Goal: Task Accomplishment & Management: Manage account settings

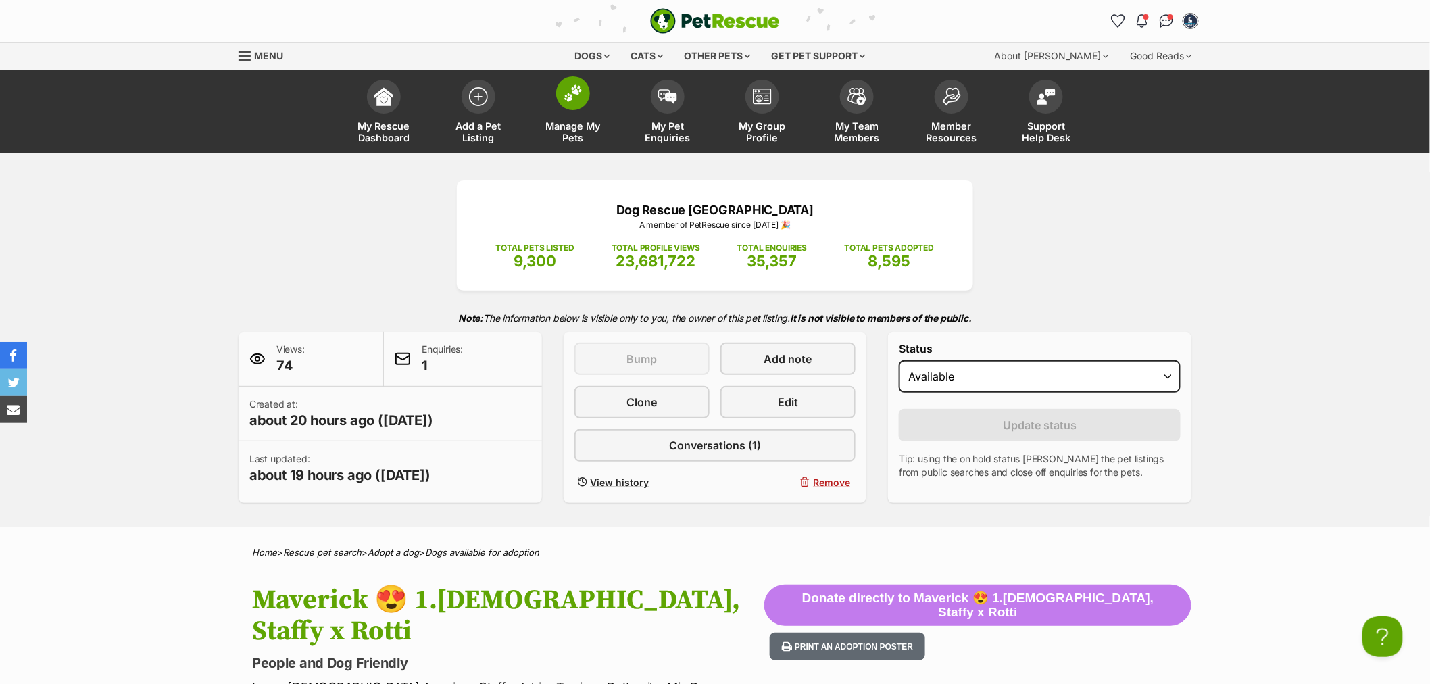
click at [577, 130] on span "Manage My Pets" at bounding box center [573, 131] width 61 height 23
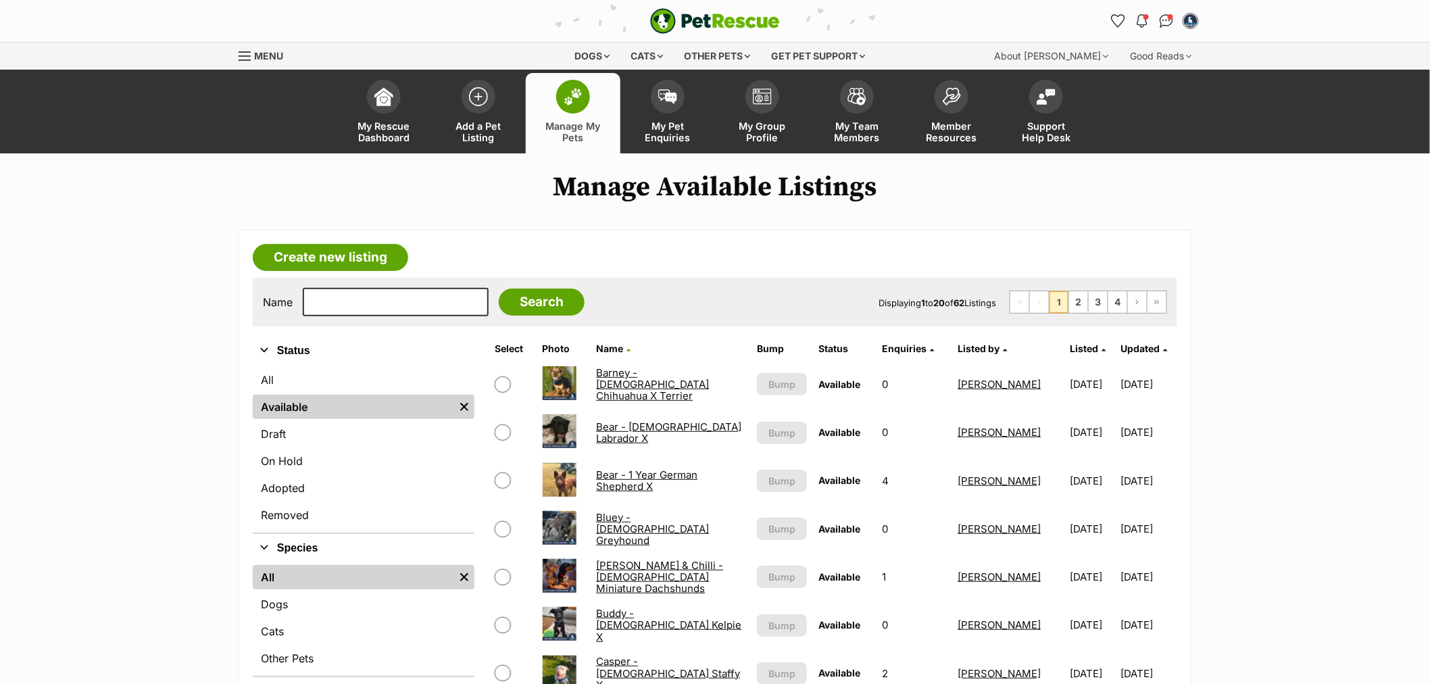
click at [714, 467] on td "Bear - 1 Year German Shepherd X" at bounding box center [670, 480] width 159 height 47
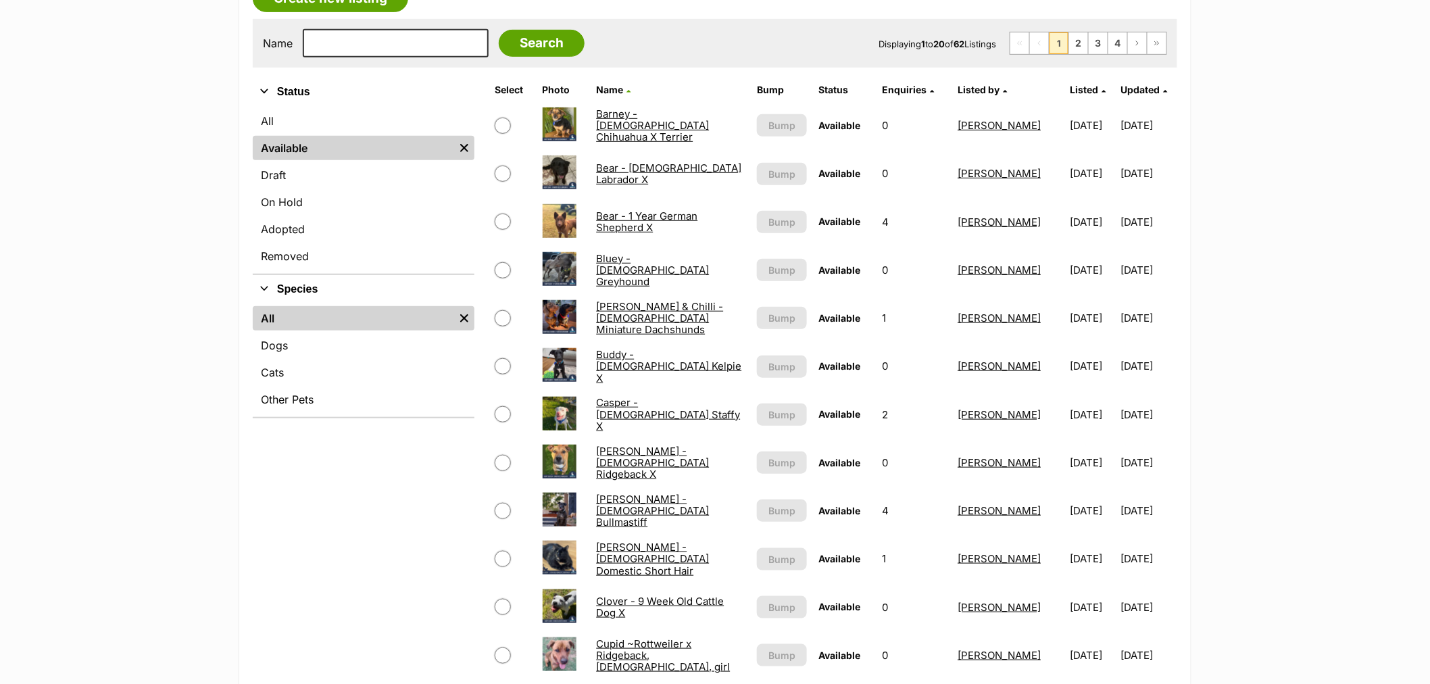
scroll to position [300, 0]
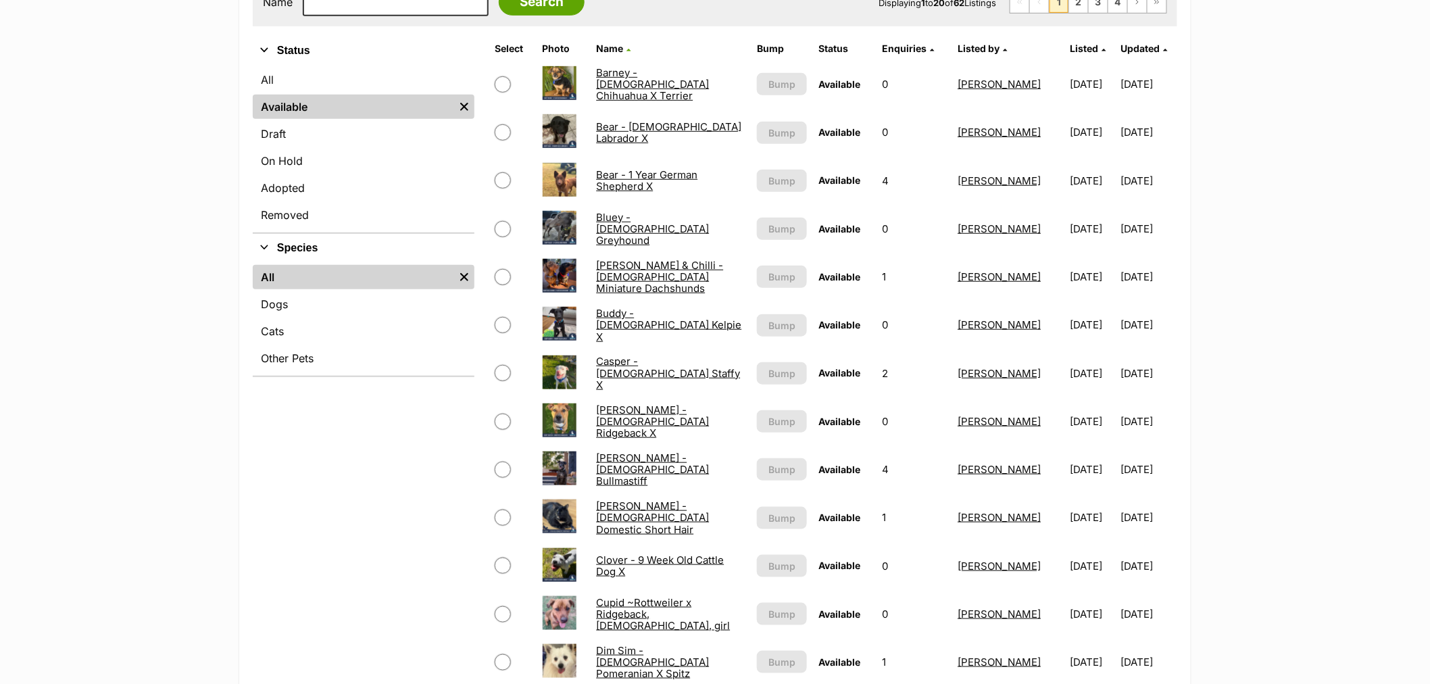
click at [644, 419] on link "[PERSON_NAME] - [DEMOGRAPHIC_DATA] Ridgeback X" at bounding box center [652, 421] width 113 height 36
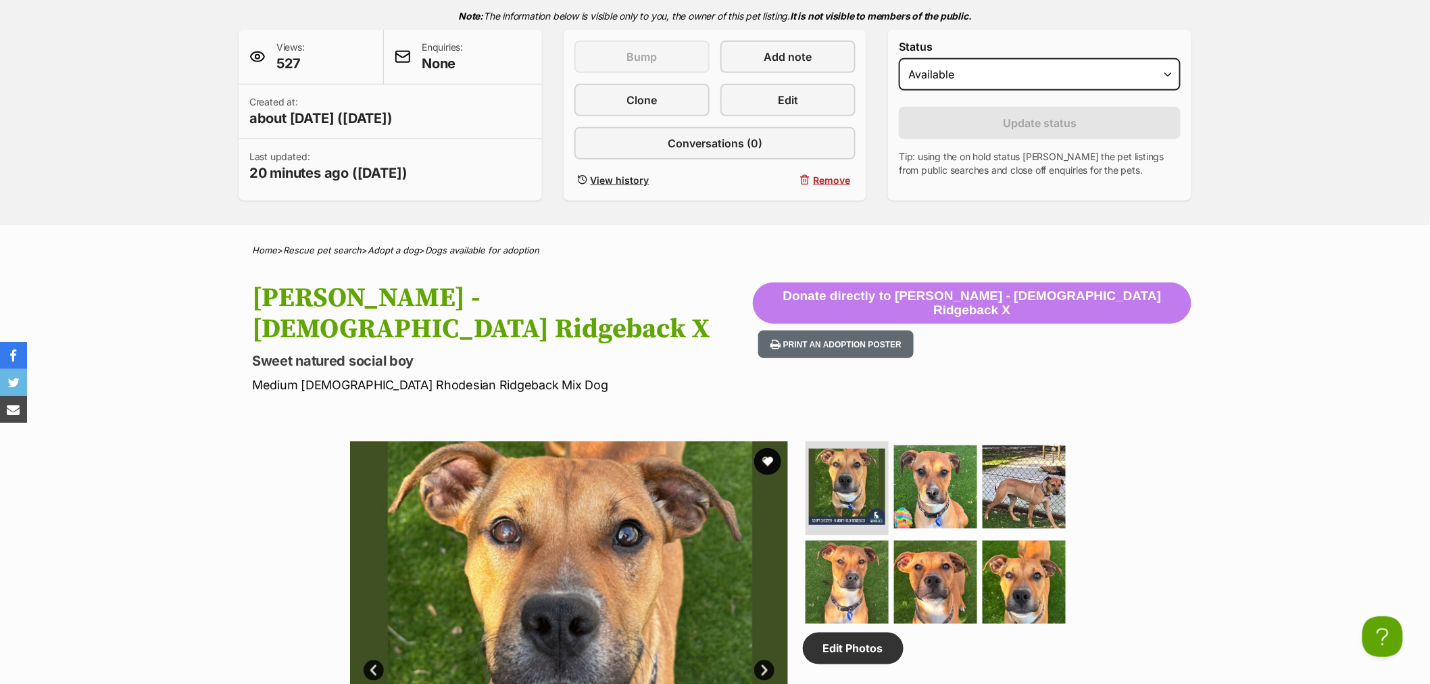
scroll to position [300, 0]
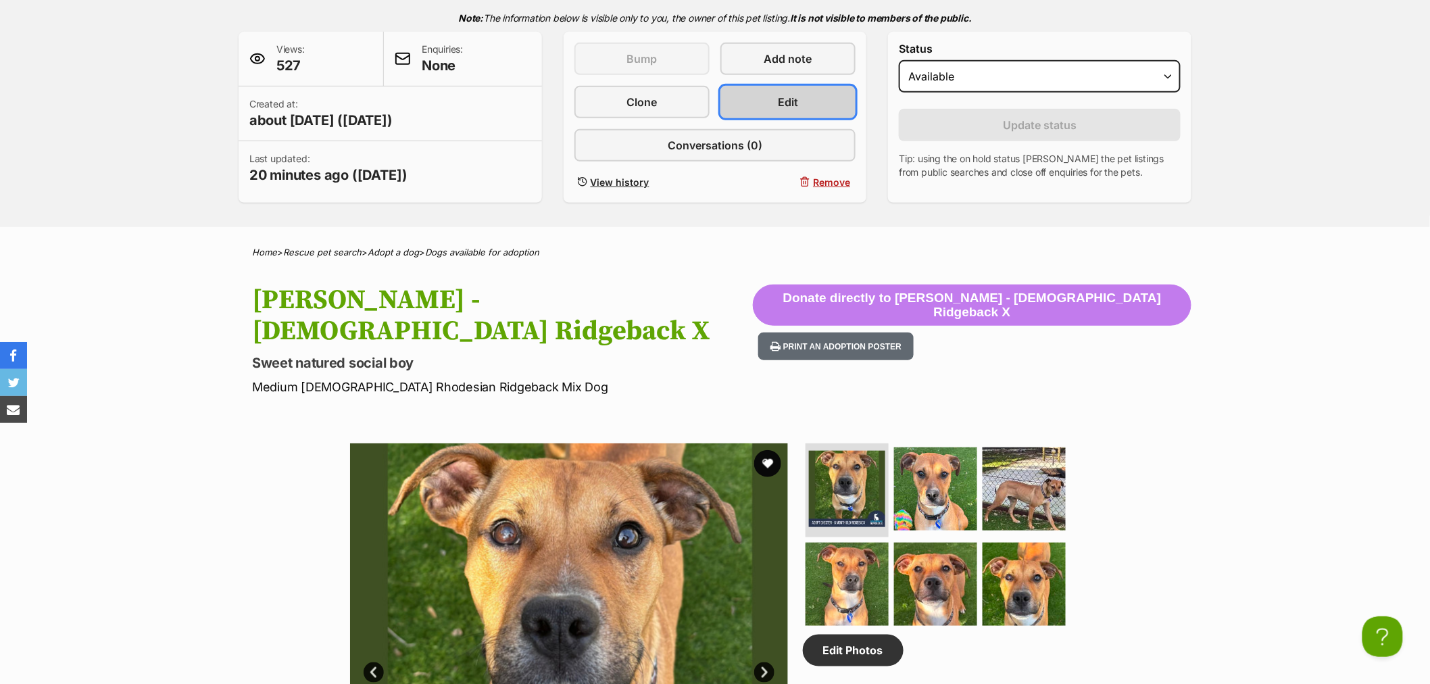
click at [784, 100] on span "Edit" at bounding box center [788, 102] width 20 height 16
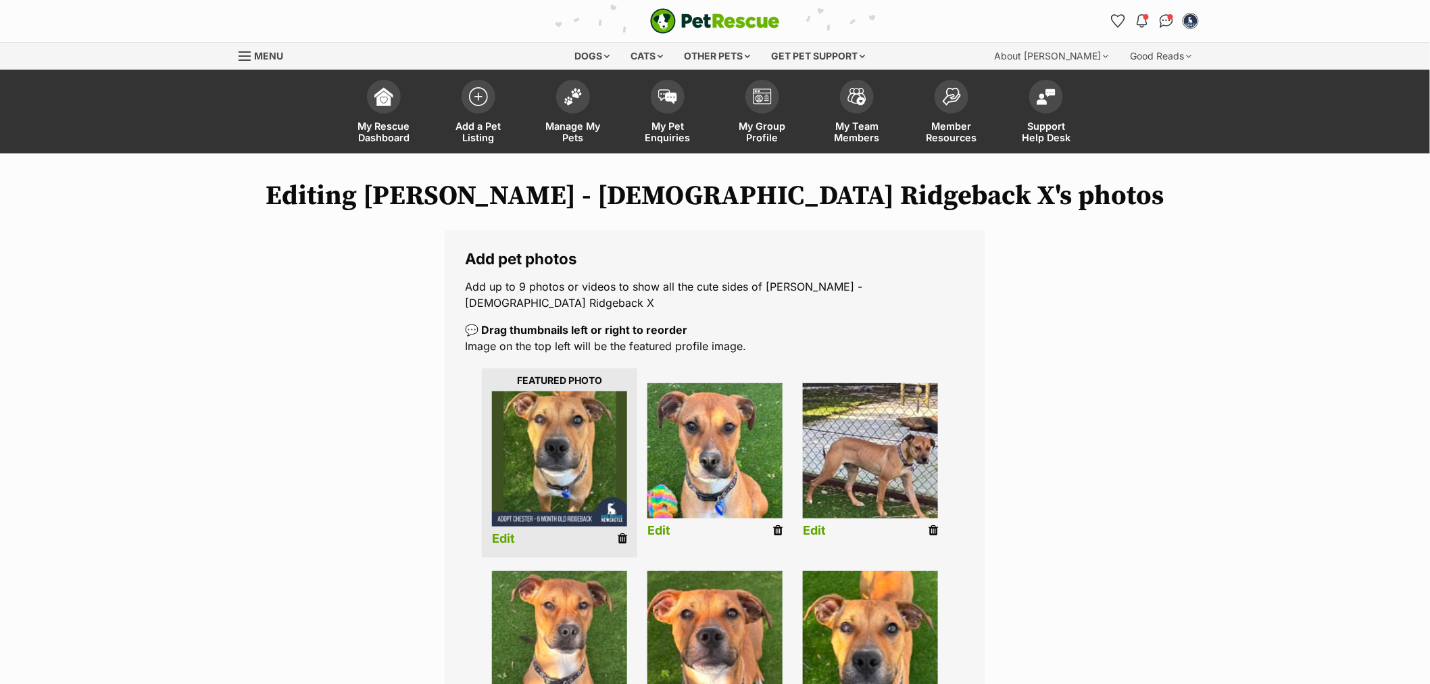
click at [624, 532] on icon at bounding box center [622, 538] width 9 height 12
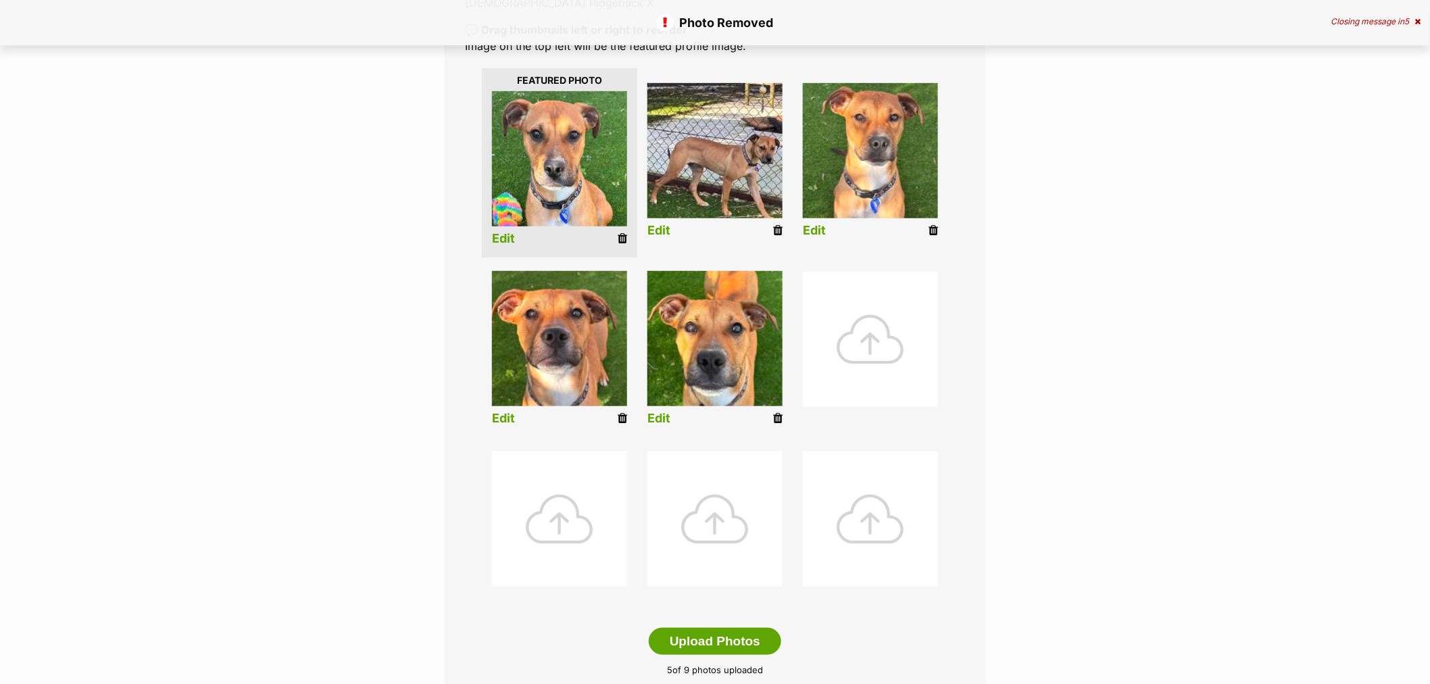
scroll to position [300, 0]
click at [873, 323] on div at bounding box center [870, 339] width 135 height 135
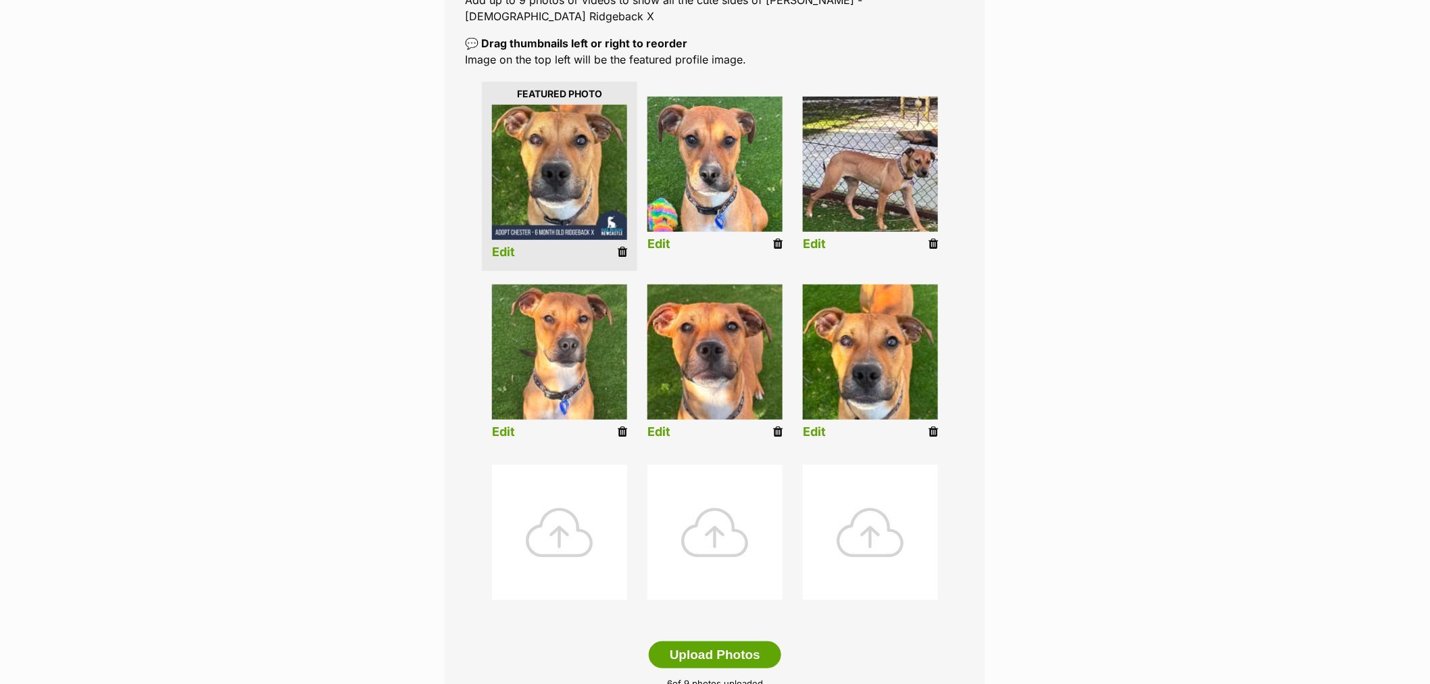
scroll to position [450, 0]
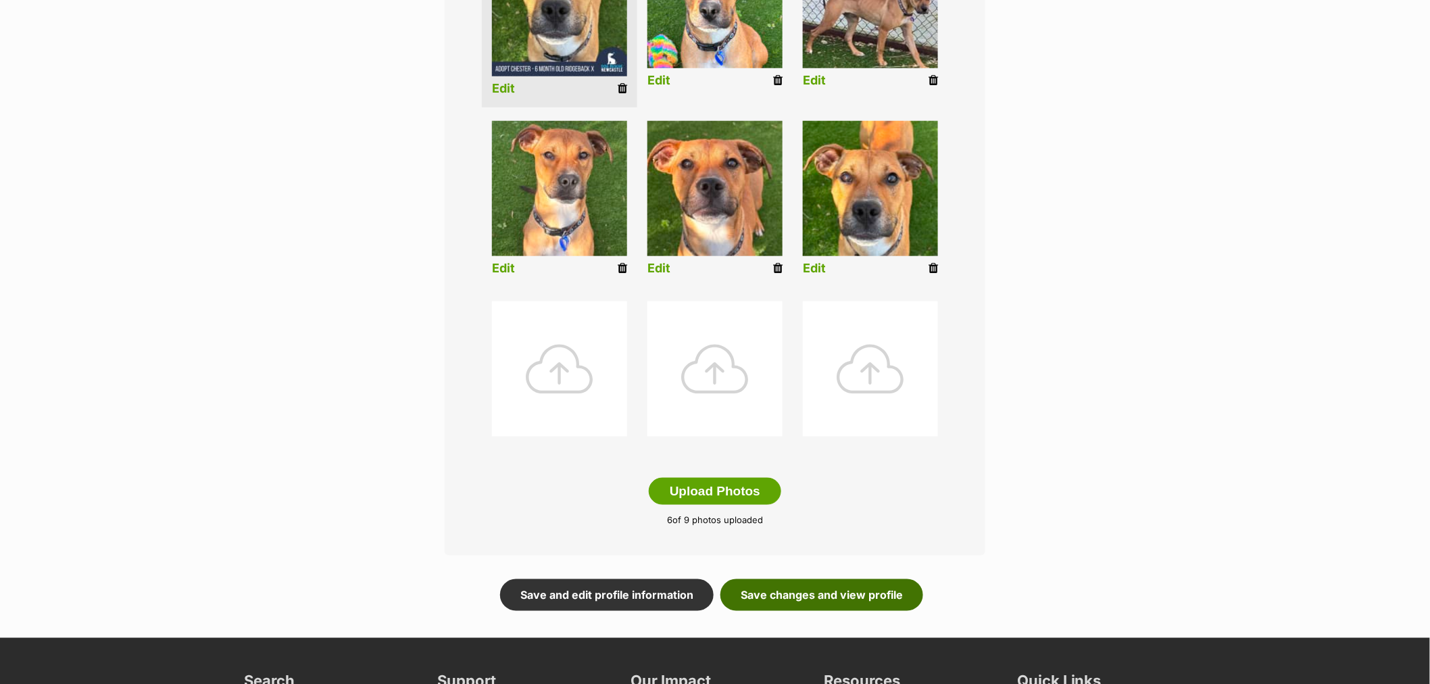
click at [849, 586] on link "Save changes and view profile" at bounding box center [821, 594] width 203 height 31
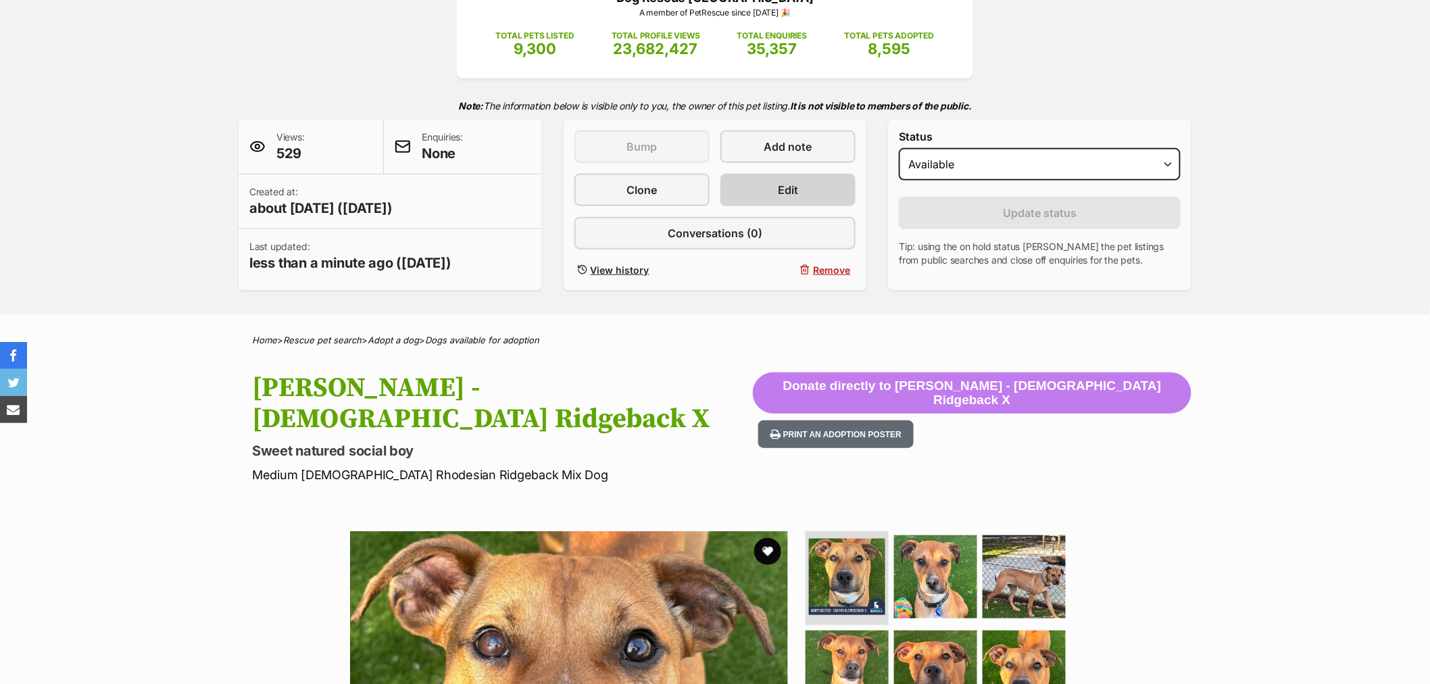
scroll to position [225, 0]
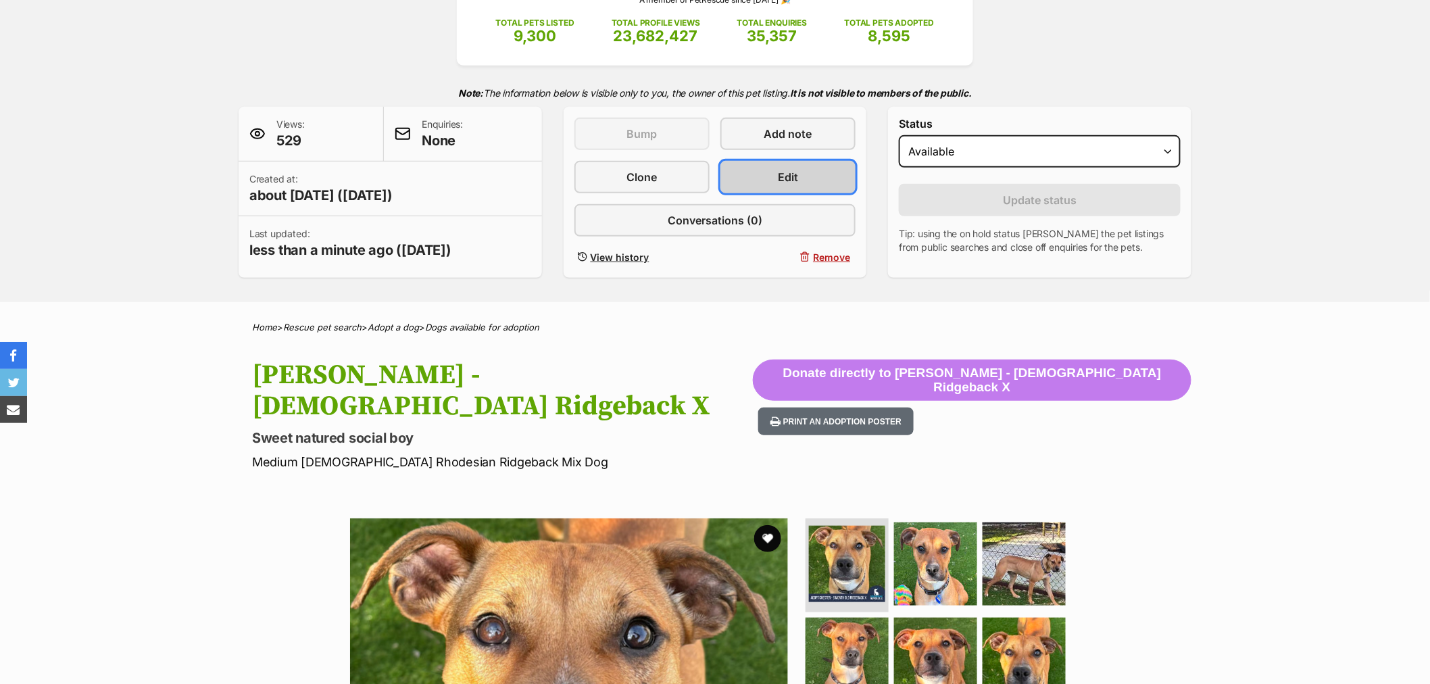
click at [754, 174] on link "Edit" at bounding box center [787, 177] width 135 height 32
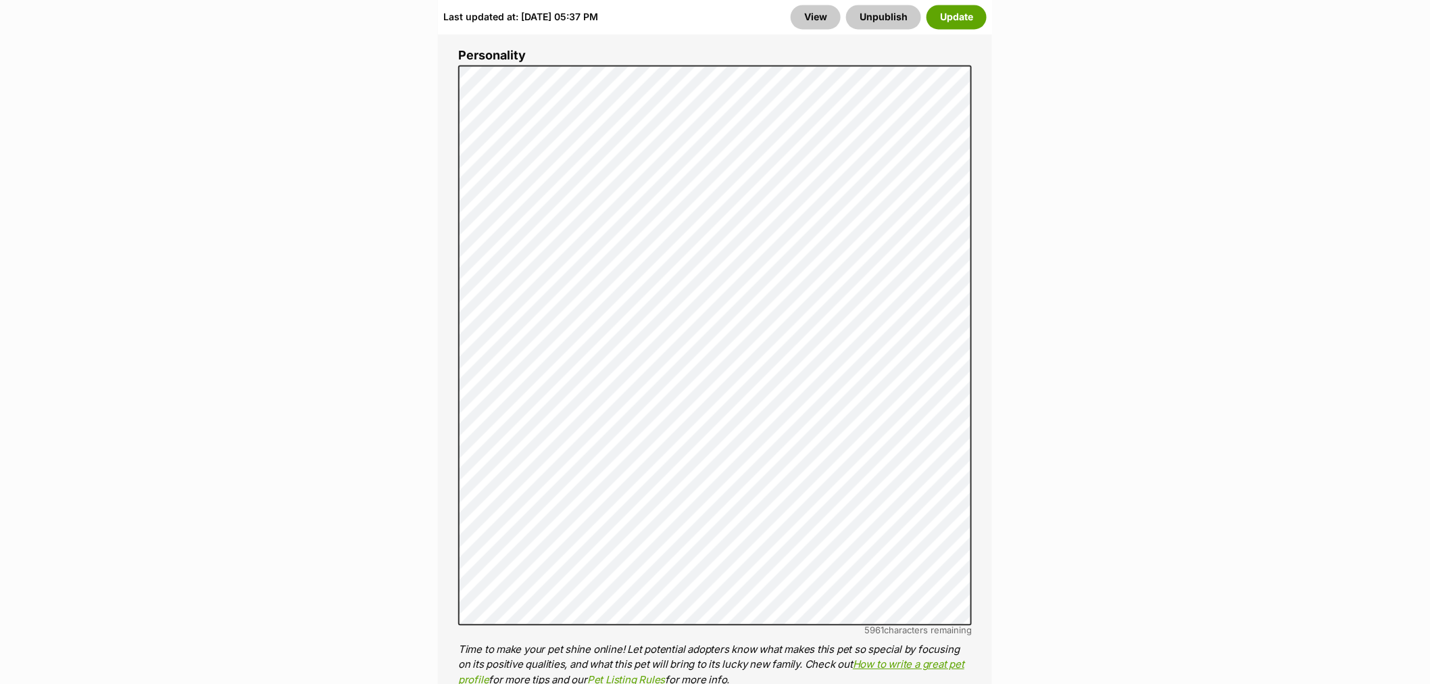
scroll to position [1126, 0]
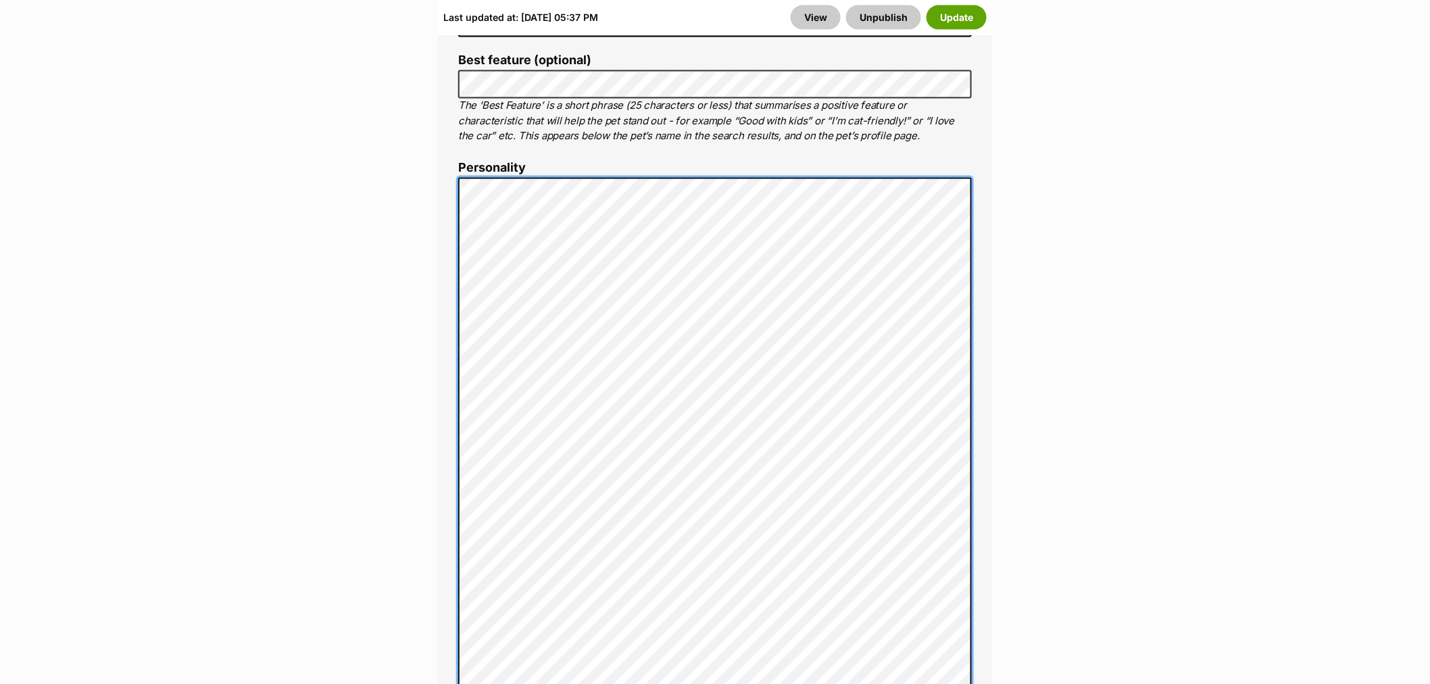
scroll to position [728, 0]
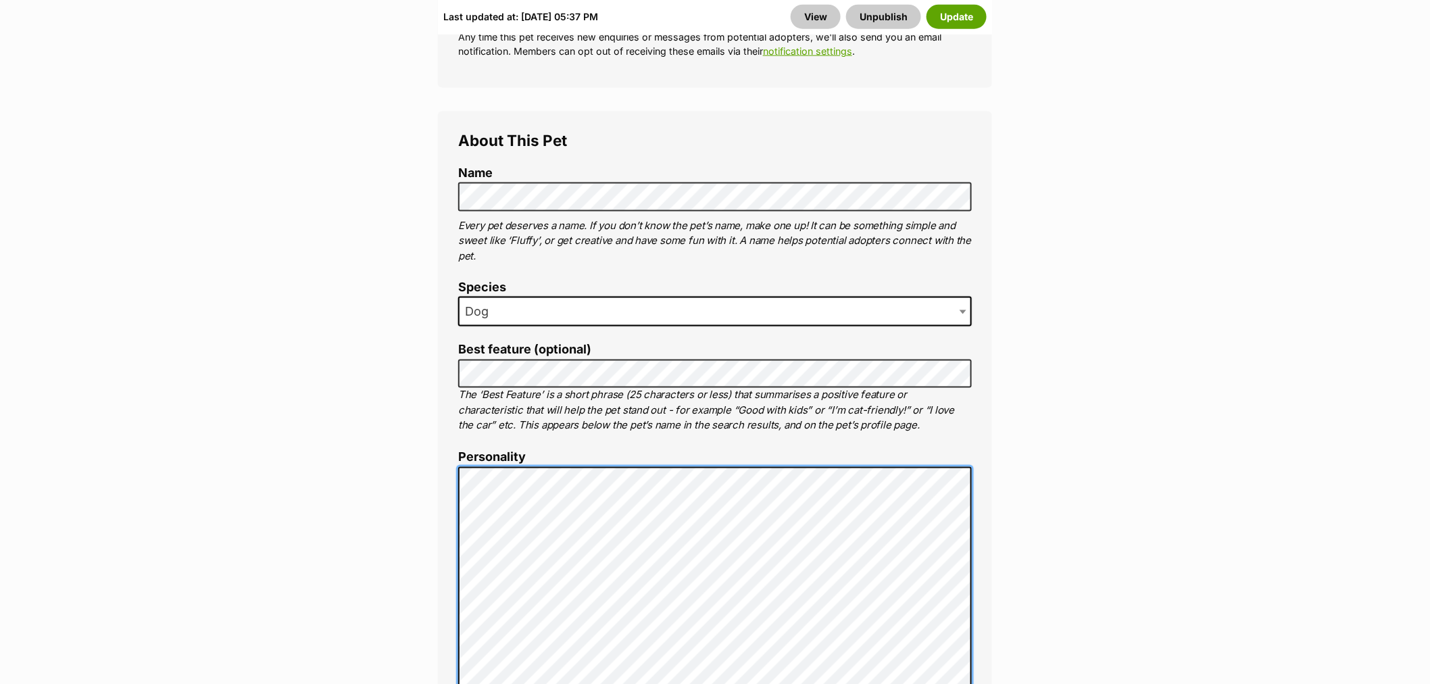
click at [629, 388] on p "The ‘Best Feature’ is a short phrase (25 characters or less) that summarises a …" at bounding box center [714, 411] width 513 height 46
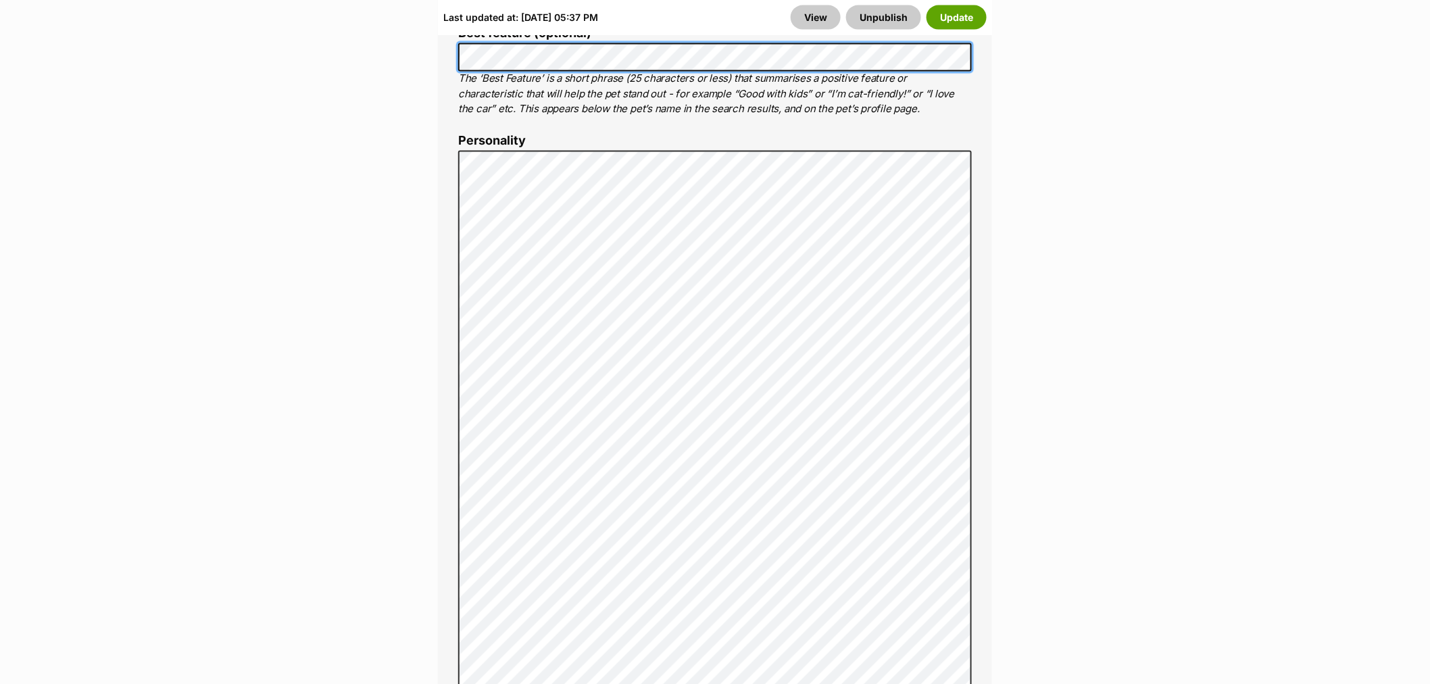
scroll to position [953, 0]
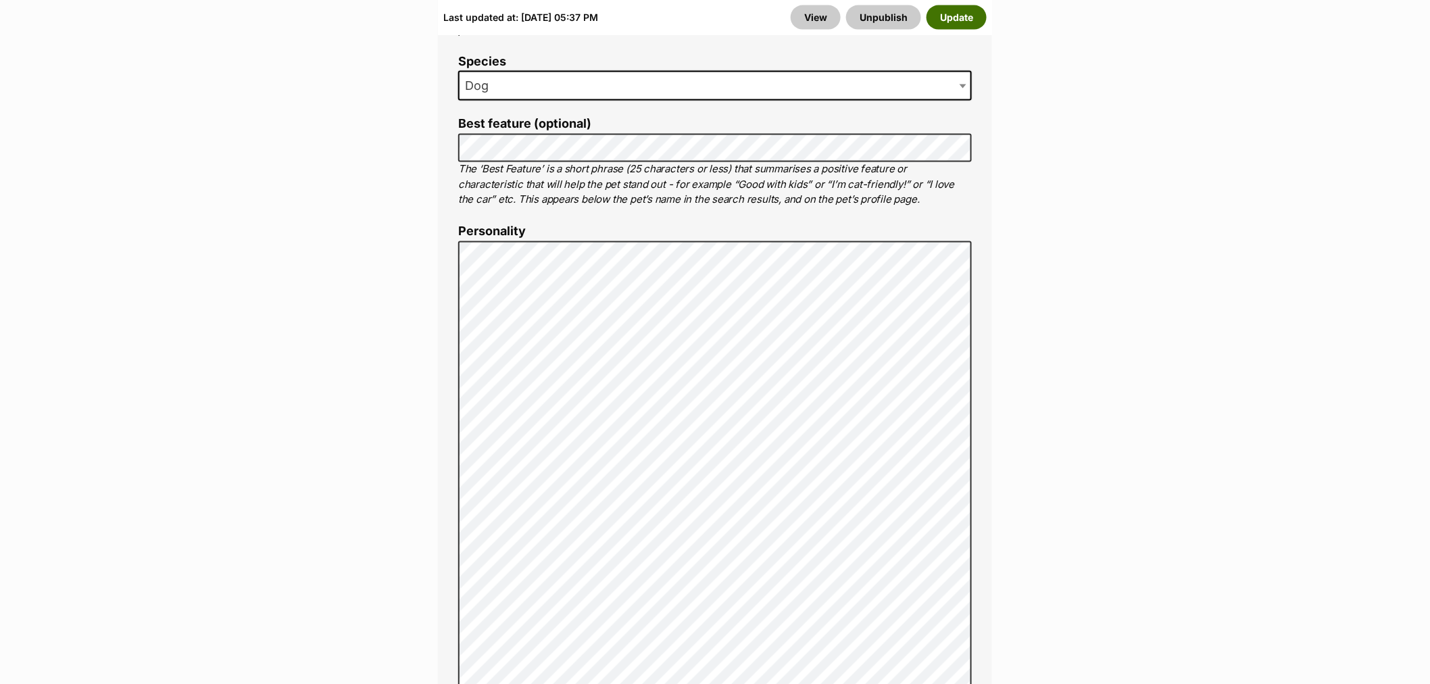
click at [955, 28] on button "Update" at bounding box center [956, 17] width 60 height 24
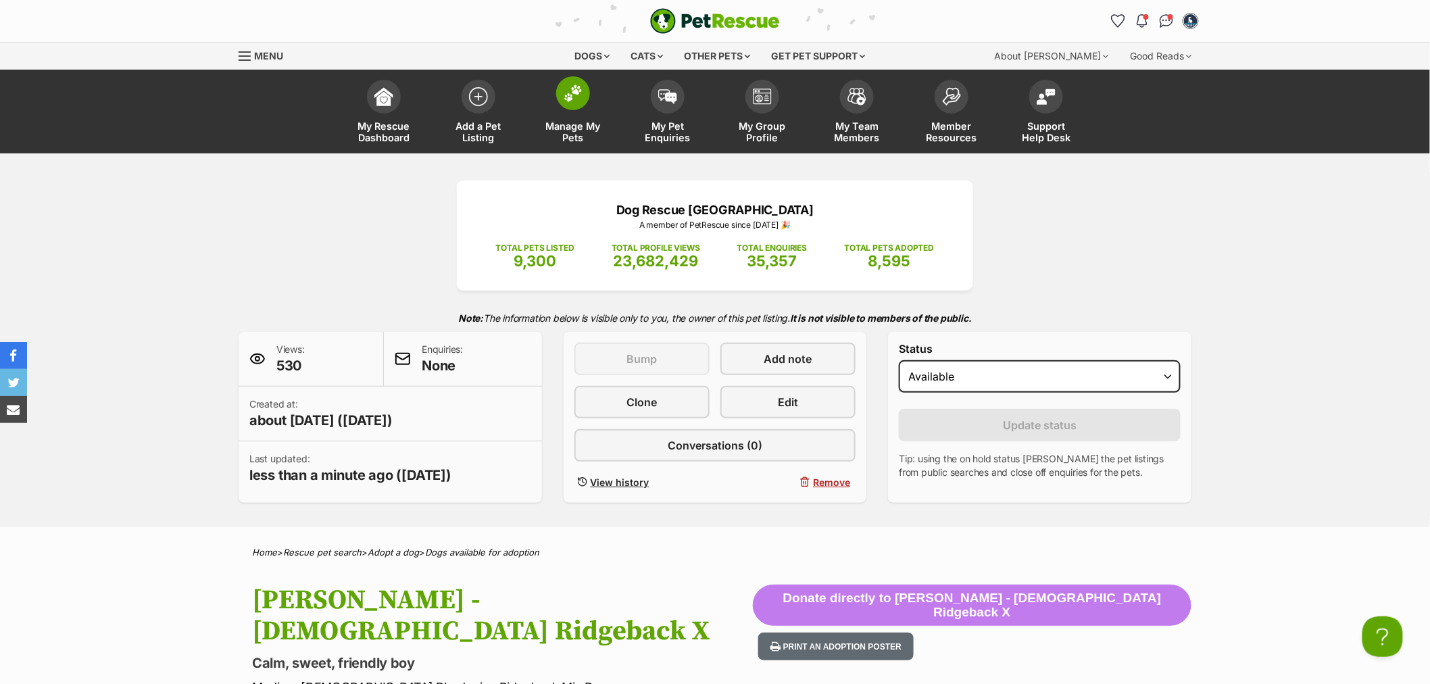
click at [578, 122] on span "Manage My Pets" at bounding box center [573, 131] width 61 height 23
click at [578, 107] on span at bounding box center [573, 93] width 34 height 34
click at [590, 116] on link "Manage My Pets" at bounding box center [573, 113] width 95 height 80
click at [565, 136] on span "Manage My Pets" at bounding box center [573, 131] width 61 height 23
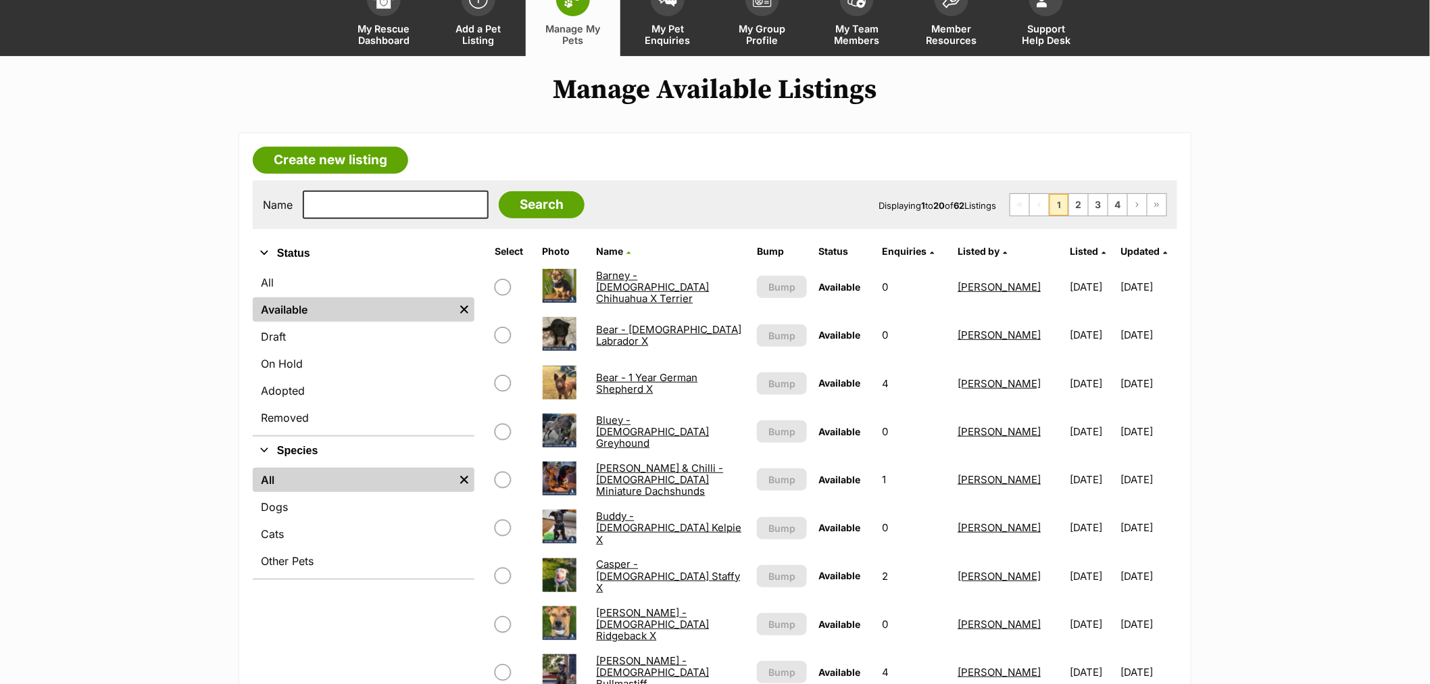
scroll to position [300, 0]
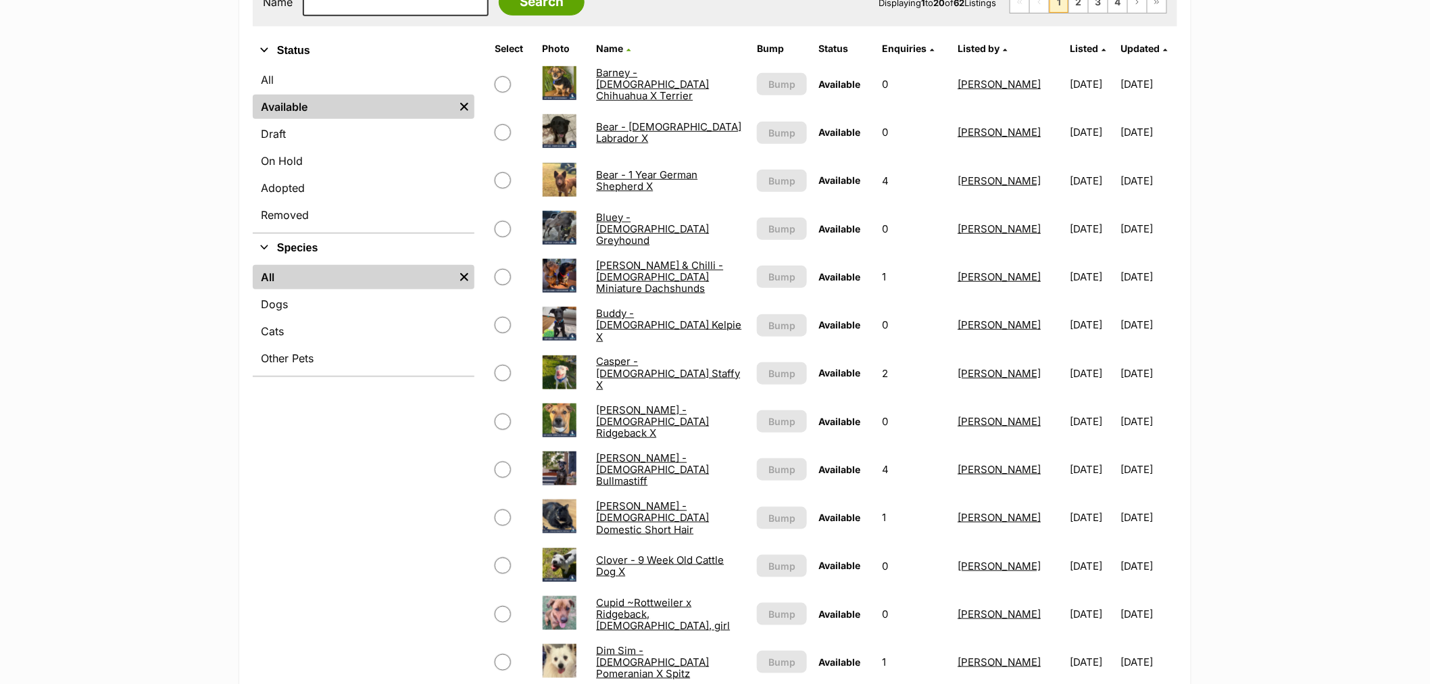
click at [657, 320] on link "Buddy - [DEMOGRAPHIC_DATA] Kelpie X" at bounding box center [668, 325] width 145 height 36
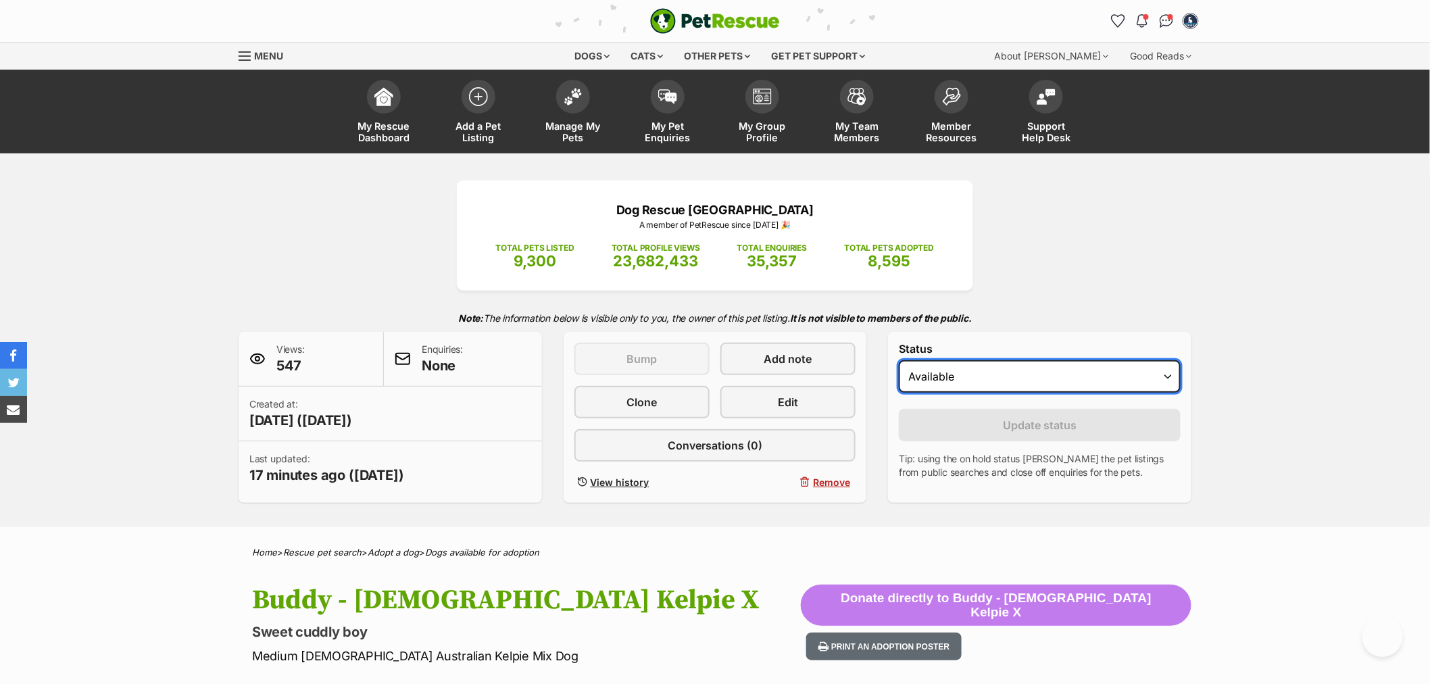
click at [947, 380] on select "Draft Available On hold Adopted" at bounding box center [1040, 376] width 282 height 32
select select "on_hold"
click at [899, 361] on select "Draft Available On hold Adopted" at bounding box center [1040, 376] width 282 height 32
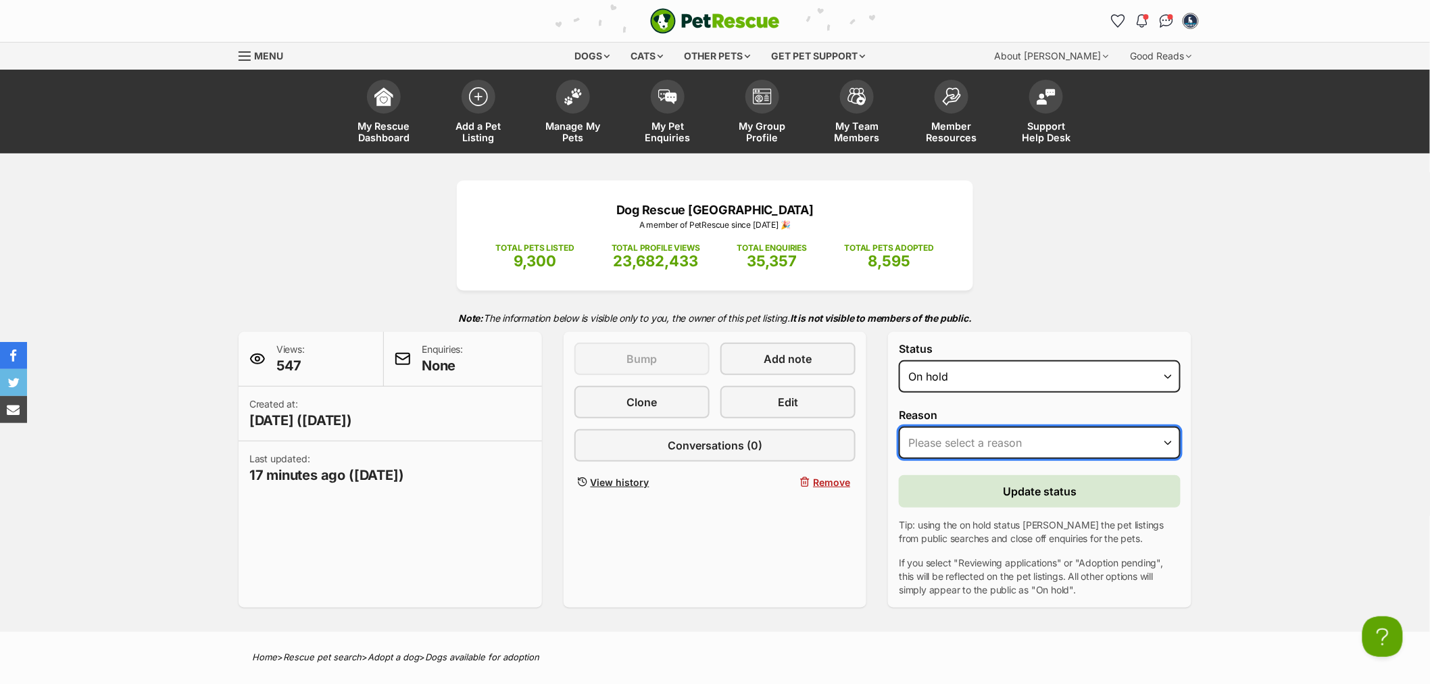
click at [963, 430] on select "Please select a reason Medical reasons Reviewing applications Adoption pending …" at bounding box center [1040, 442] width 282 height 32
select select "adoption_pending"
click at [899, 426] on select "Please select a reason Medical reasons Reviewing applications Adoption pending …" at bounding box center [1040, 442] width 282 height 32
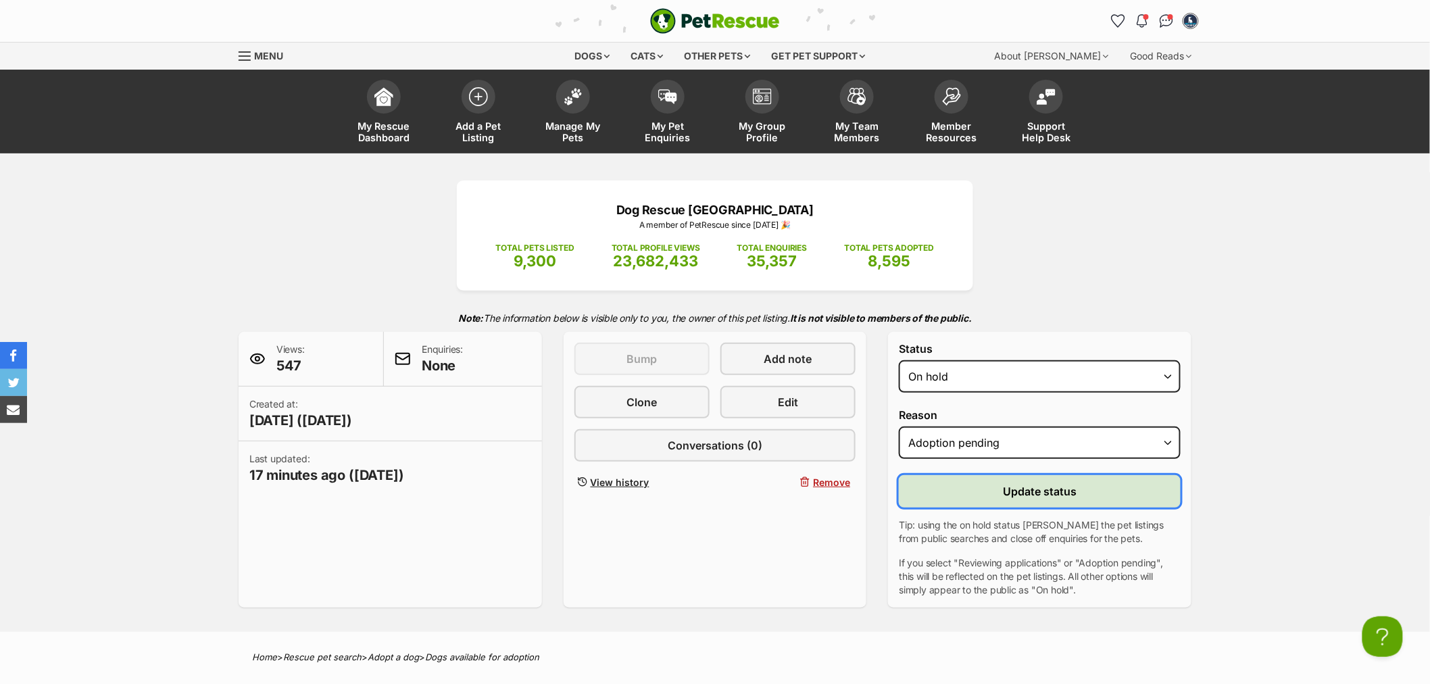
click at [998, 481] on button "Update status" at bounding box center [1040, 491] width 282 height 32
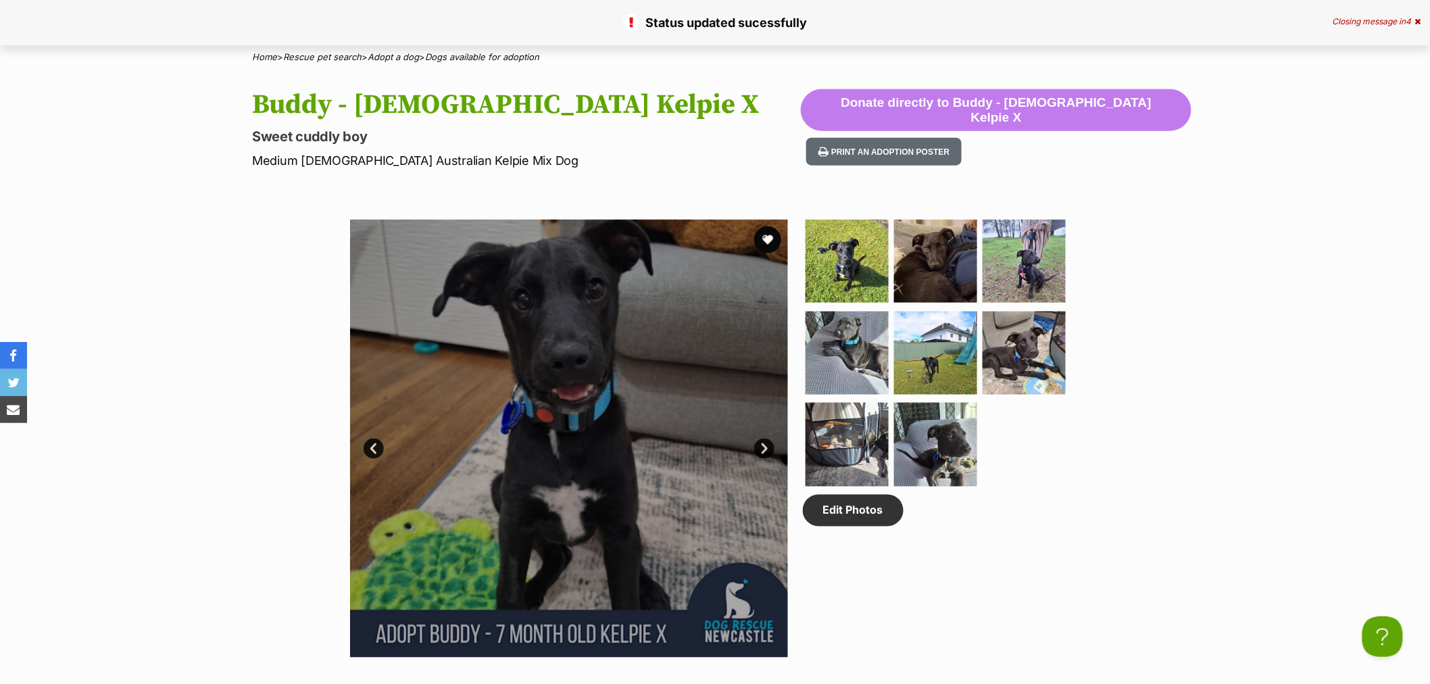
copy div "1141247"
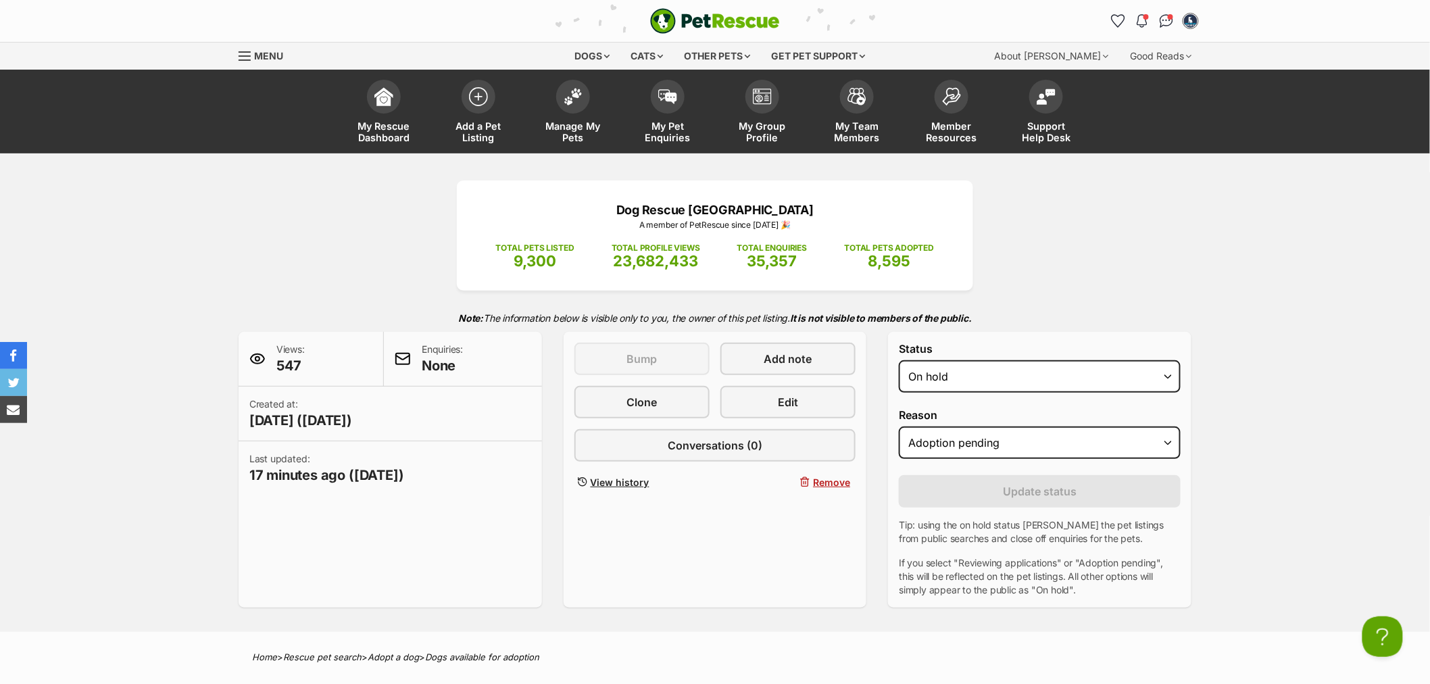
drag, startPoint x: 581, startPoint y: 116, endPoint x: 514, endPoint y: 66, distance: 83.5
click at [581, 116] on link "Manage My Pets" at bounding box center [573, 113] width 95 height 80
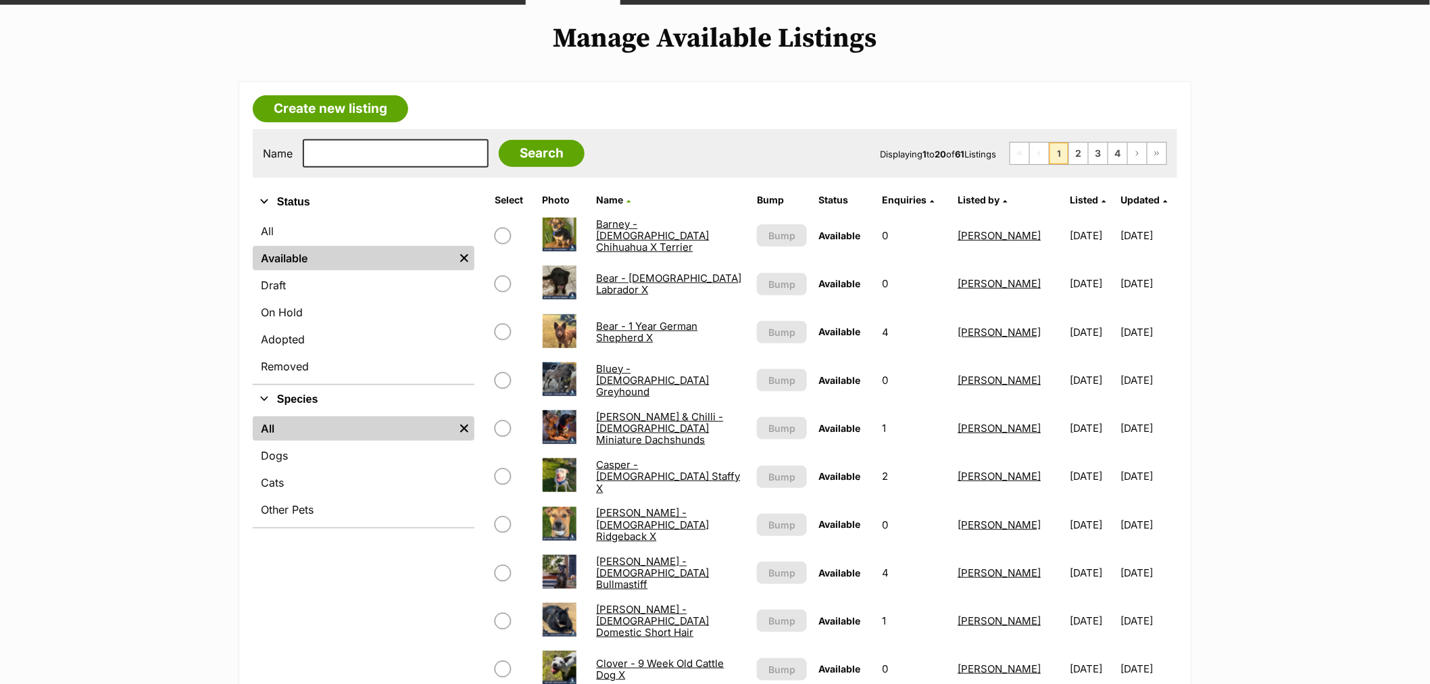
scroll to position [150, 0]
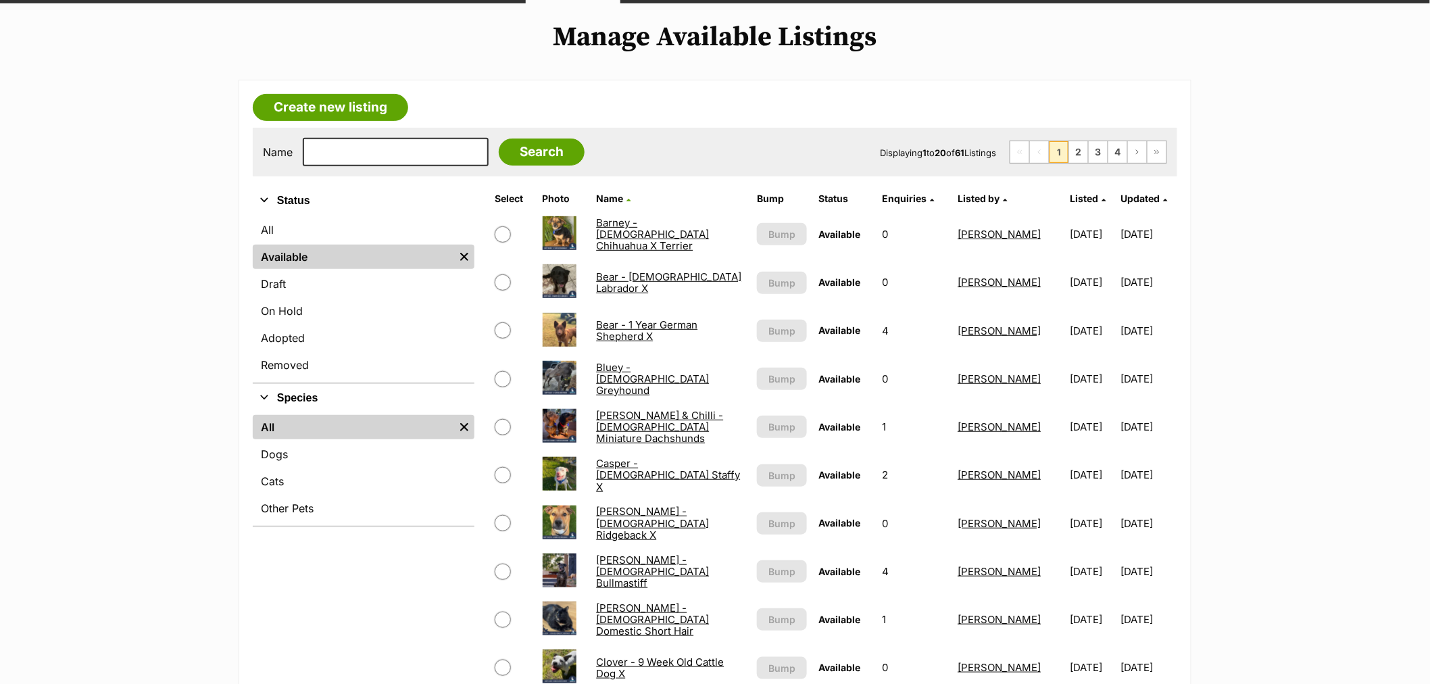
click at [622, 270] on link "Bear - [DEMOGRAPHIC_DATA] Labrador X" at bounding box center [668, 282] width 145 height 24
click at [693, 275] on link "Bear - [DEMOGRAPHIC_DATA] Labrador X" at bounding box center [668, 282] width 145 height 24
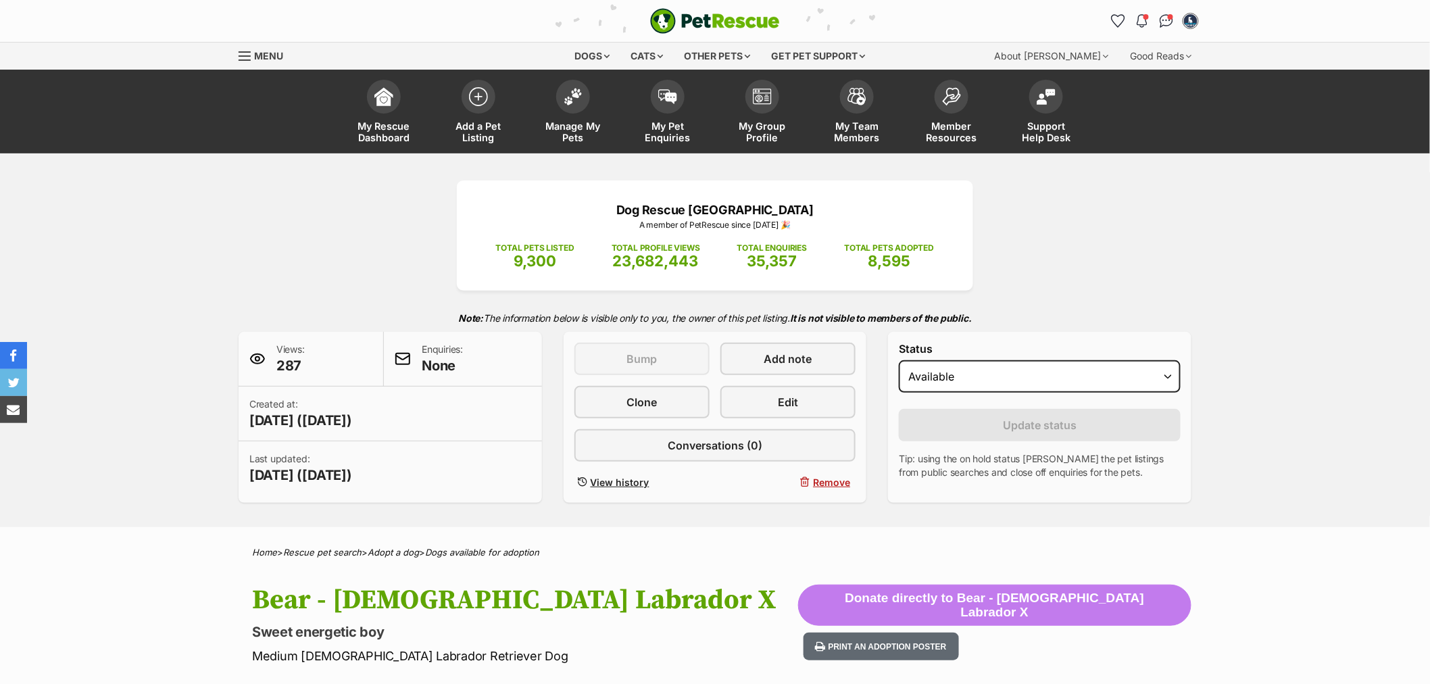
select select "on_hold"
click at [899, 361] on select "Draft Available On hold Adopted" at bounding box center [1040, 376] width 282 height 32
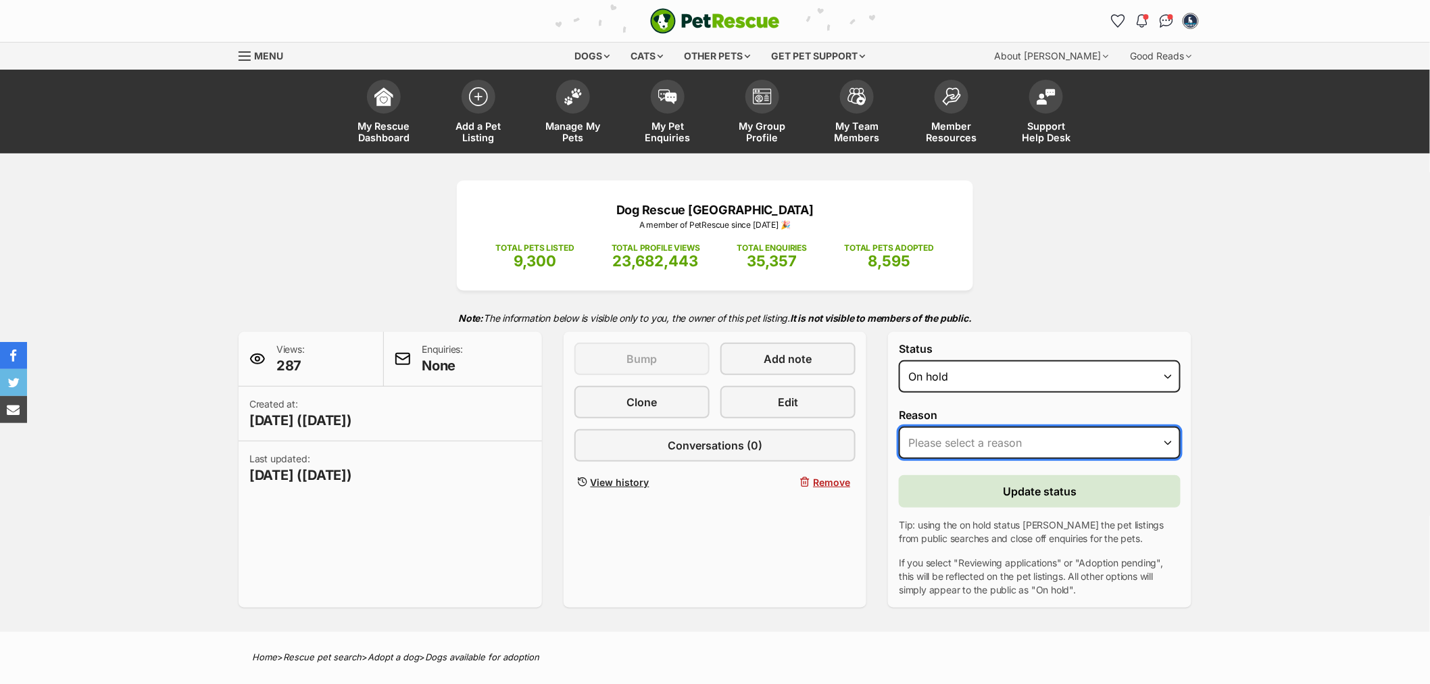
click at [973, 437] on select "Please select a reason Medical reasons Reviewing applications Adoption pending …" at bounding box center [1040, 442] width 282 height 32
select select "adoption_pending"
click at [899, 426] on select "Please select a reason Medical reasons Reviewing applications Adoption pending …" at bounding box center [1040, 442] width 282 height 32
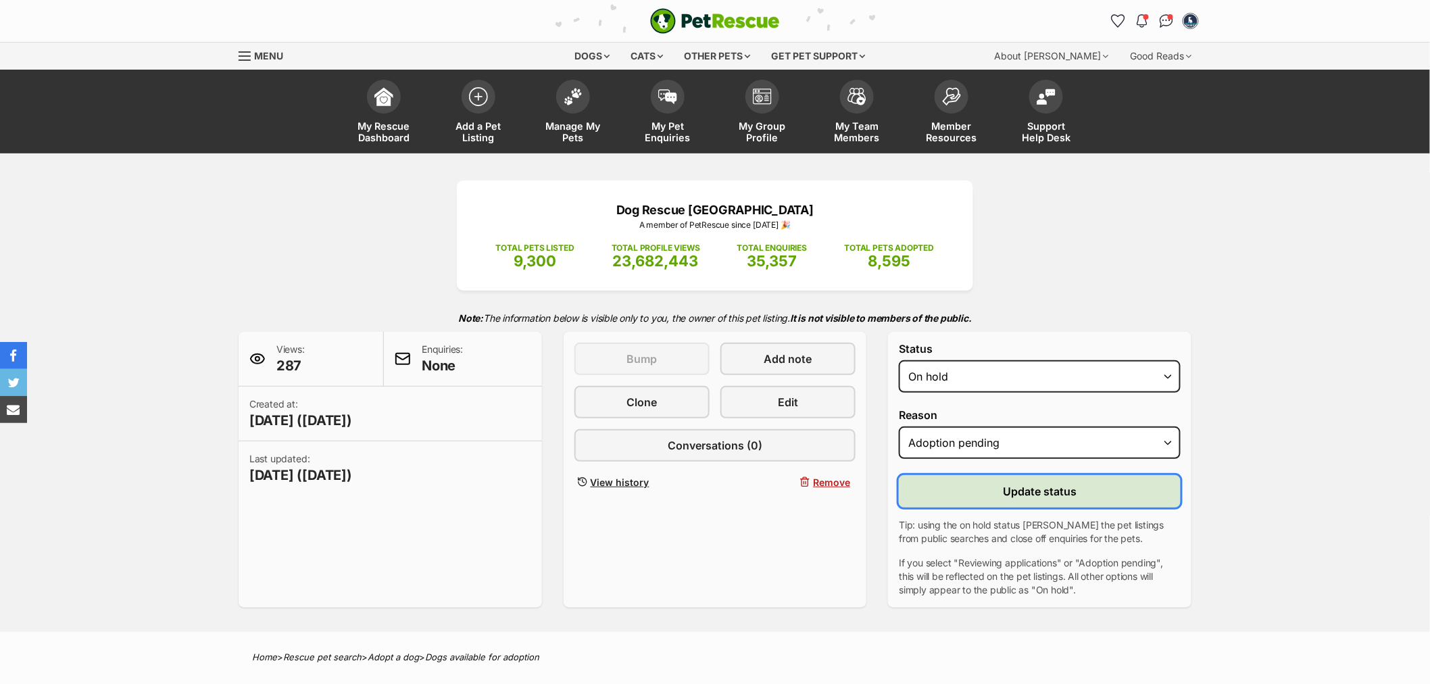
click at [1005, 495] on span "Update status" at bounding box center [1040, 491] width 74 height 16
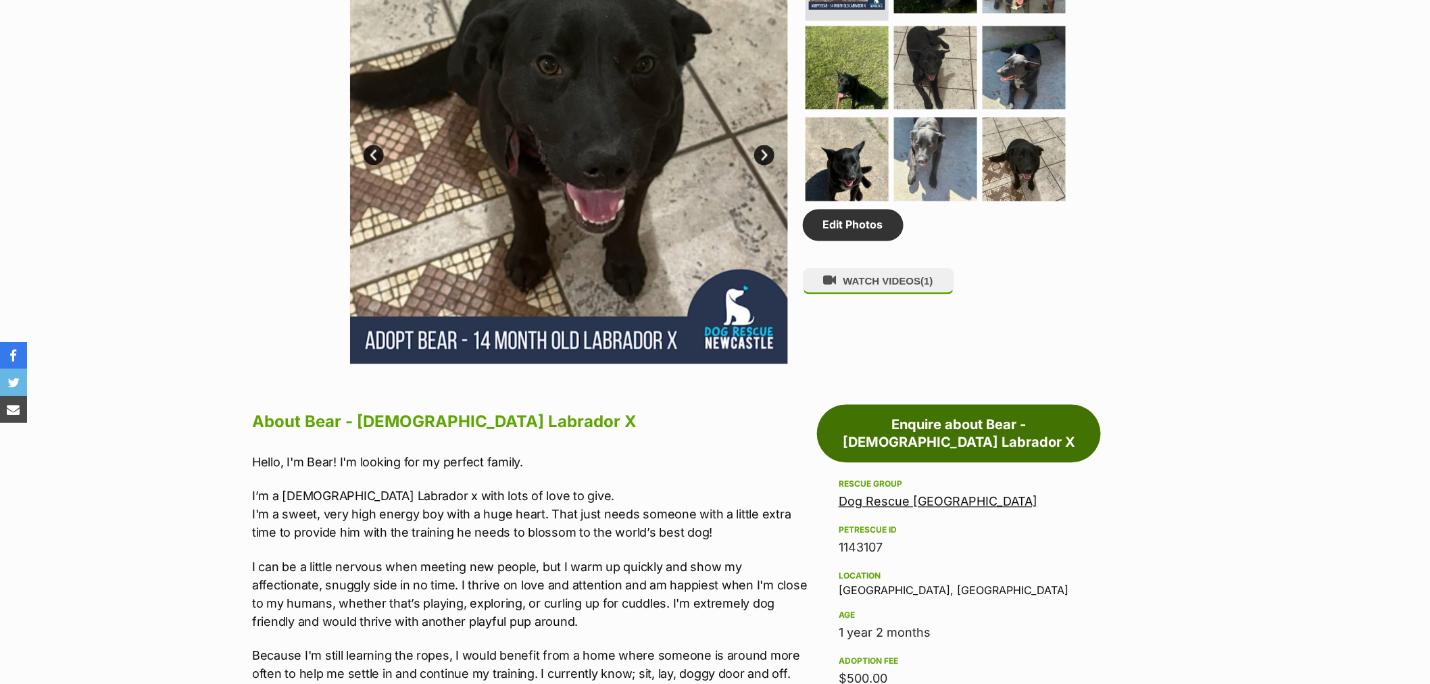
scroll to position [901, 0]
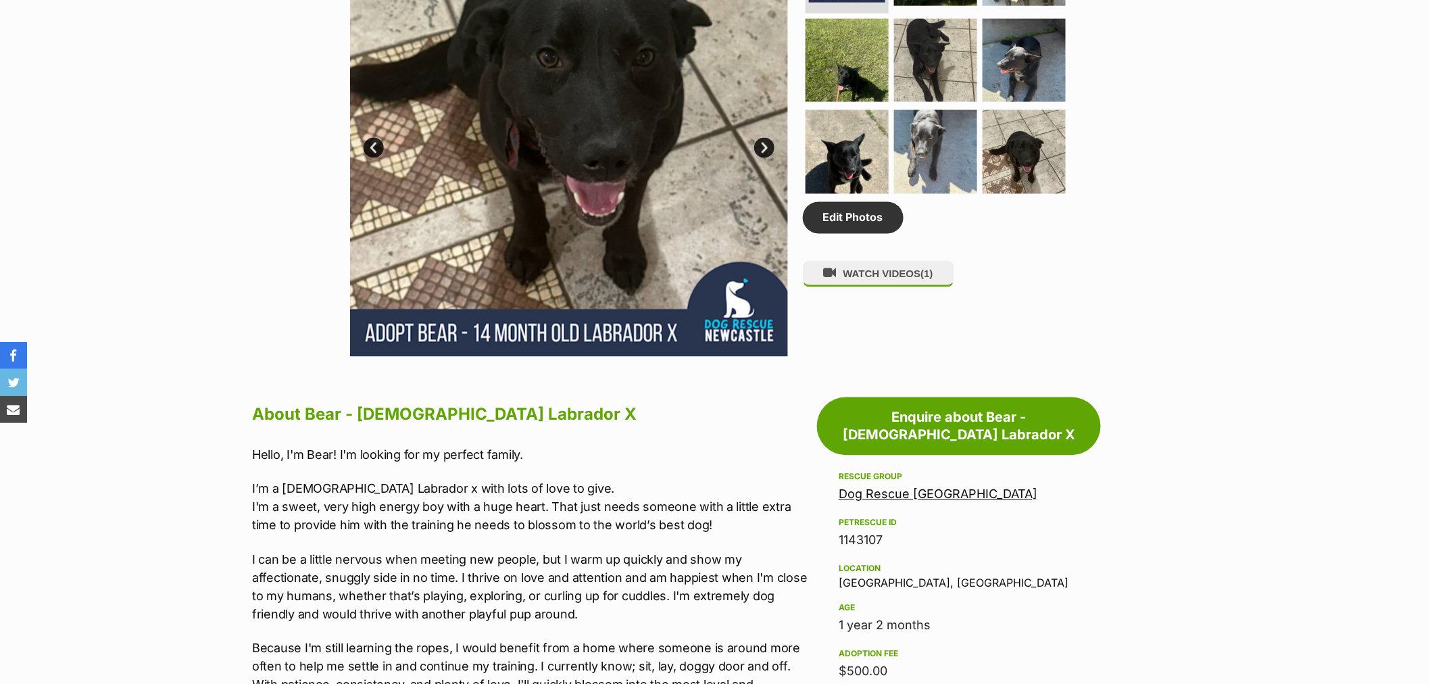
click at [870, 531] on div "1143107" at bounding box center [958, 540] width 241 height 19
copy div "1143107"
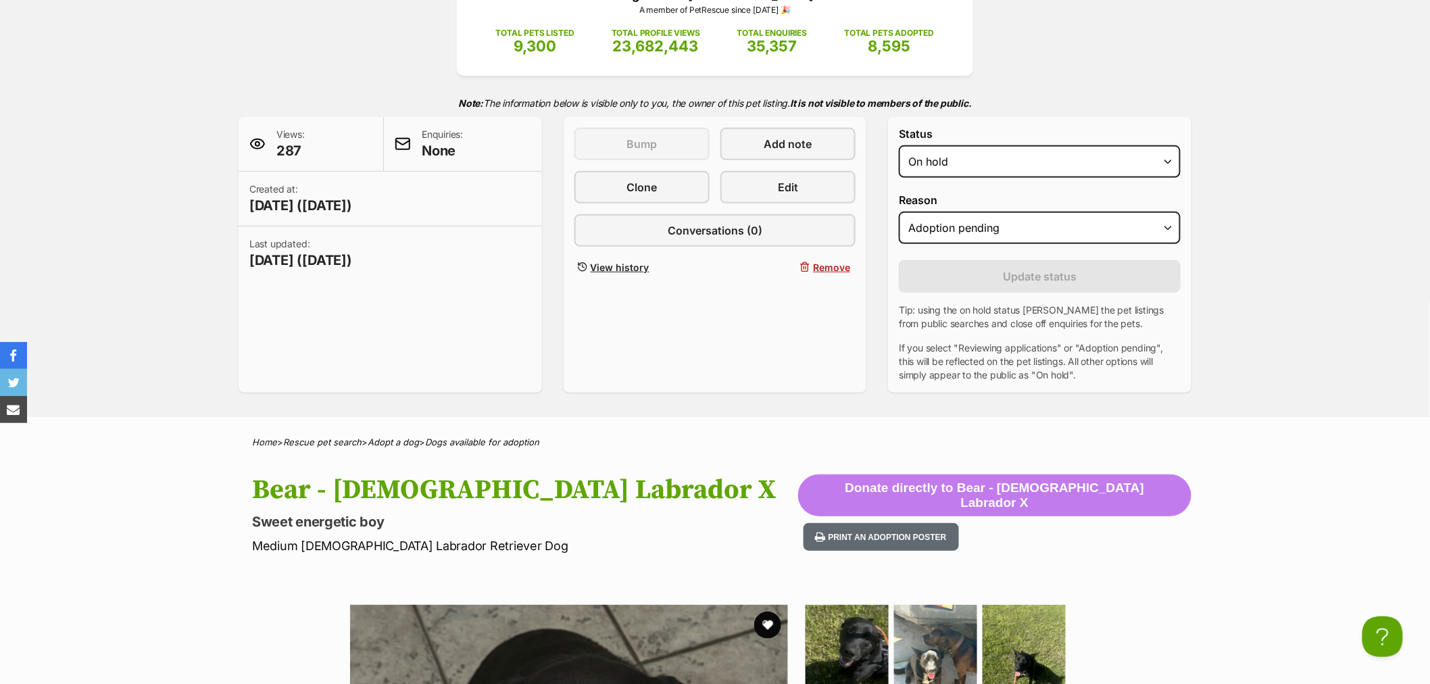
scroll to position [0, 0]
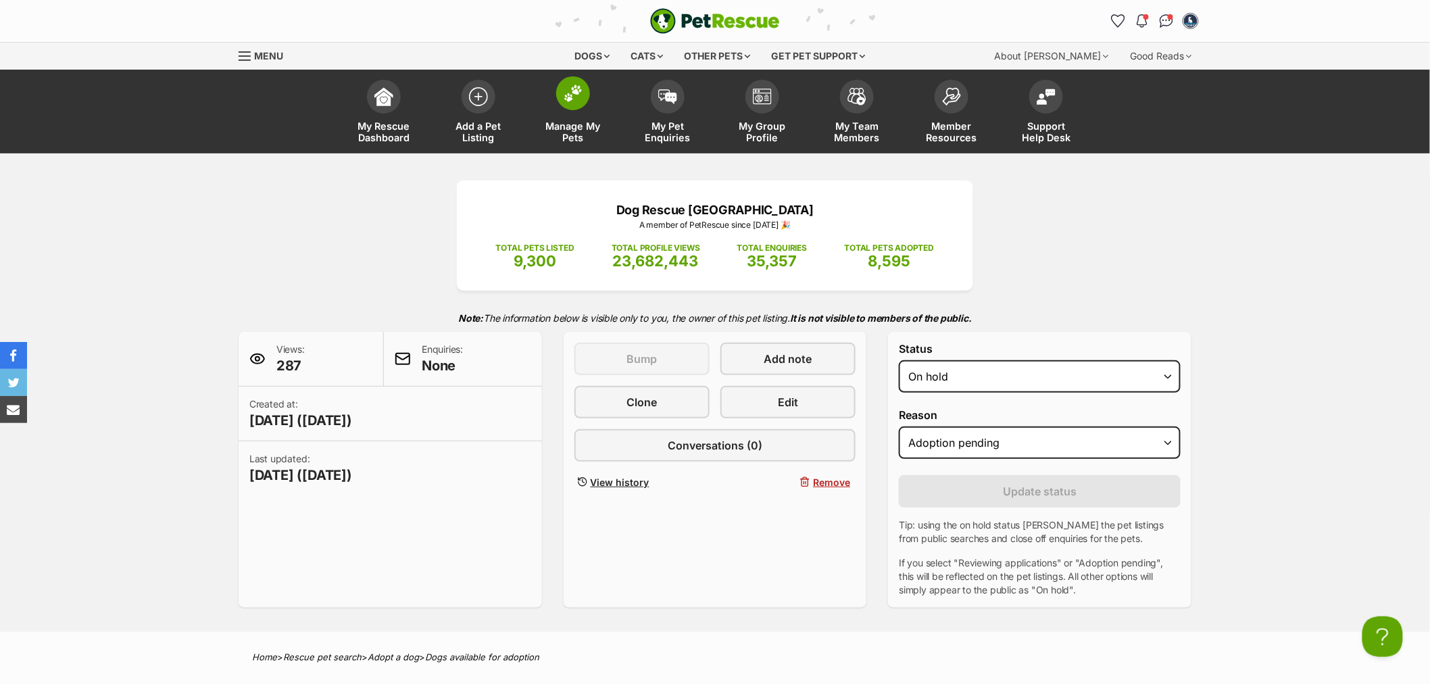
click at [566, 108] on span at bounding box center [573, 93] width 34 height 34
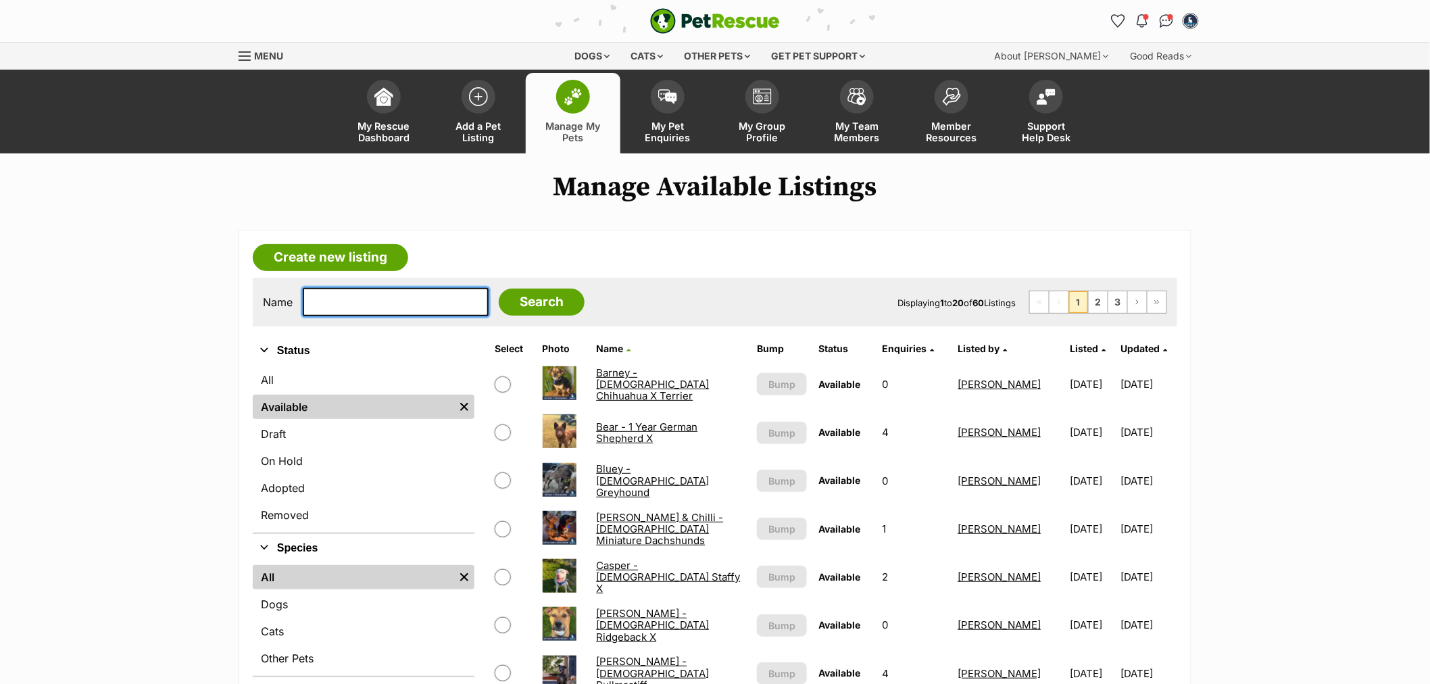
click at [336, 301] on input "text" at bounding box center [396, 302] width 186 height 28
type input "dim"
click at [499, 288] on input "Search" at bounding box center [542, 301] width 86 height 27
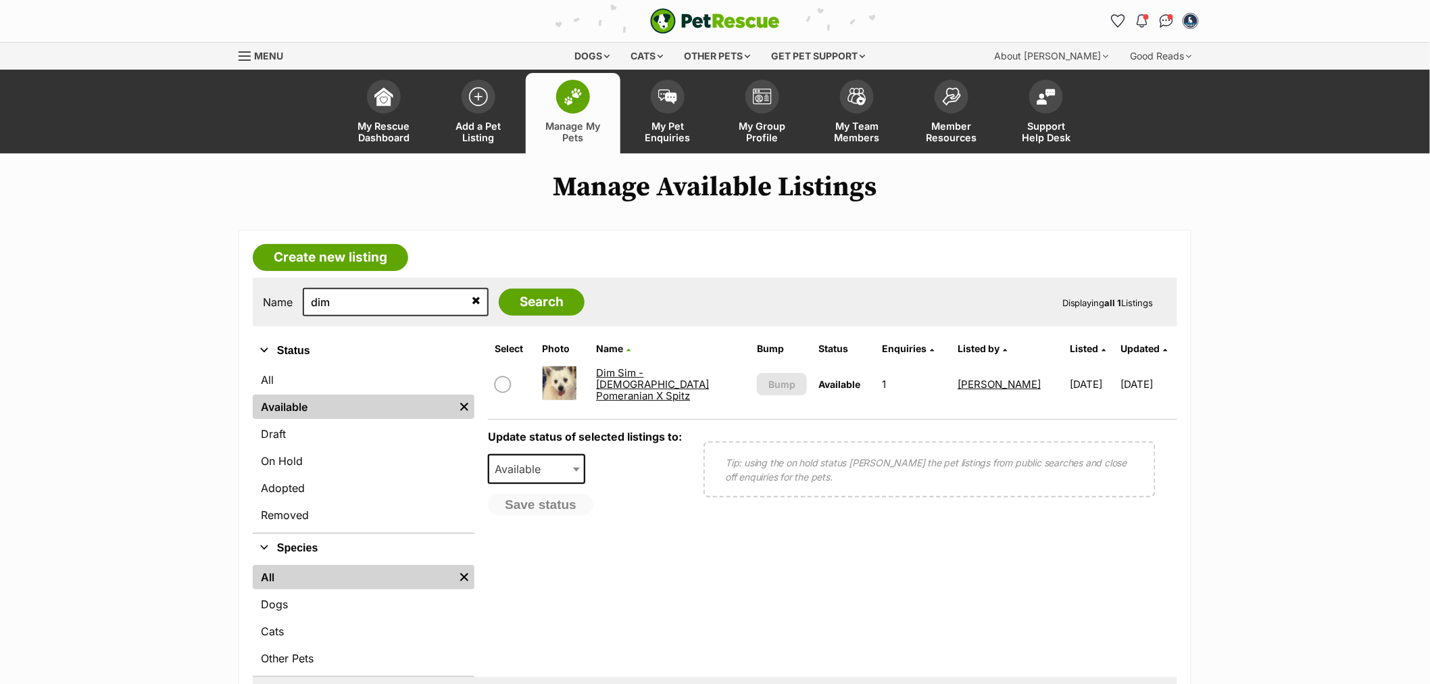
drag, startPoint x: 620, startPoint y: 375, endPoint x: 645, endPoint y: 382, distance: 26.7
click at [620, 374] on link "Dim Sim - [DEMOGRAPHIC_DATA] Pomeranian X Spitz" at bounding box center [652, 384] width 113 height 36
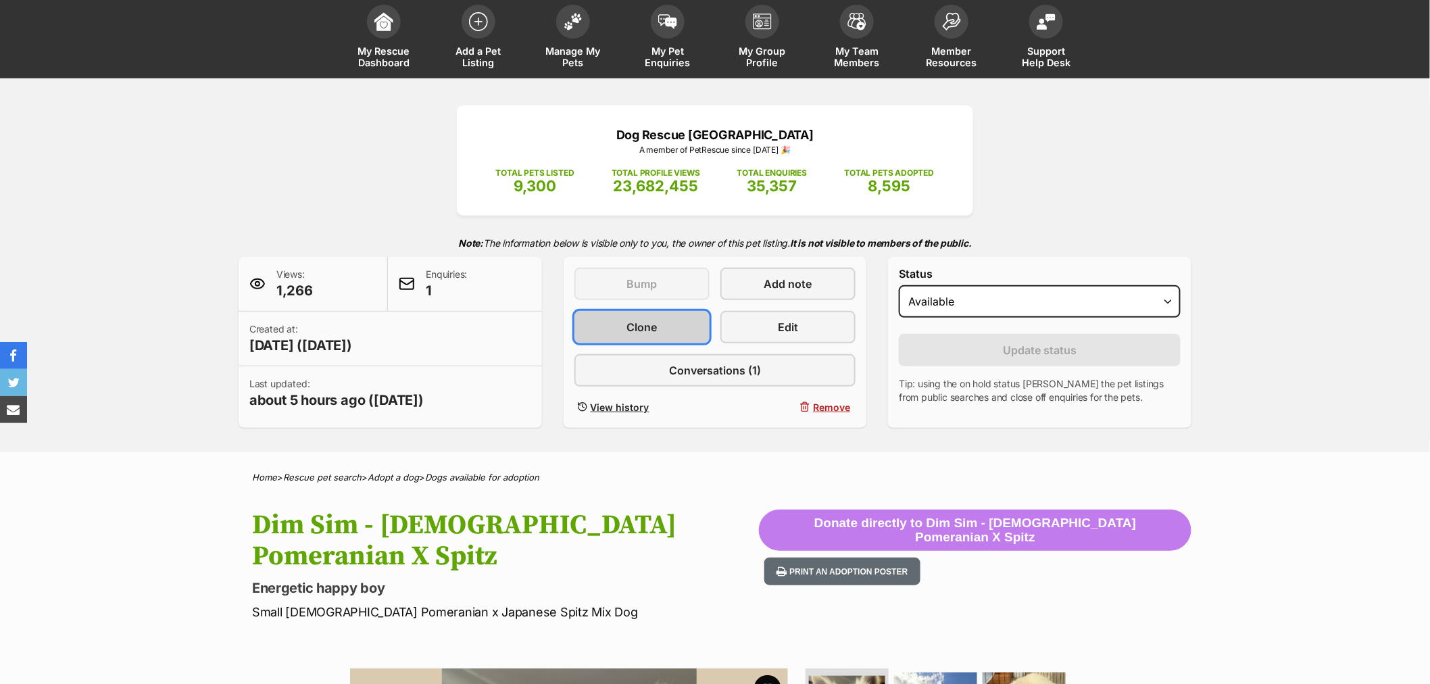
click at [663, 327] on link "Clone" at bounding box center [641, 327] width 135 height 32
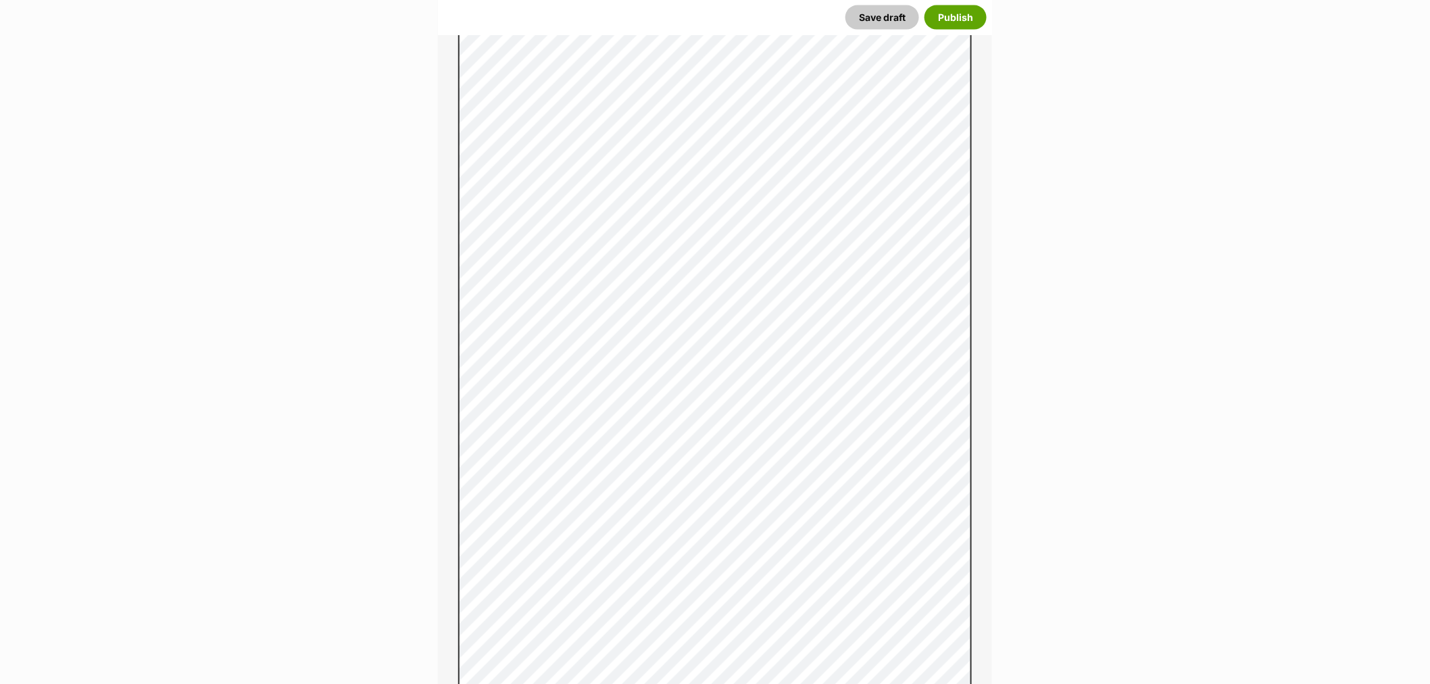
scroll to position [1051, 0]
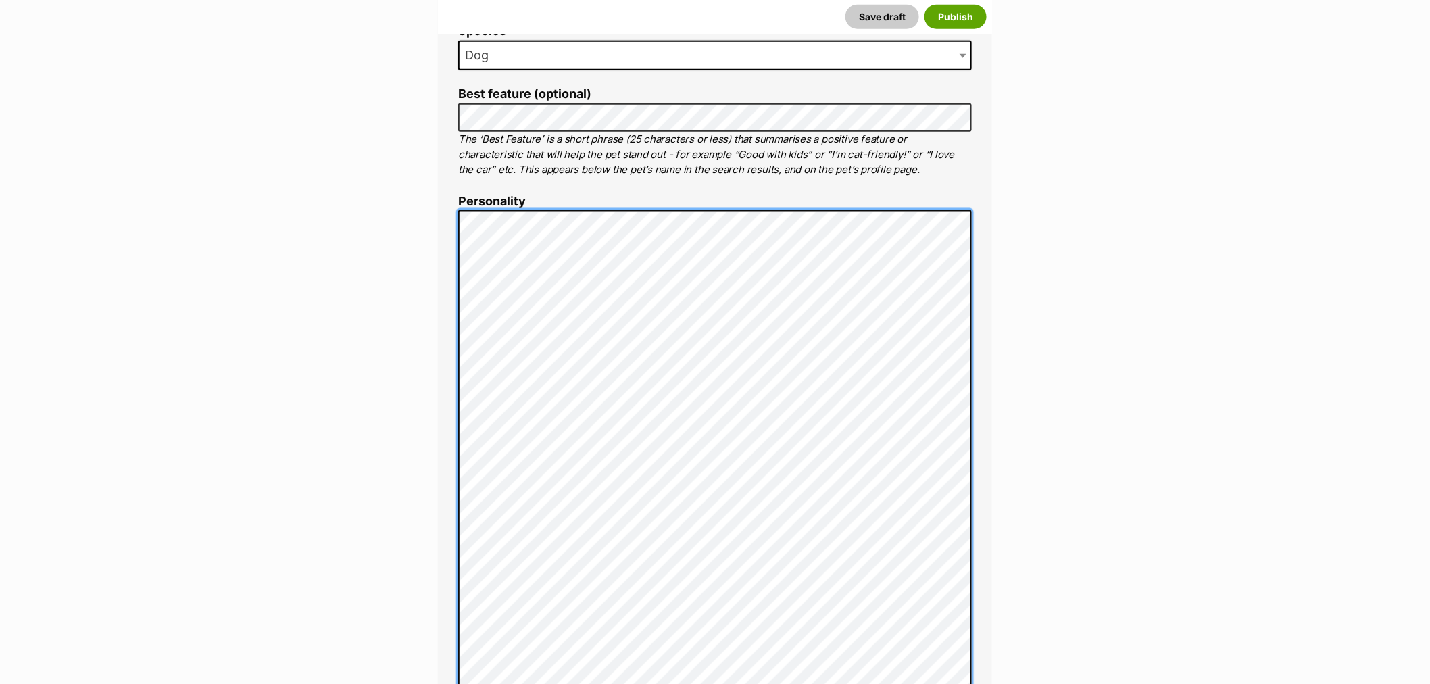
scroll to position [656, 0]
click at [446, 468] on div "About This Pet Name Henlo there, it looks like you might be using the pet name …" at bounding box center [715, 677] width 554 height 1645
click at [440, 486] on div "About This Pet Name Henlo there, it looks like you might be using the pet name …" at bounding box center [715, 677] width 554 height 1645
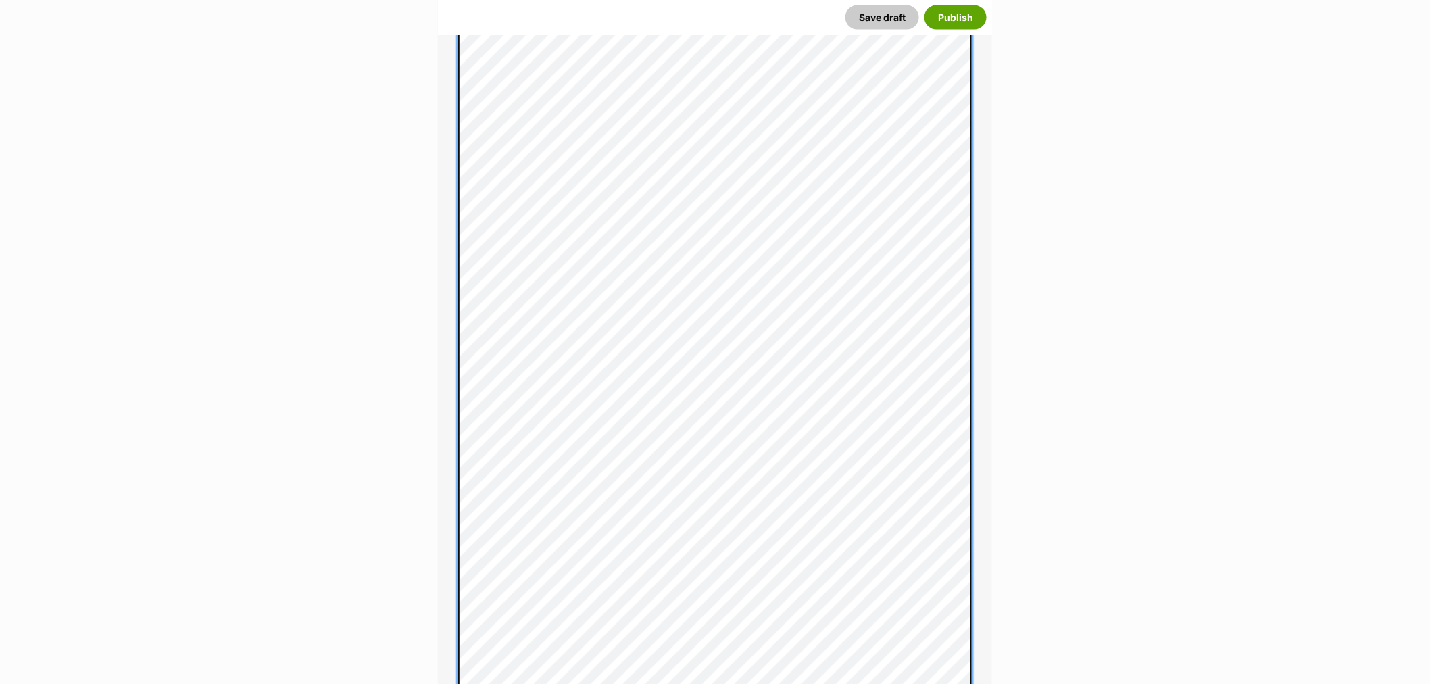
scroll to position [956, 0]
click at [457, 397] on div "About This Pet Name Henlo there, it looks like you might be using the pet name …" at bounding box center [715, 370] width 554 height 1631
click at [451, 399] on div "About This Pet Name Henlo there, it looks like you might be using the pet name …" at bounding box center [715, 370] width 554 height 1631
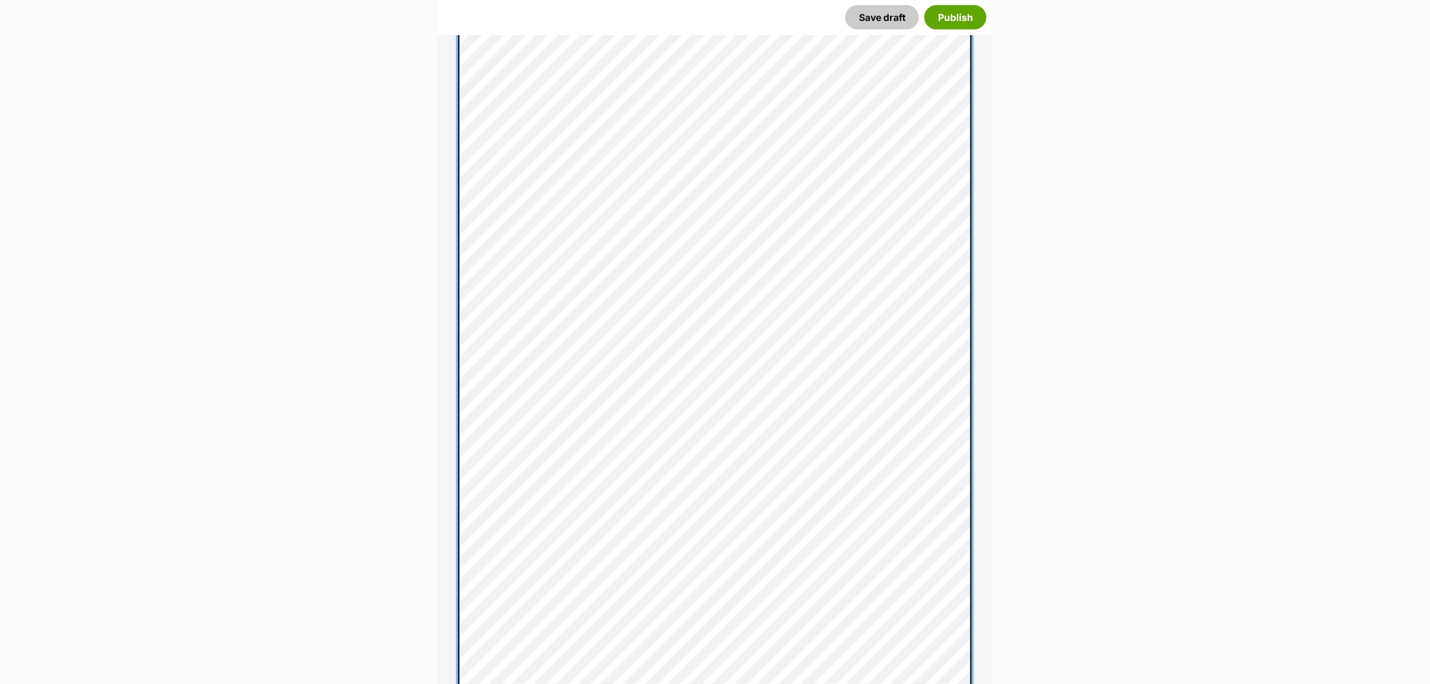
click at [444, 434] on div "About This Pet Name Henlo there, it looks like you might be using the pet name …" at bounding box center [715, 370] width 554 height 1631
click at [443, 451] on div "About This Pet Name Henlo there, it looks like you might be using the pet name …" at bounding box center [715, 370] width 554 height 1631
click at [457, 447] on div "About This Pet Name Henlo there, it looks like you might be using the pet name …" at bounding box center [715, 370] width 554 height 1631
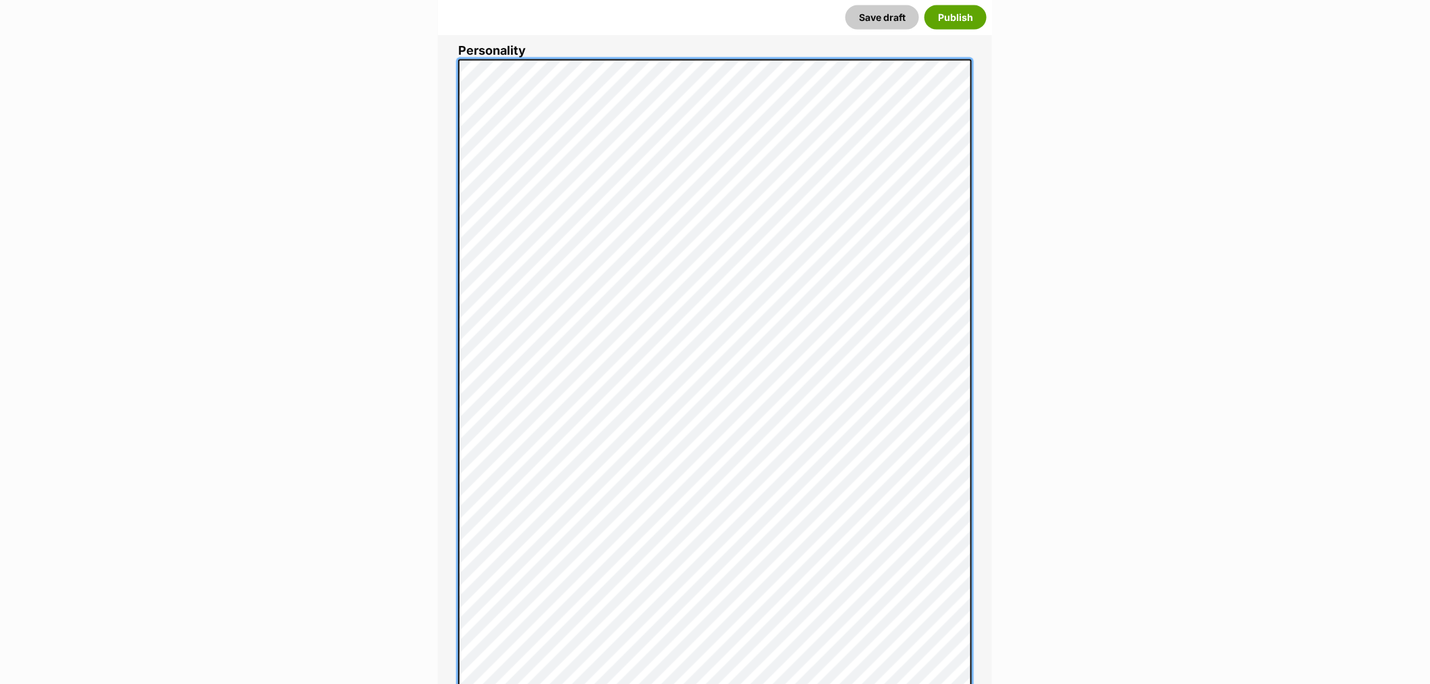
click at [449, 507] on div "About This Pet Name Henlo there, it looks like you might be using the pet name …" at bounding box center [715, 499] width 554 height 1589
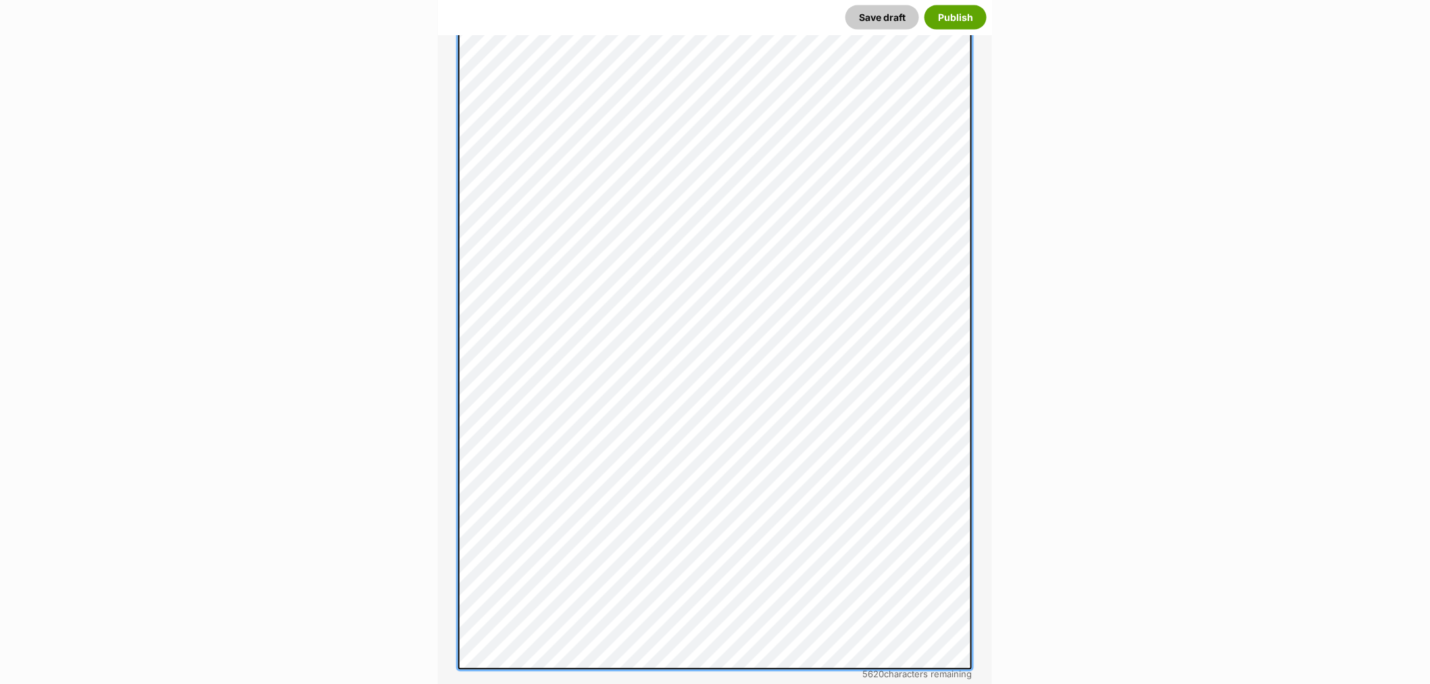
scroll to position [956, 0]
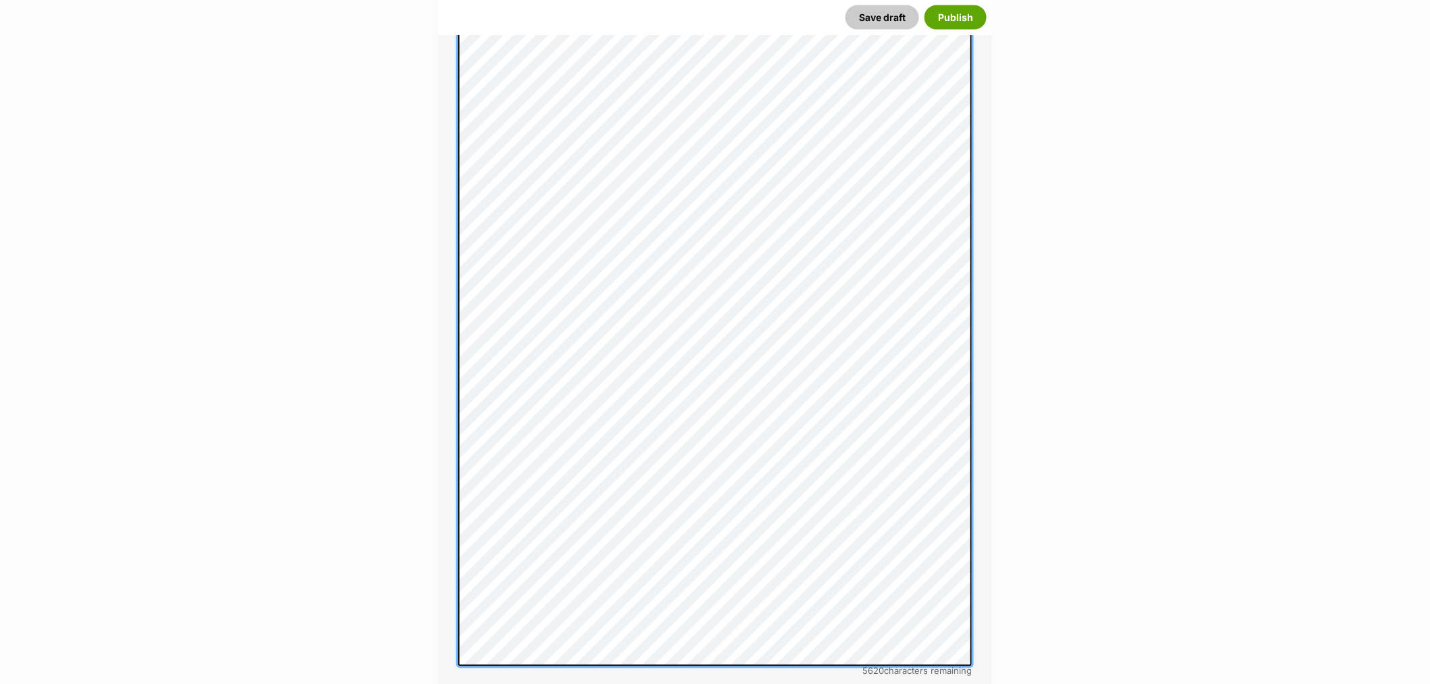
click at [444, 502] on div "About This Pet Name Henlo there, it looks like you might be using the pet name …" at bounding box center [715, 349] width 554 height 1589
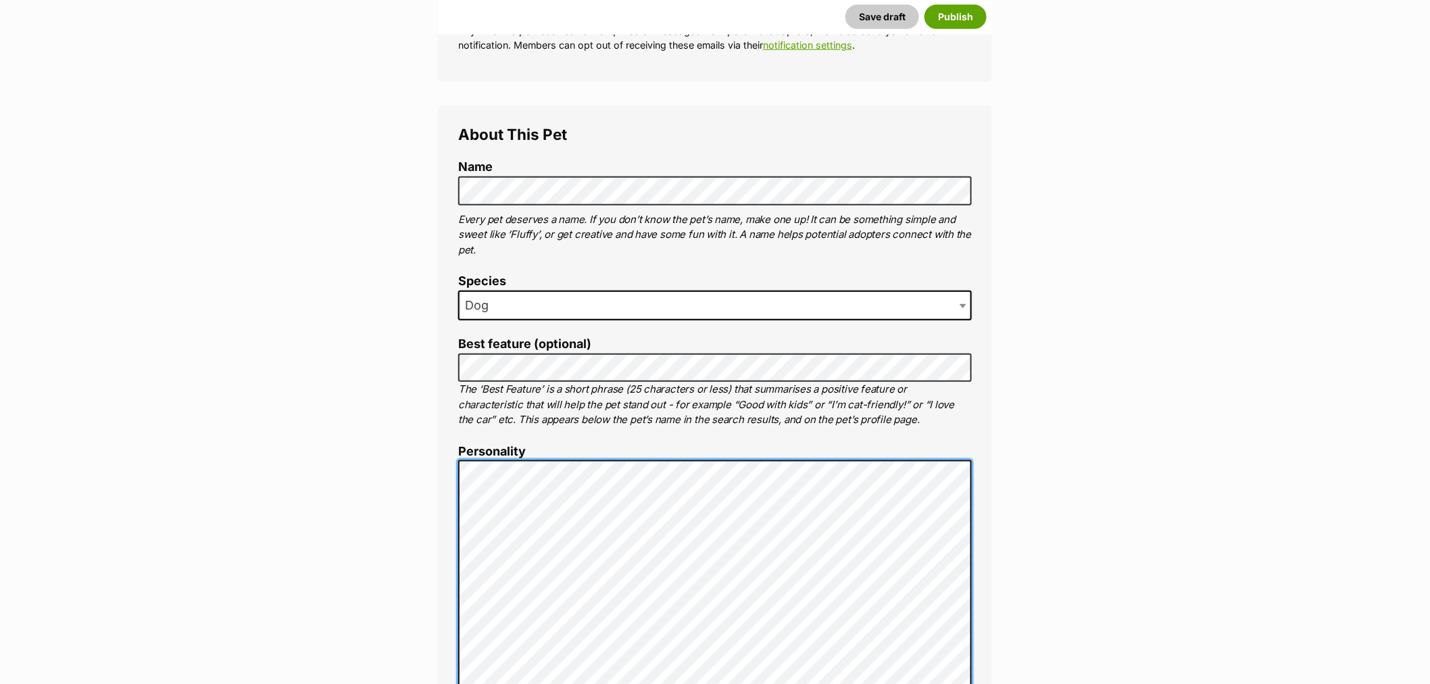
scroll to position [0, 0]
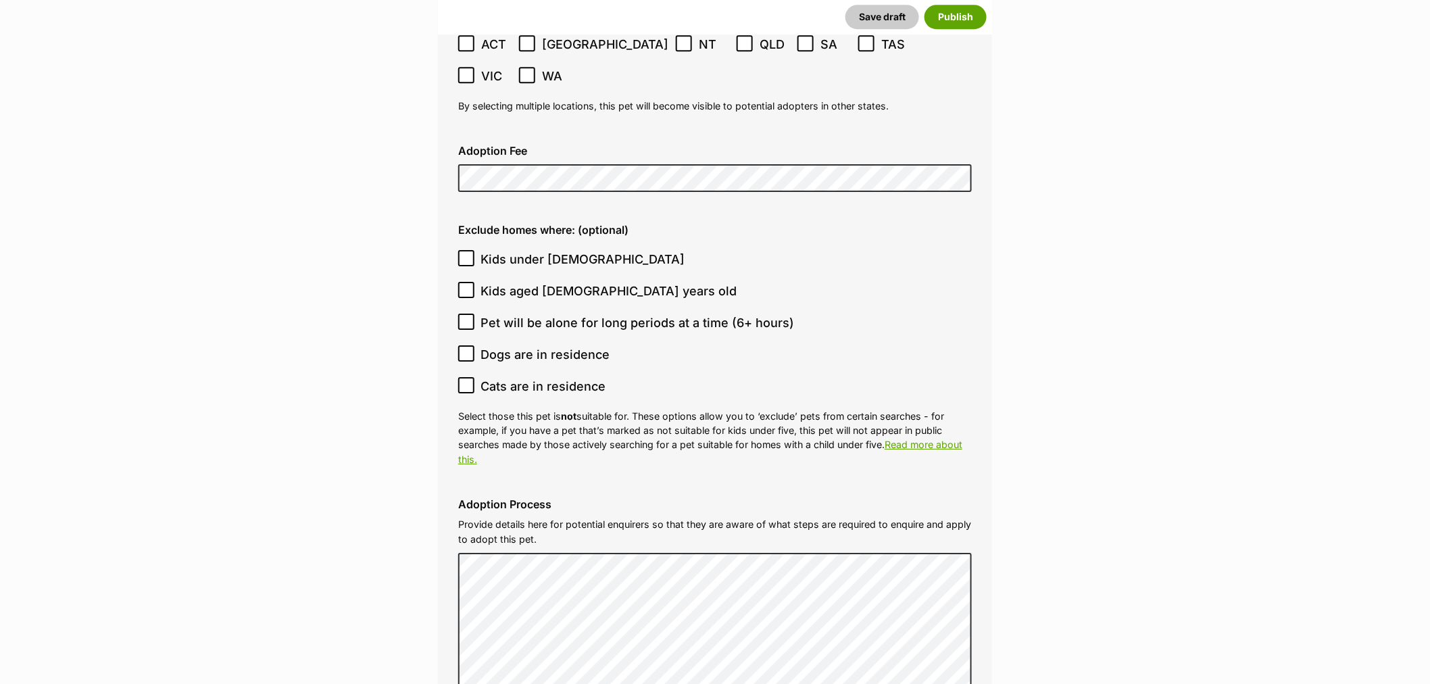
scroll to position [4354, 0]
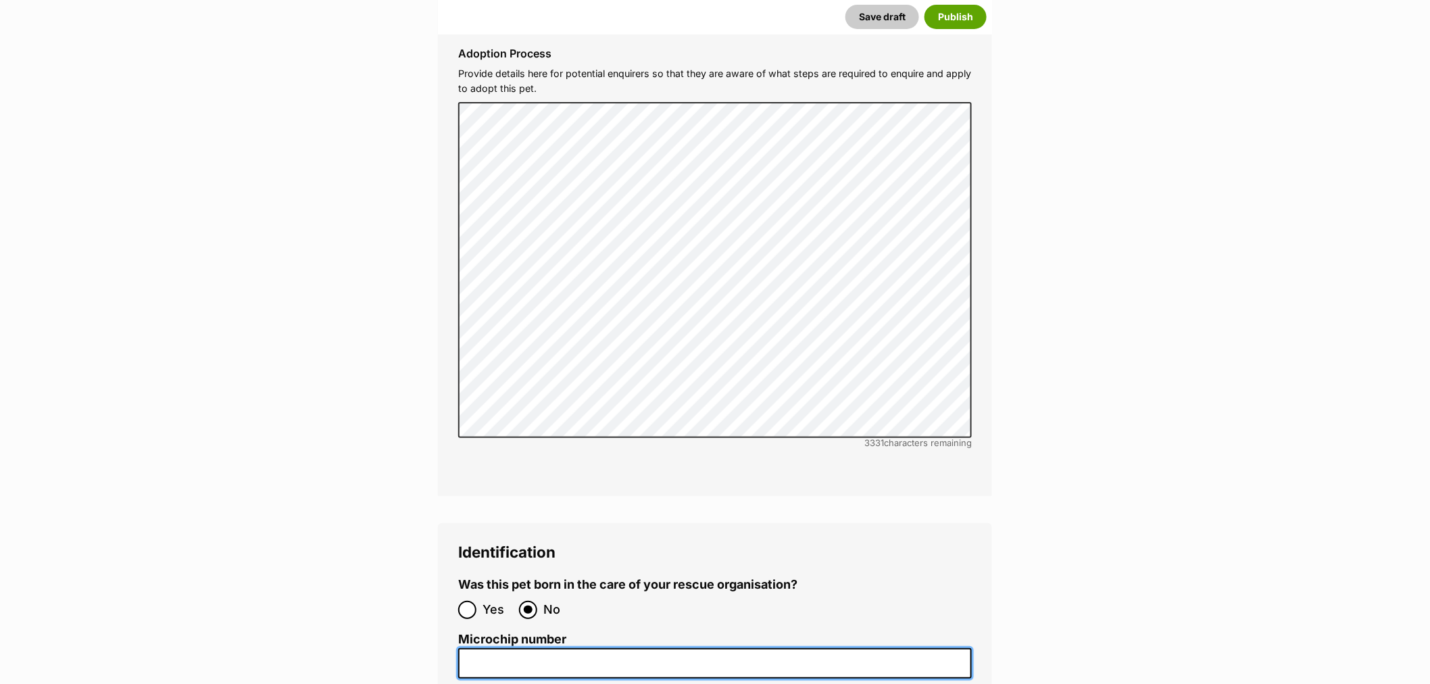
click at [538, 648] on input "Microchip number" at bounding box center [714, 663] width 513 height 30
paste input "991001006145030"
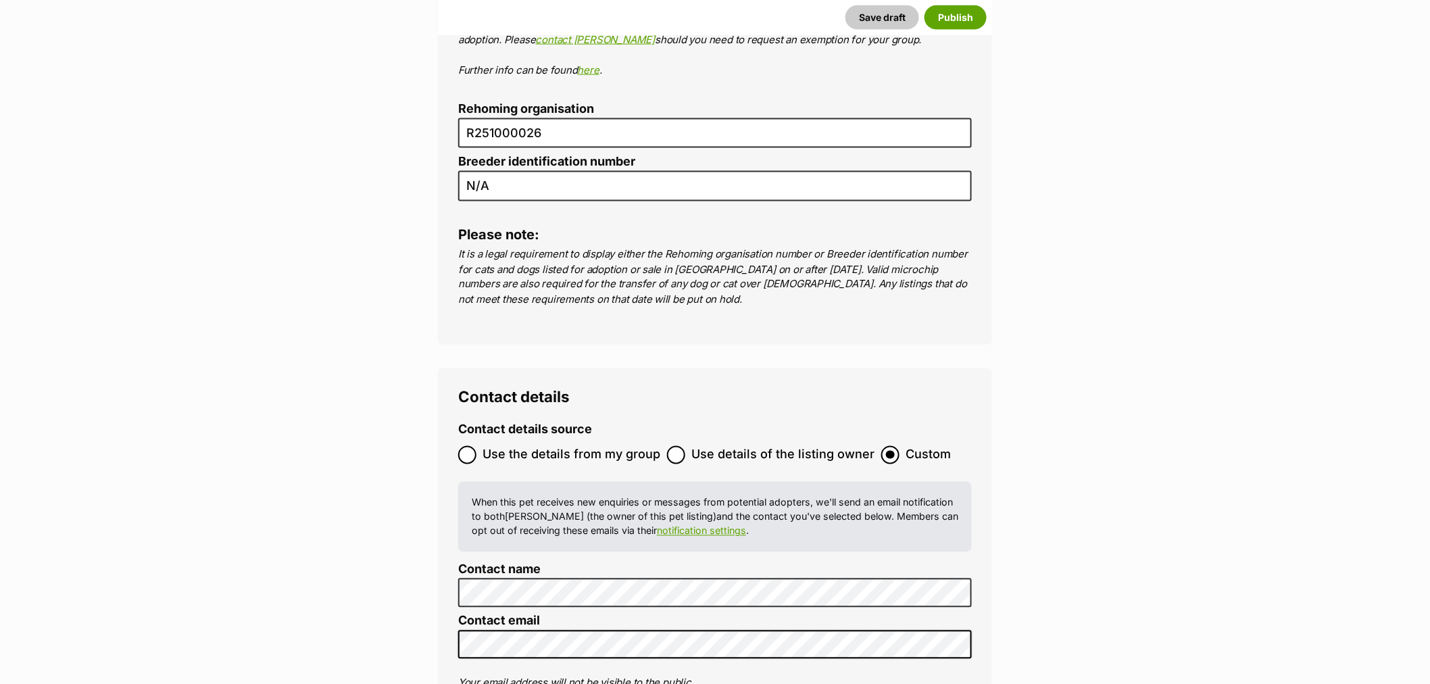
scroll to position [5179, 0]
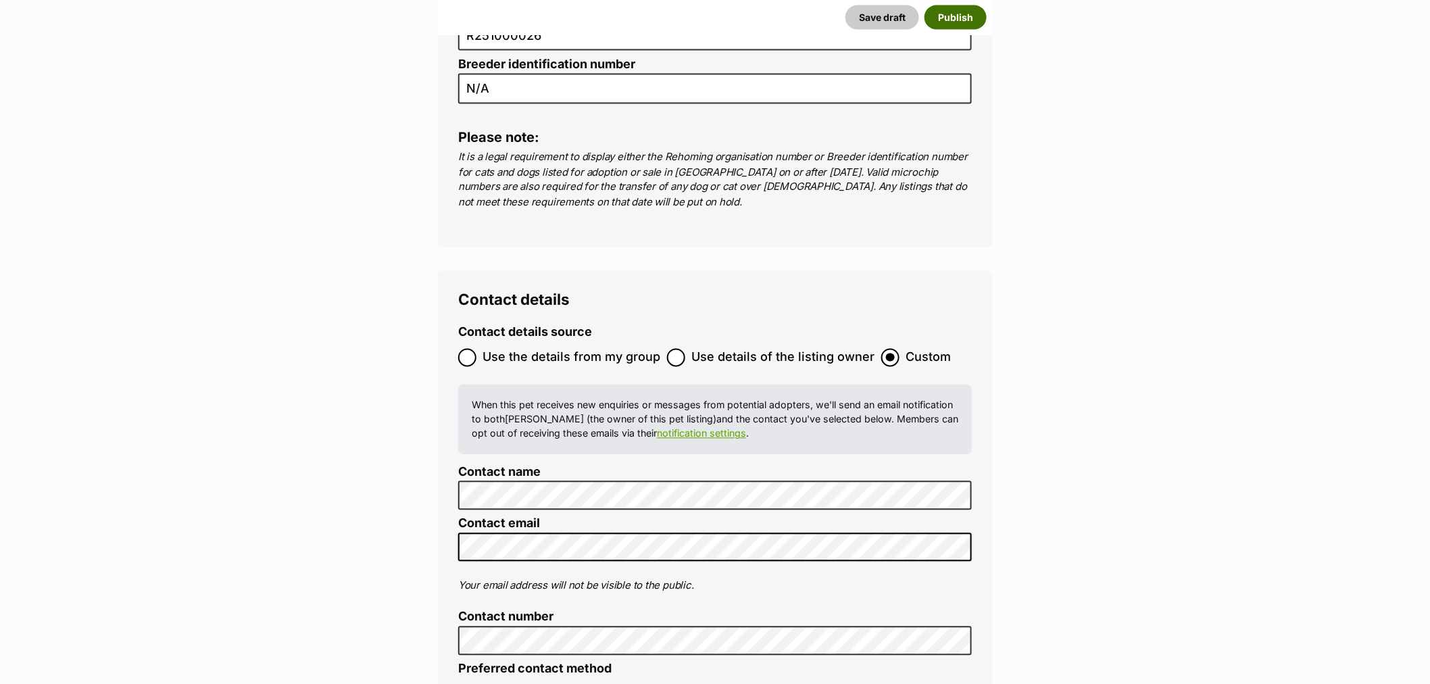
type input "991001006145030"
click at [953, 10] on button "Publish" at bounding box center [955, 17] width 62 height 24
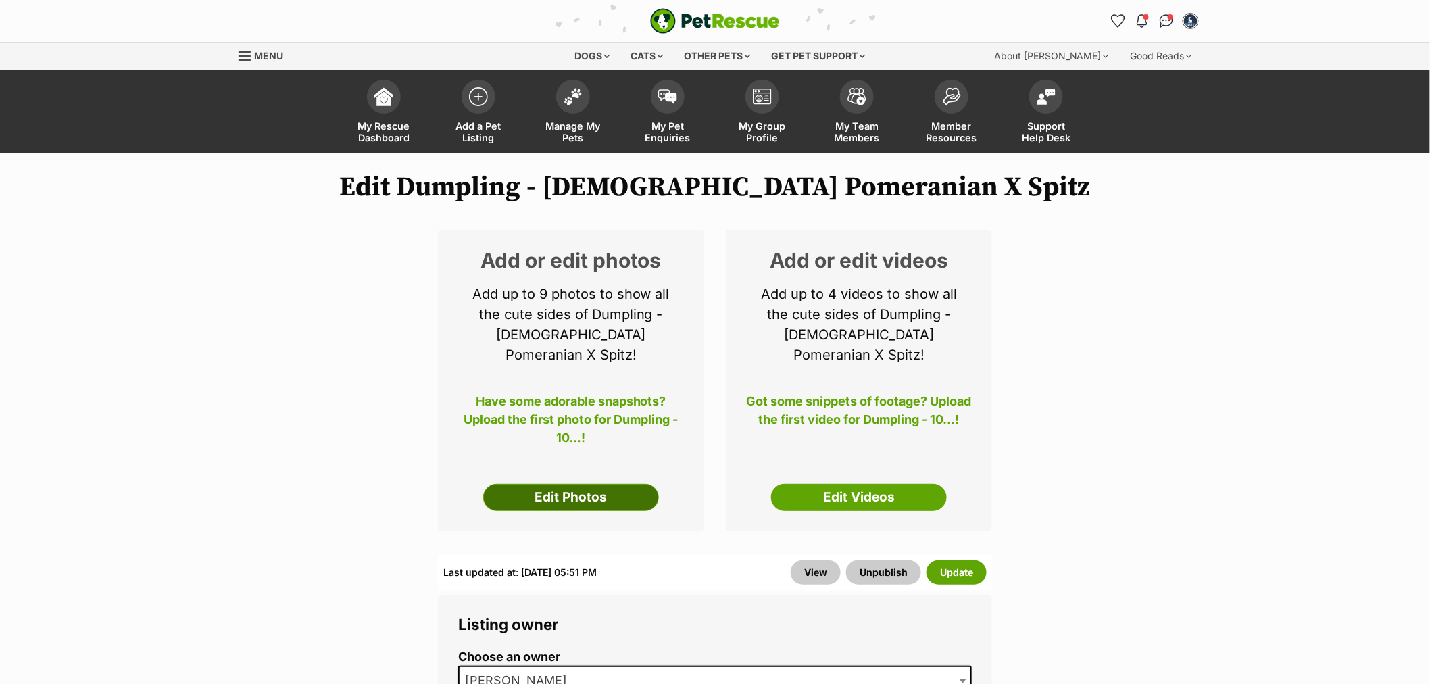
click at [584, 484] on link "Edit Photos" at bounding box center [571, 497] width 176 height 27
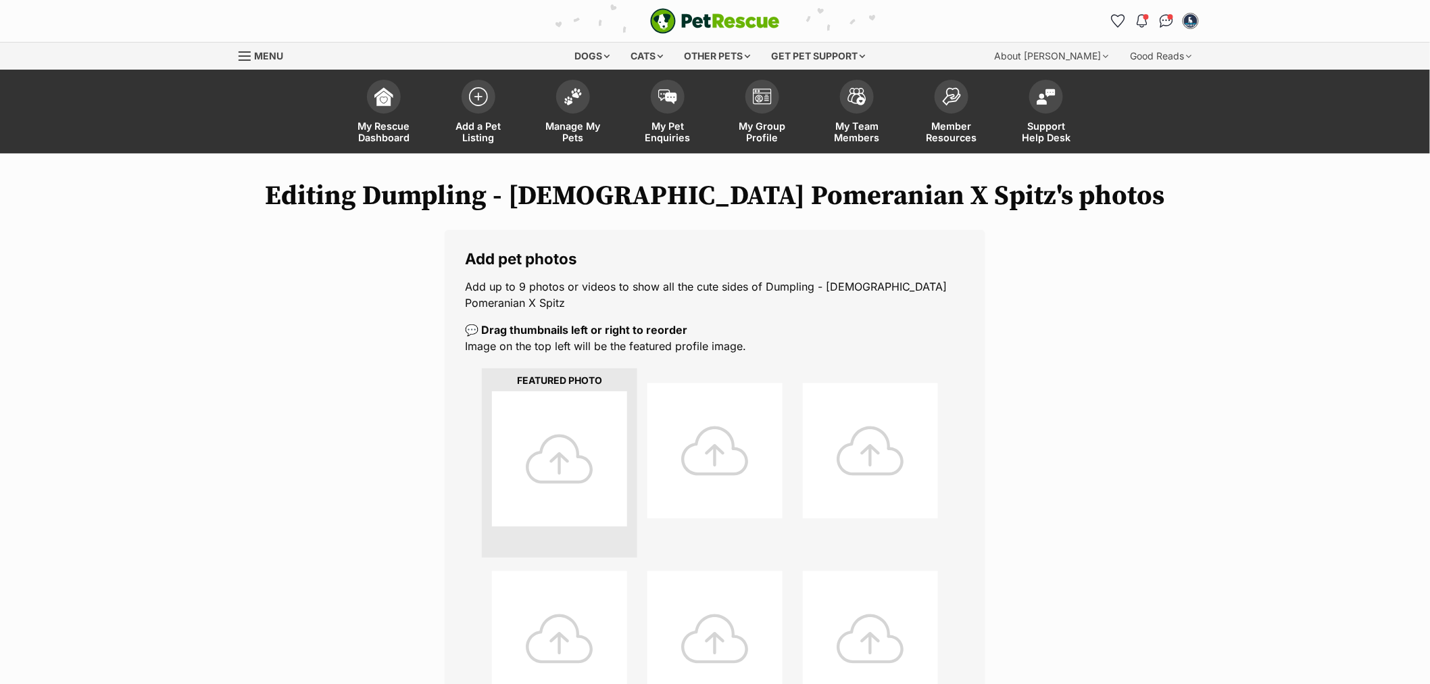
click at [564, 460] on div at bounding box center [559, 458] width 135 height 135
click at [554, 462] on div at bounding box center [559, 458] width 135 height 135
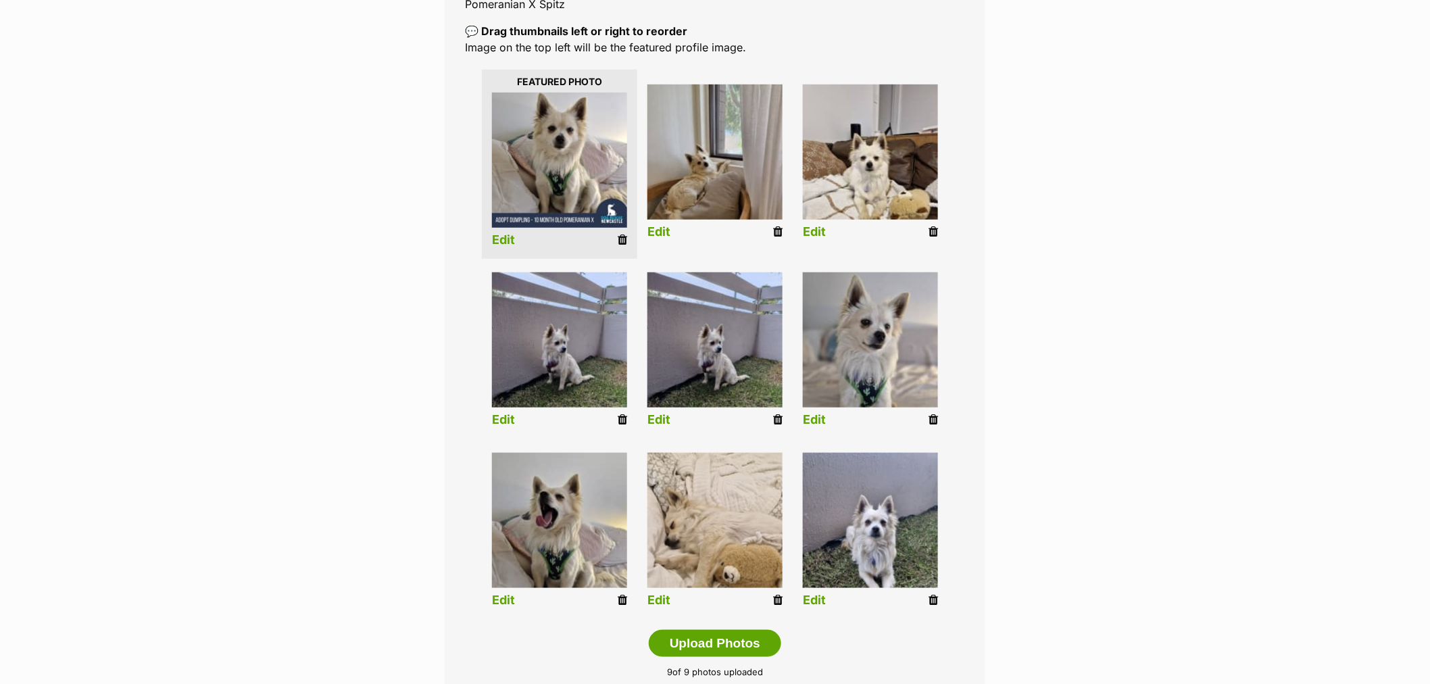
scroll to position [300, 0]
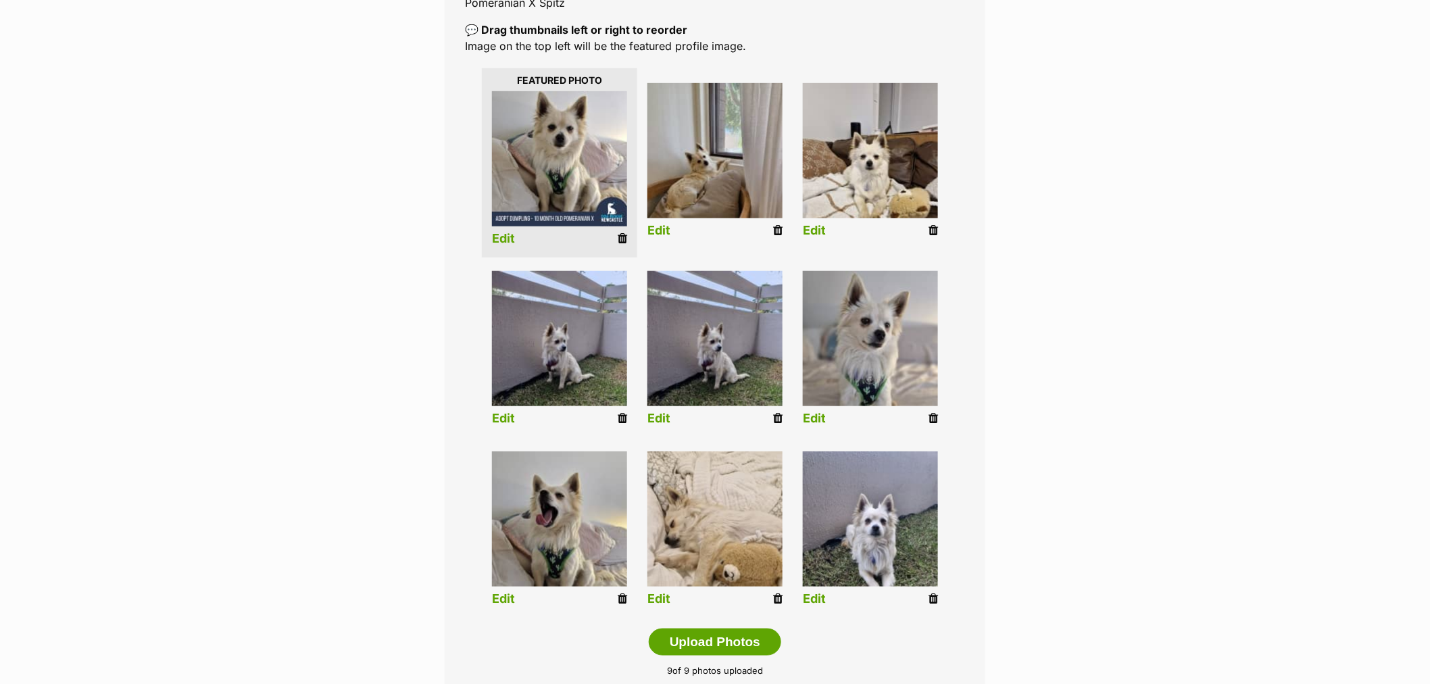
drag, startPoint x: 779, startPoint y: 412, endPoint x: 792, endPoint y: 57, distance: 355.6
click at [779, 412] on link at bounding box center [777, 418] width 9 height 14
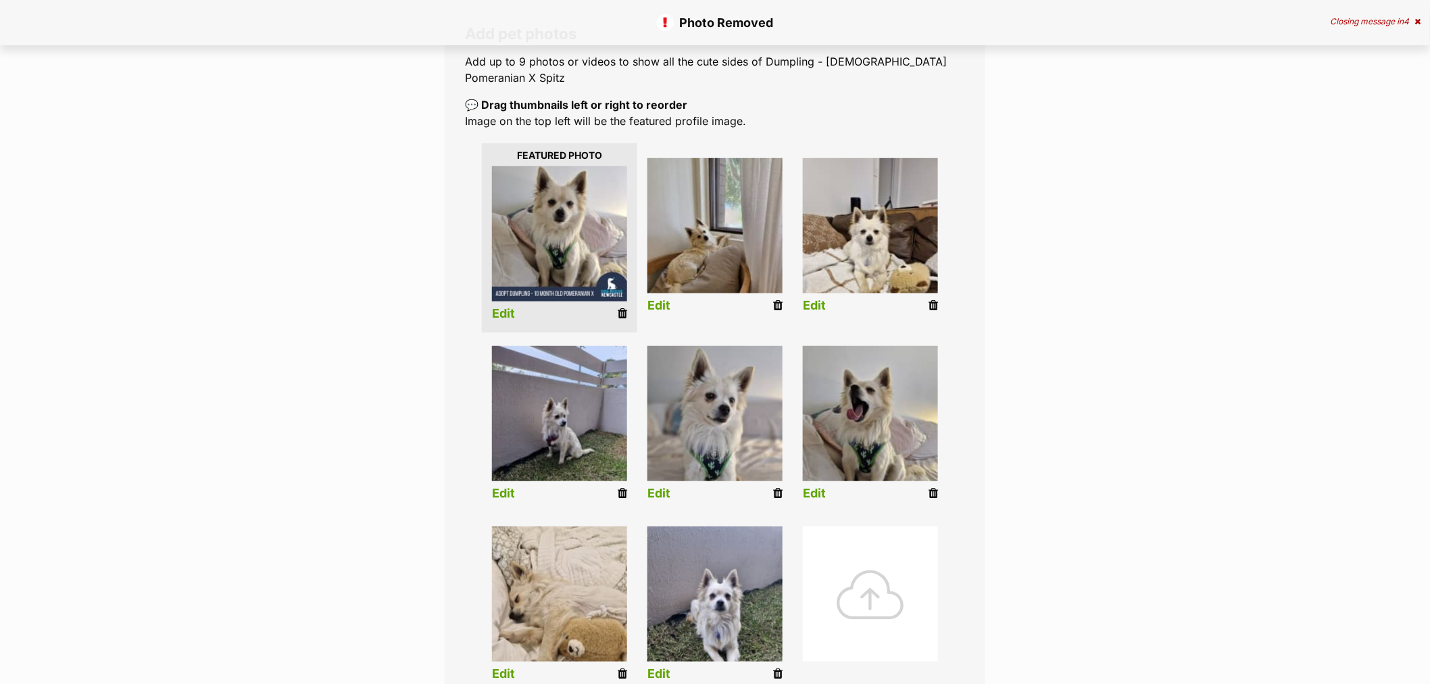
click at [880, 596] on div at bounding box center [870, 593] width 135 height 135
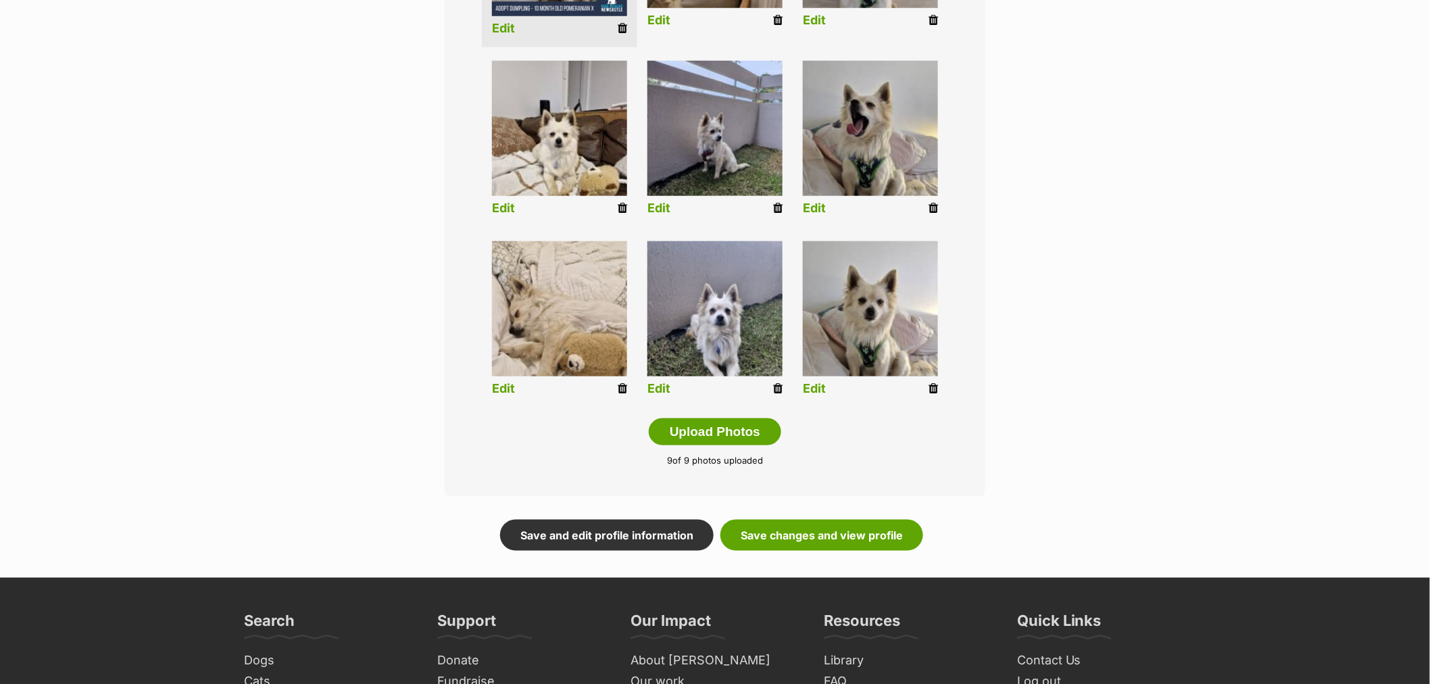
scroll to position [525, 0]
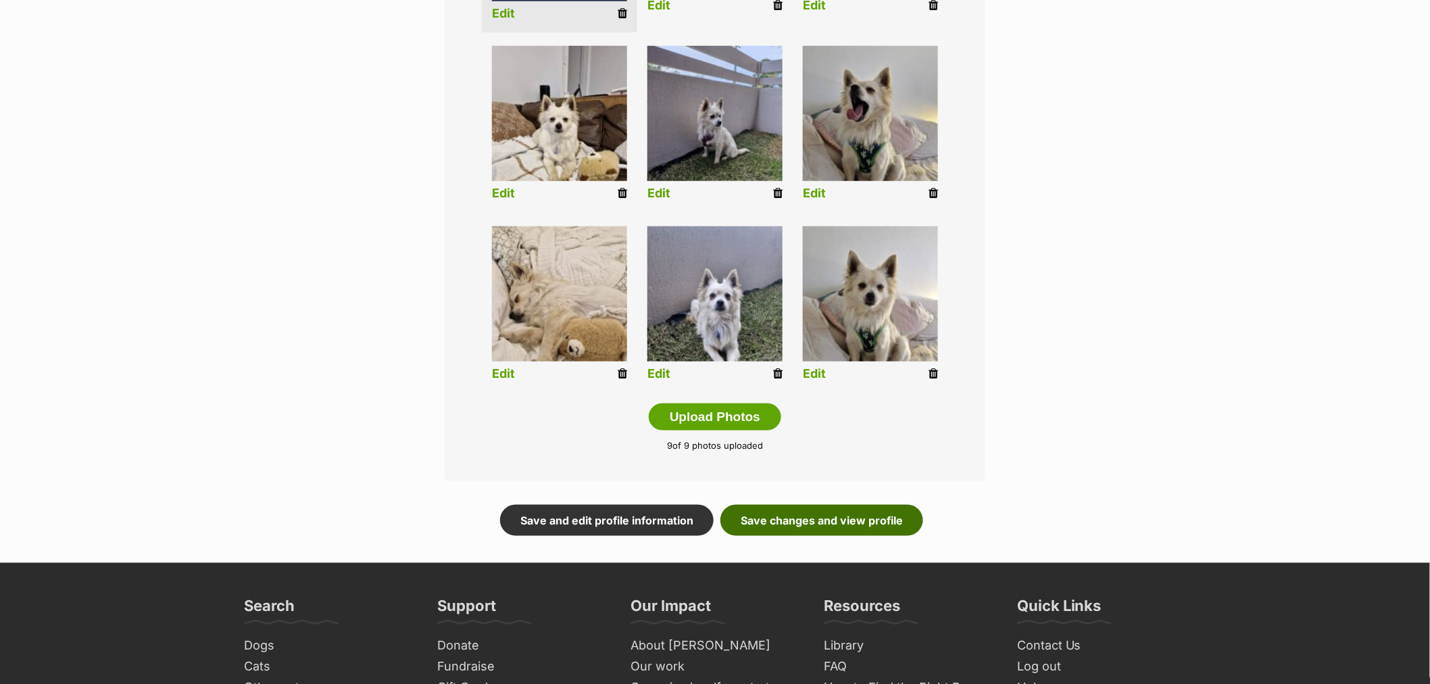
click at [845, 532] on link "Save changes and view profile" at bounding box center [821, 520] width 203 height 31
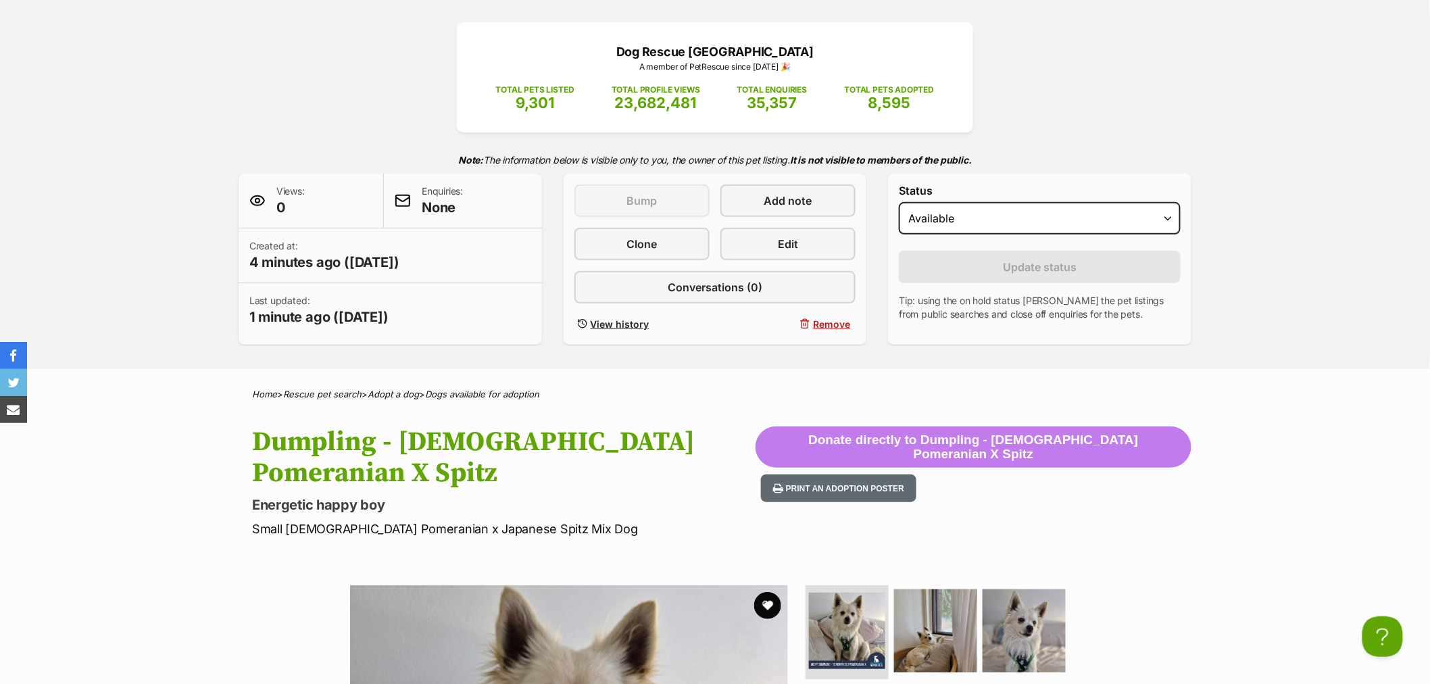
scroll to position [150, 0]
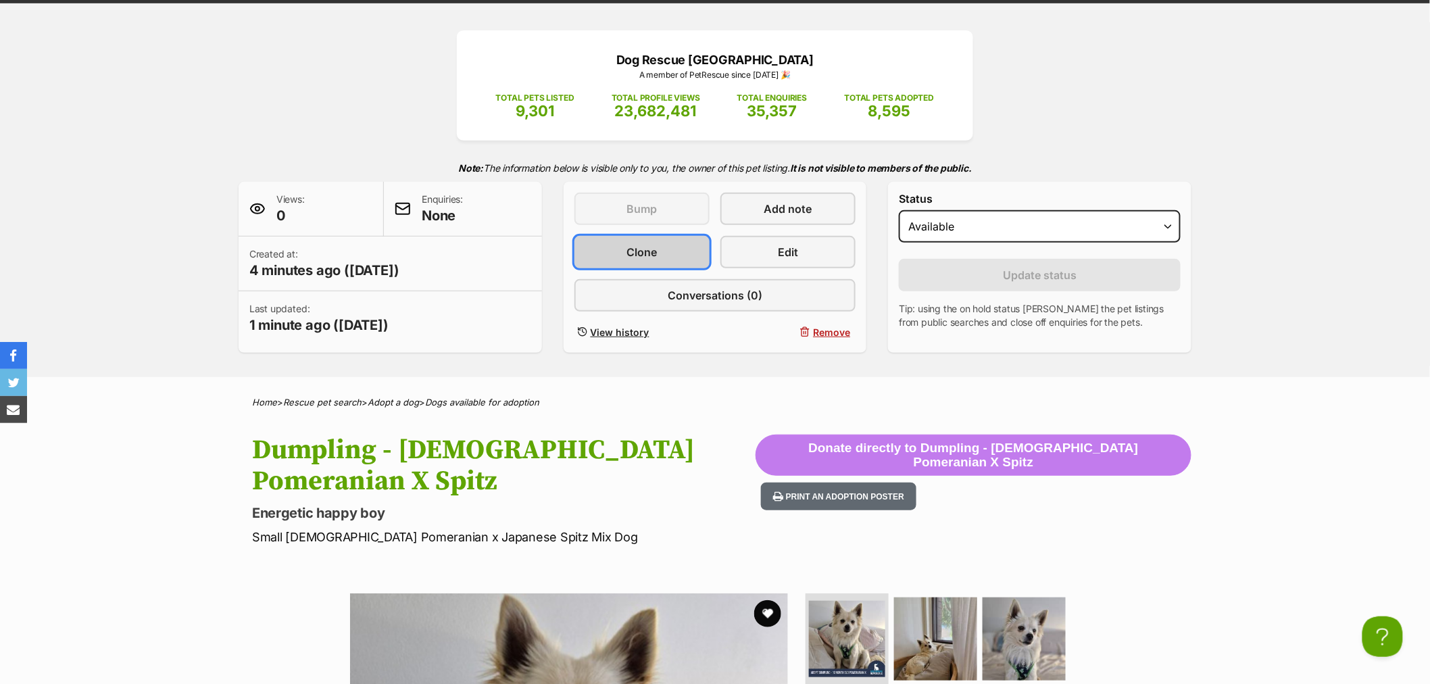
click at [629, 247] on span "Clone" at bounding box center [641, 252] width 30 height 16
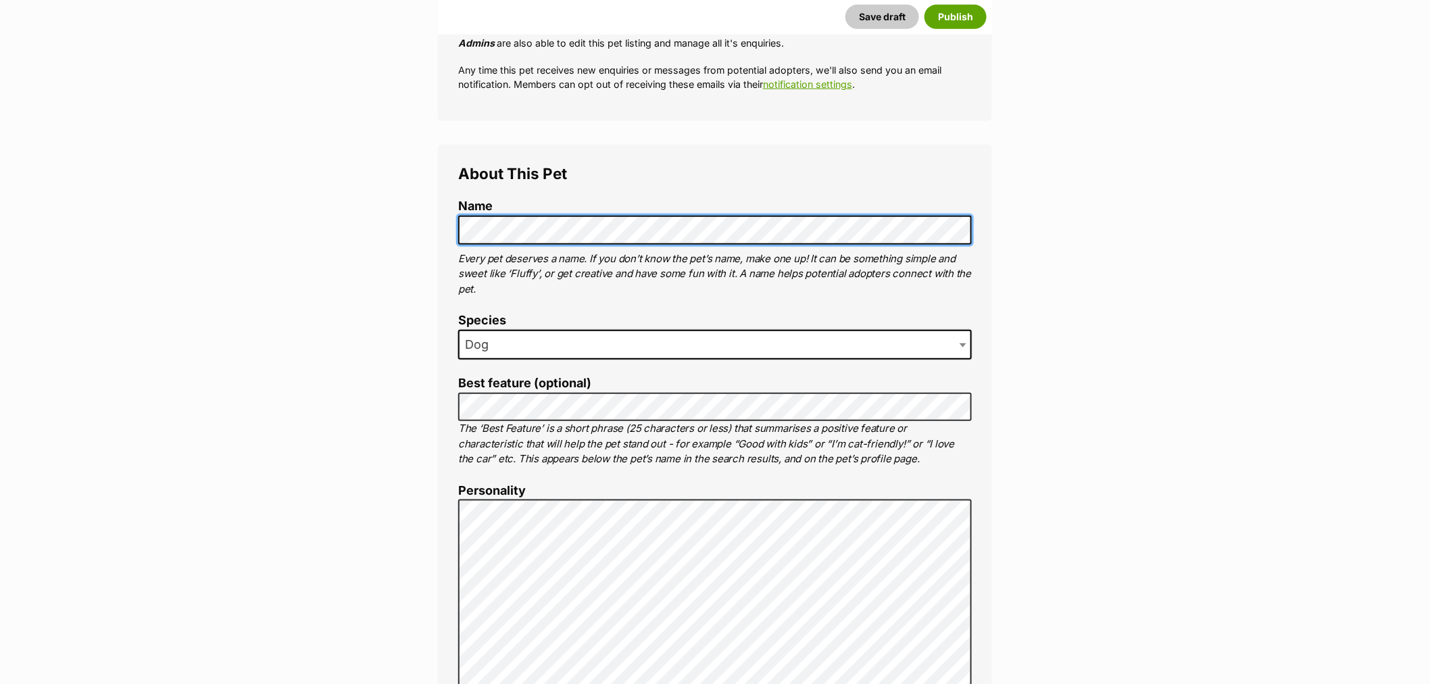
scroll to position [450, 0]
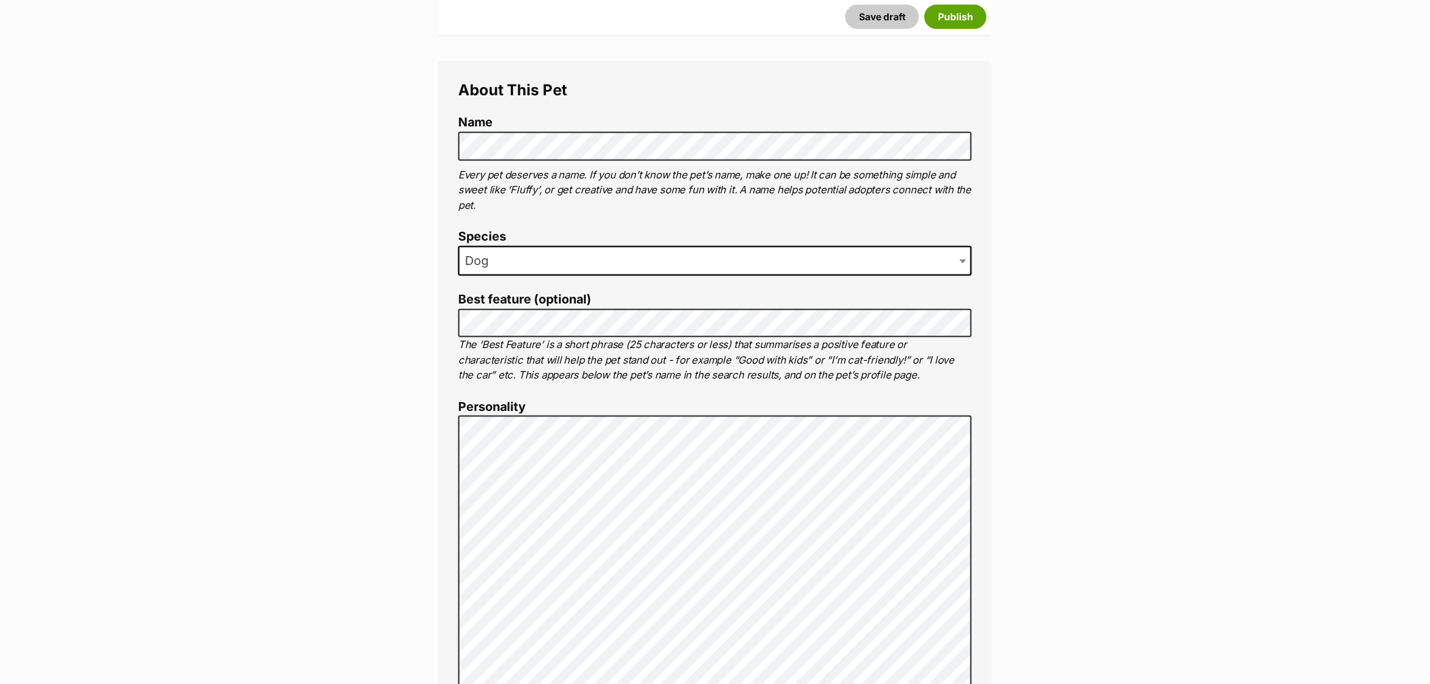
click at [599, 305] on label "Best feature (optional)" at bounding box center [714, 300] width 513 height 14
drag, startPoint x: 620, startPoint y: 358, endPoint x: 613, endPoint y: 392, distance: 34.6
click at [615, 375] on p "The ‘Best Feature’ is a short phrase (25 characters or less) that summarises a …" at bounding box center [714, 360] width 513 height 46
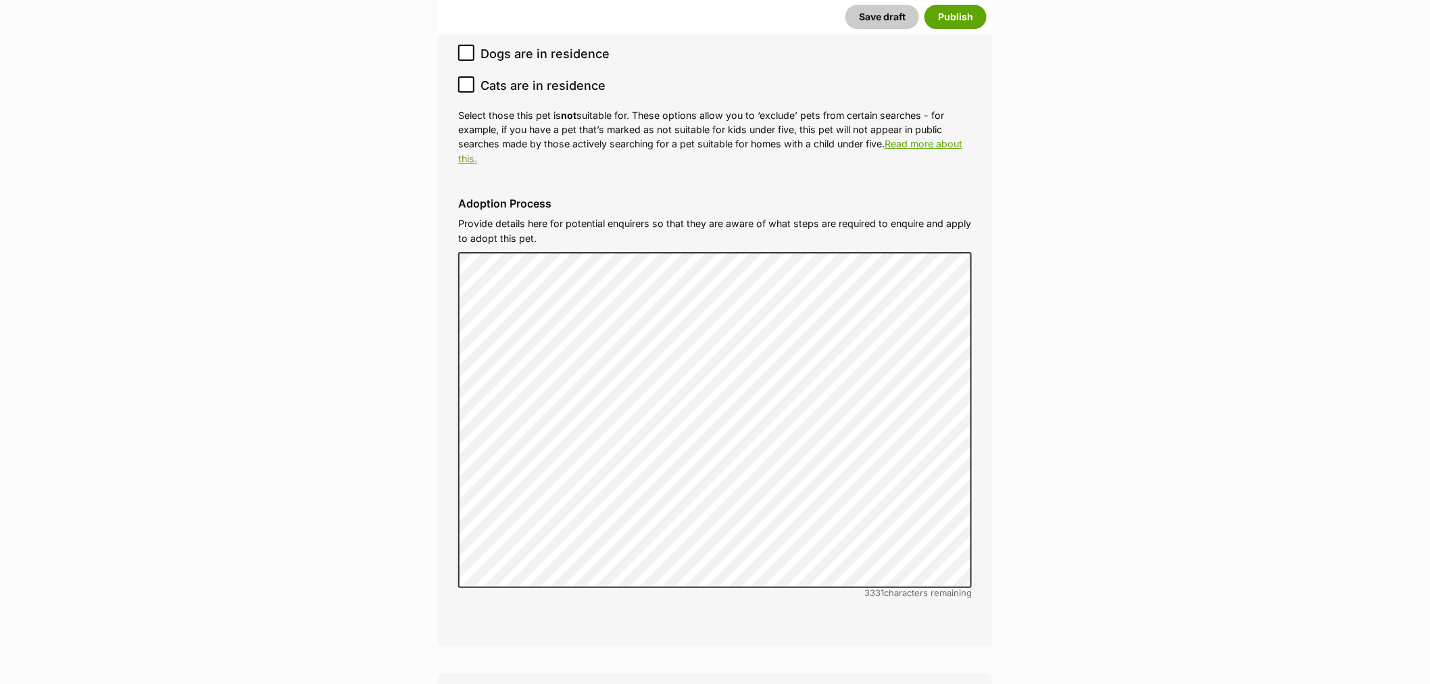
scroll to position [4504, 0]
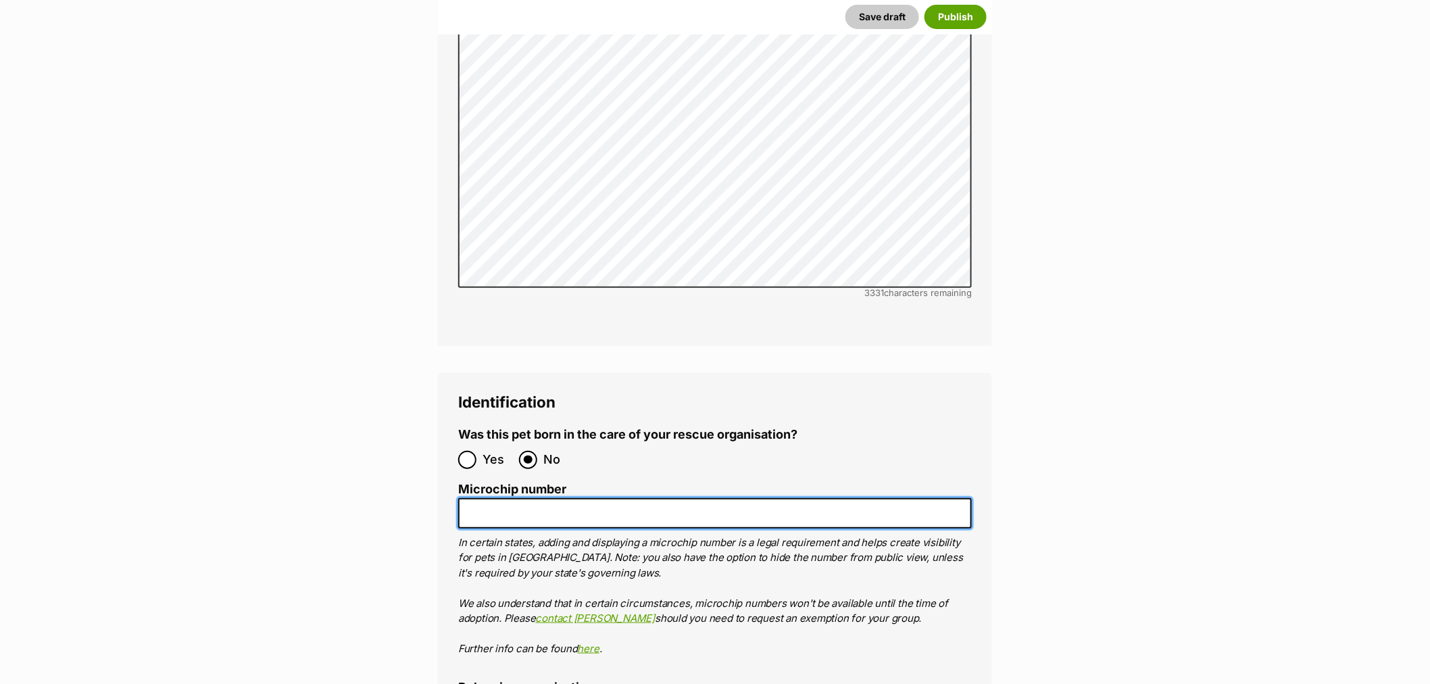
click at [556, 498] on input "Microchip number" at bounding box center [714, 513] width 513 height 30
paste input "991001006420942"
type input "991001006420942"
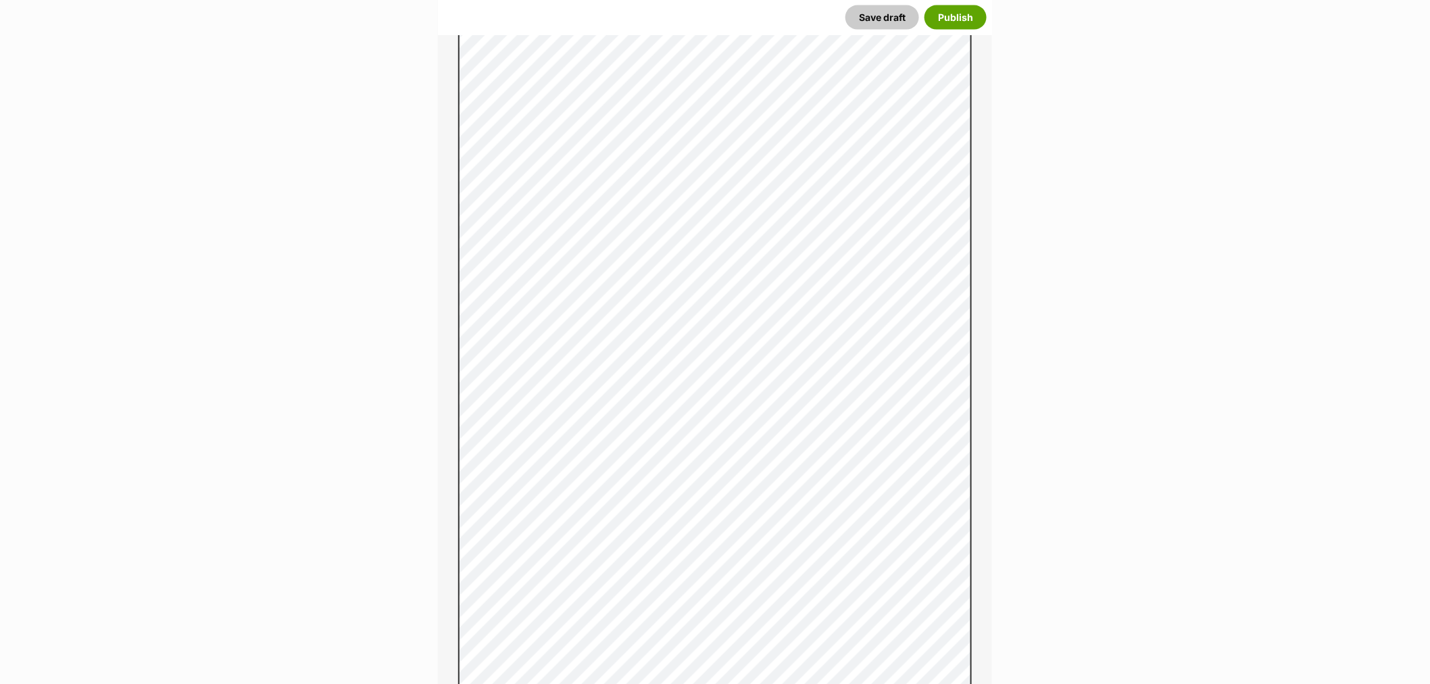
scroll to position [901, 0]
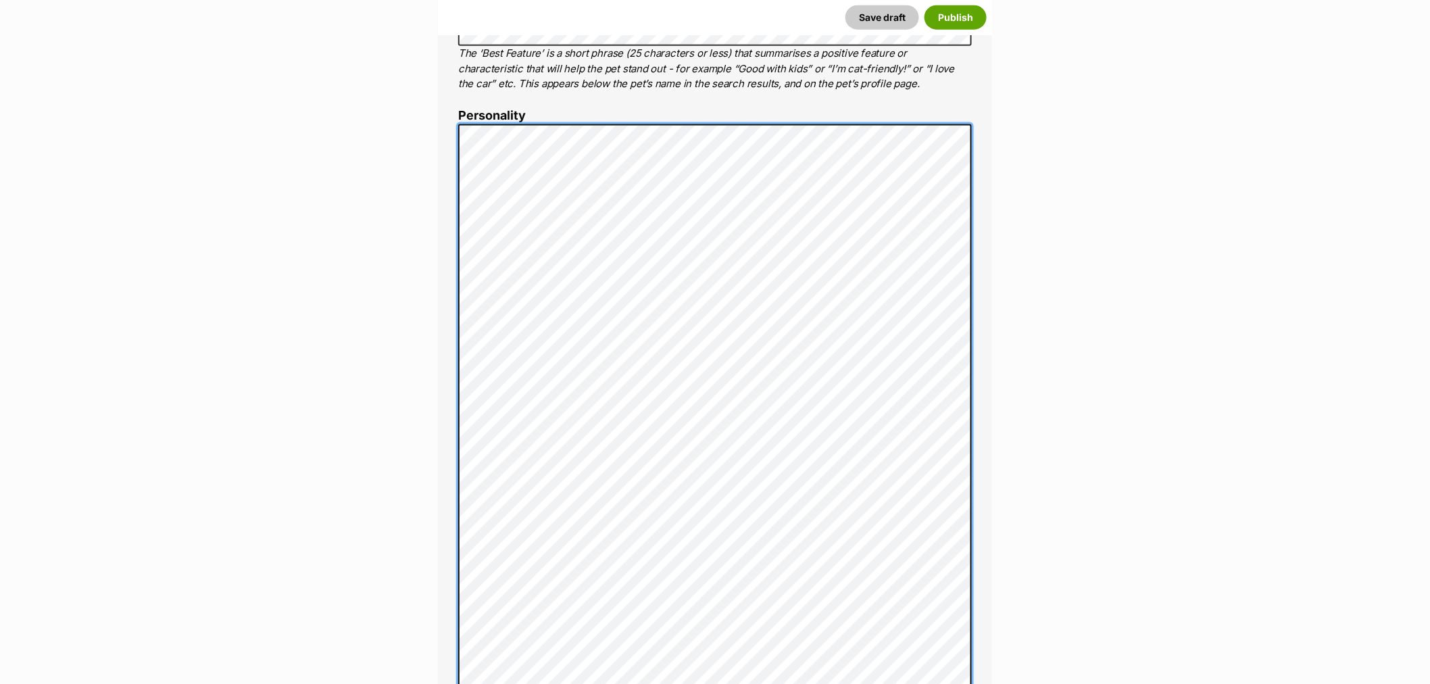
scroll to position [750, 0]
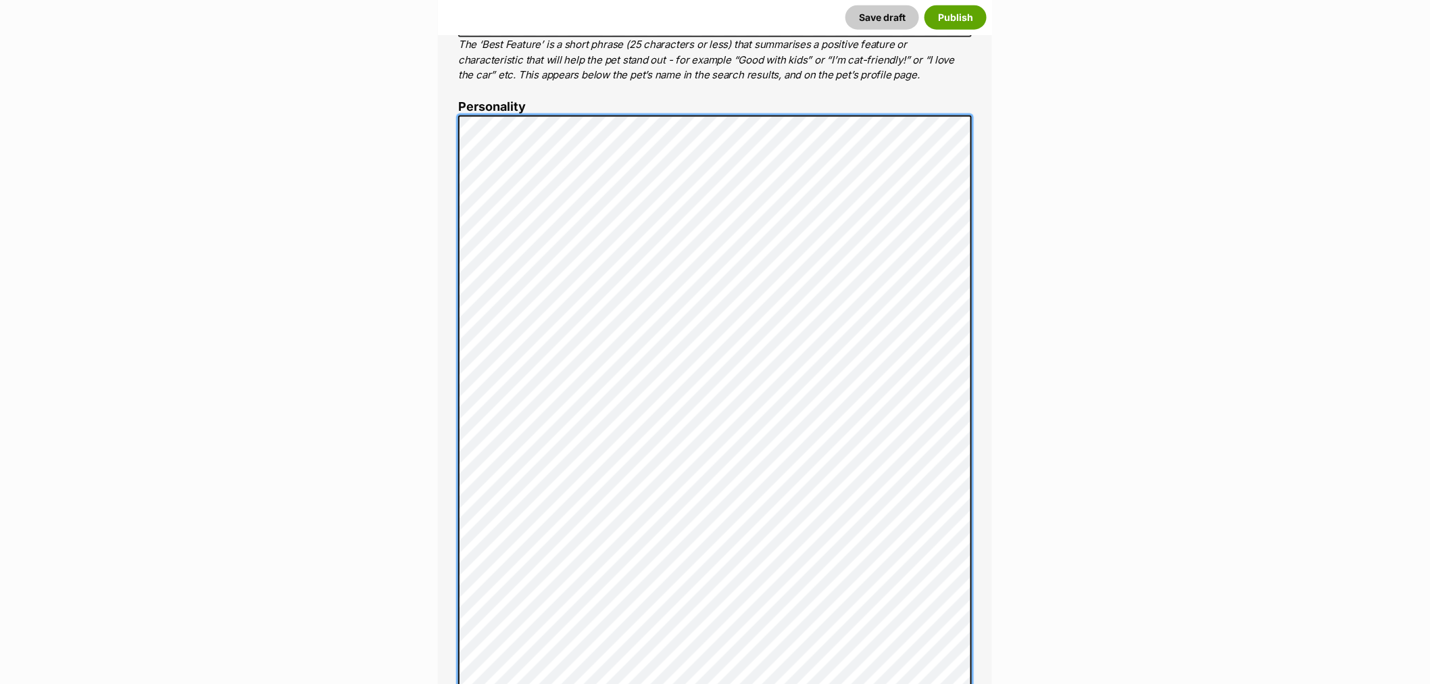
click at [442, 341] on div "About This Pet Name Henlo there, it looks like you might be using the pet name …" at bounding box center [715, 534] width 554 height 1547
click at [448, 268] on div "About This Pet Name Henlo there, it looks like you might be using the pet name …" at bounding box center [715, 534] width 554 height 1547
click at [453, 284] on div "About This Pet Name Henlo there, it looks like you might be using the pet name …" at bounding box center [715, 534] width 554 height 1547
click at [455, 296] on div "About This Pet Name Henlo there, it looks like you might be using the pet name …" at bounding box center [715, 534] width 554 height 1547
click at [453, 313] on div "About This Pet Name Henlo there, it looks like you might be using the pet name …" at bounding box center [715, 534] width 554 height 1547
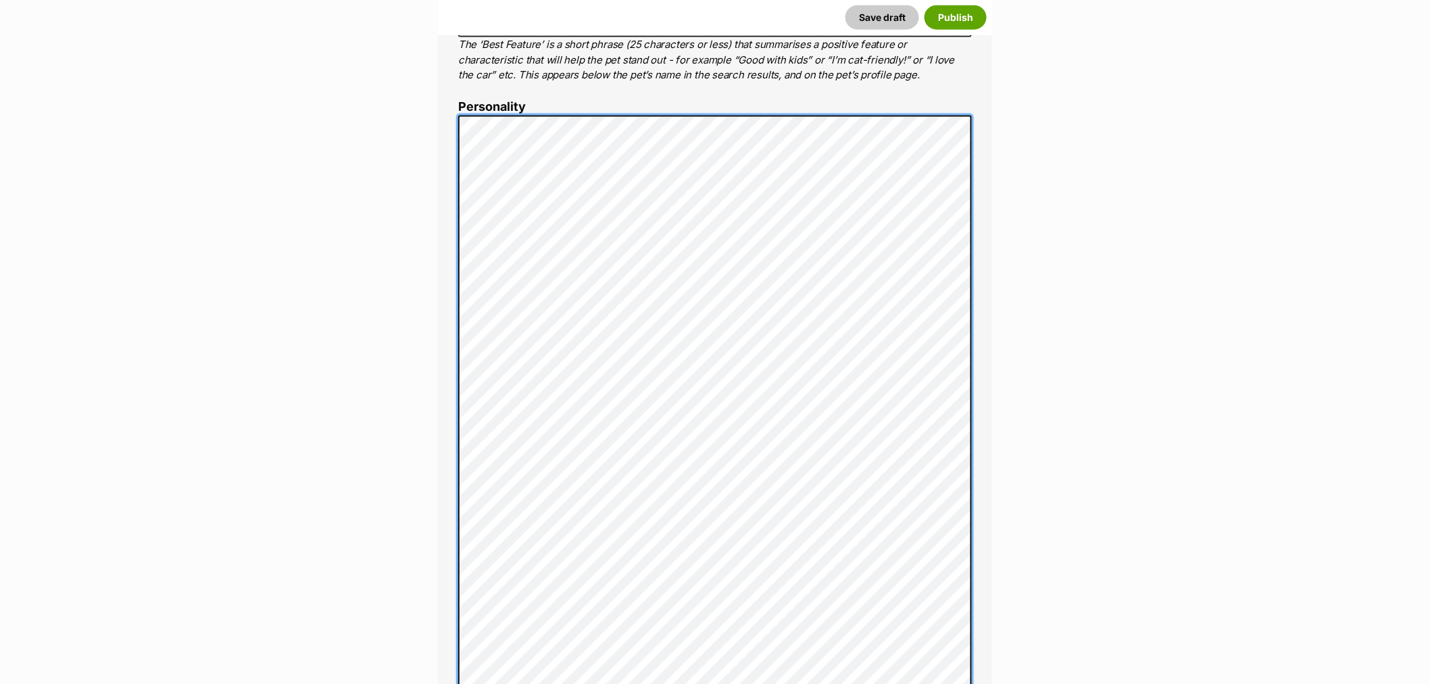
click at [451, 328] on div "About This Pet Name Henlo there, it looks like you might be using the pet name …" at bounding box center [715, 534] width 554 height 1547
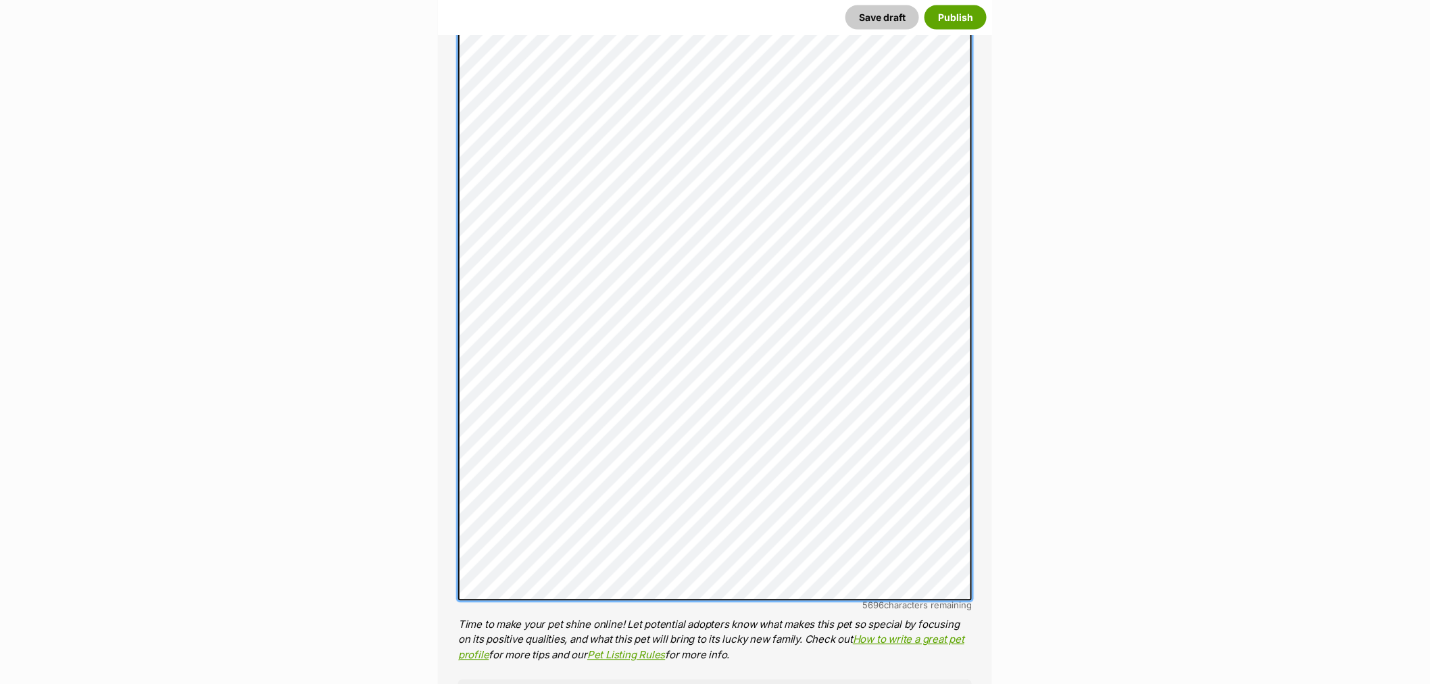
scroll to position [1050, 0]
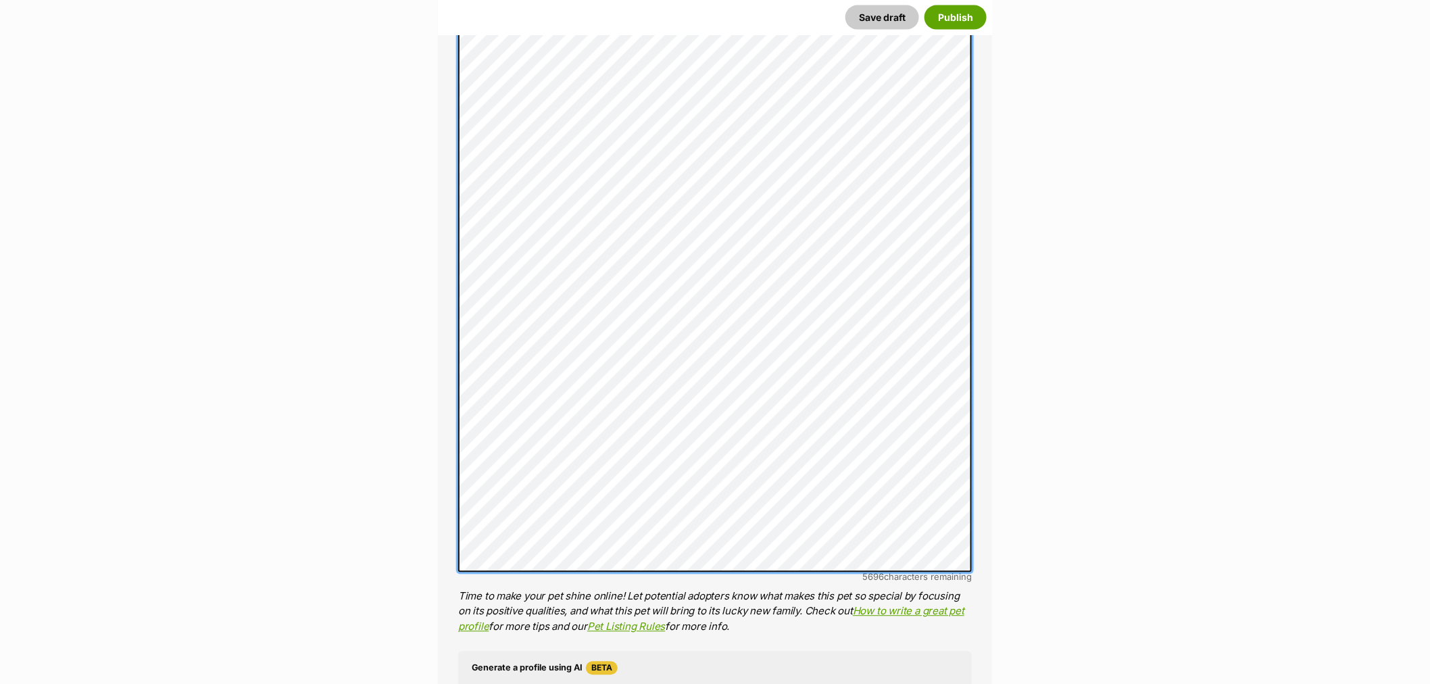
click at [457, 394] on div "About This Pet Name Henlo there, it looks like you might be using the pet name …" at bounding box center [715, 255] width 554 height 1589
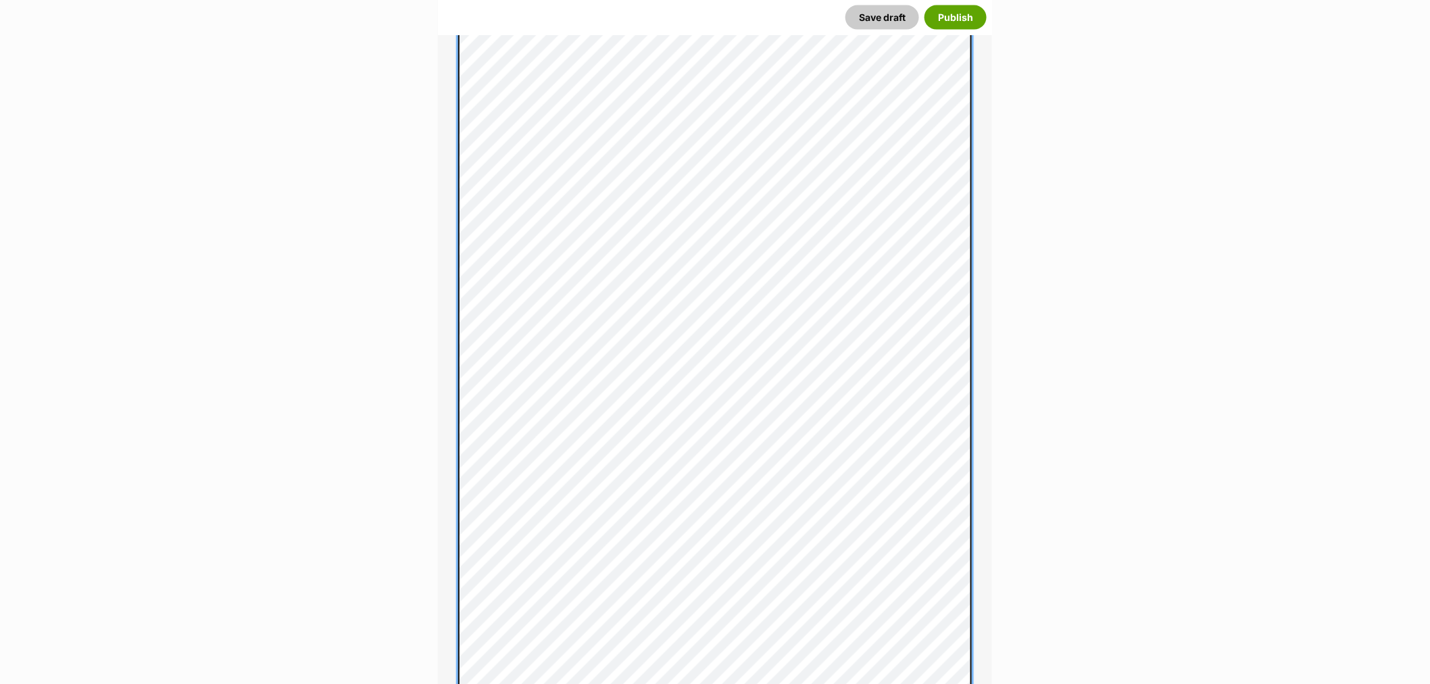
scroll to position [825, 0]
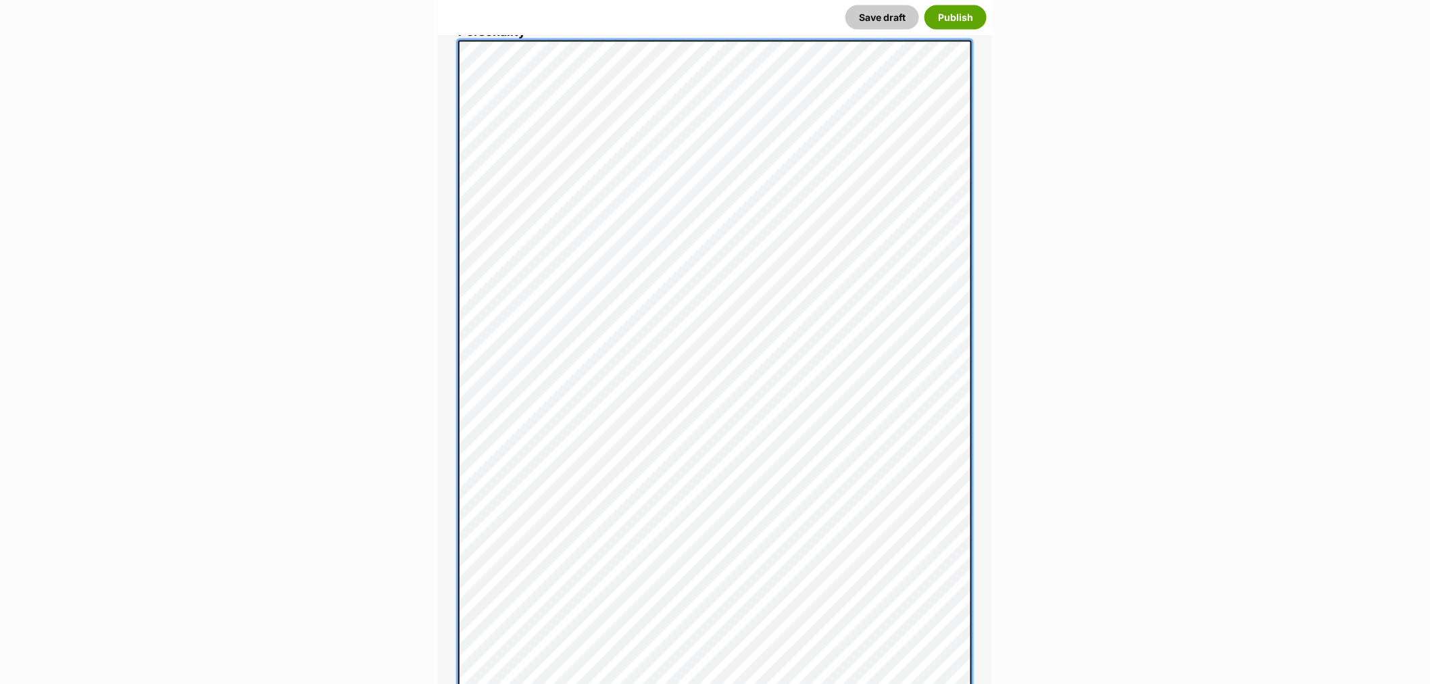
click at [447, 379] on div "About This Pet Name Henlo there, it looks like you might be using the pet name …" at bounding box center [715, 466] width 554 height 1561
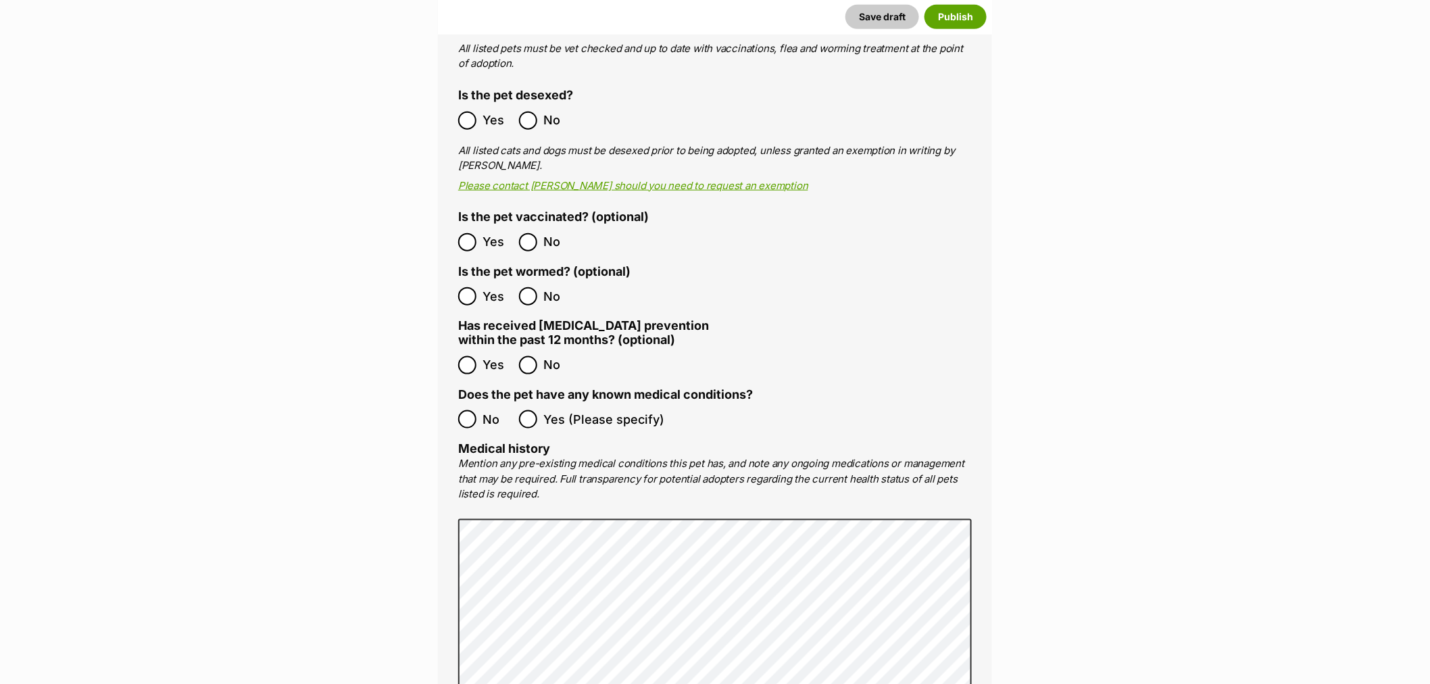
scroll to position [2701, 0]
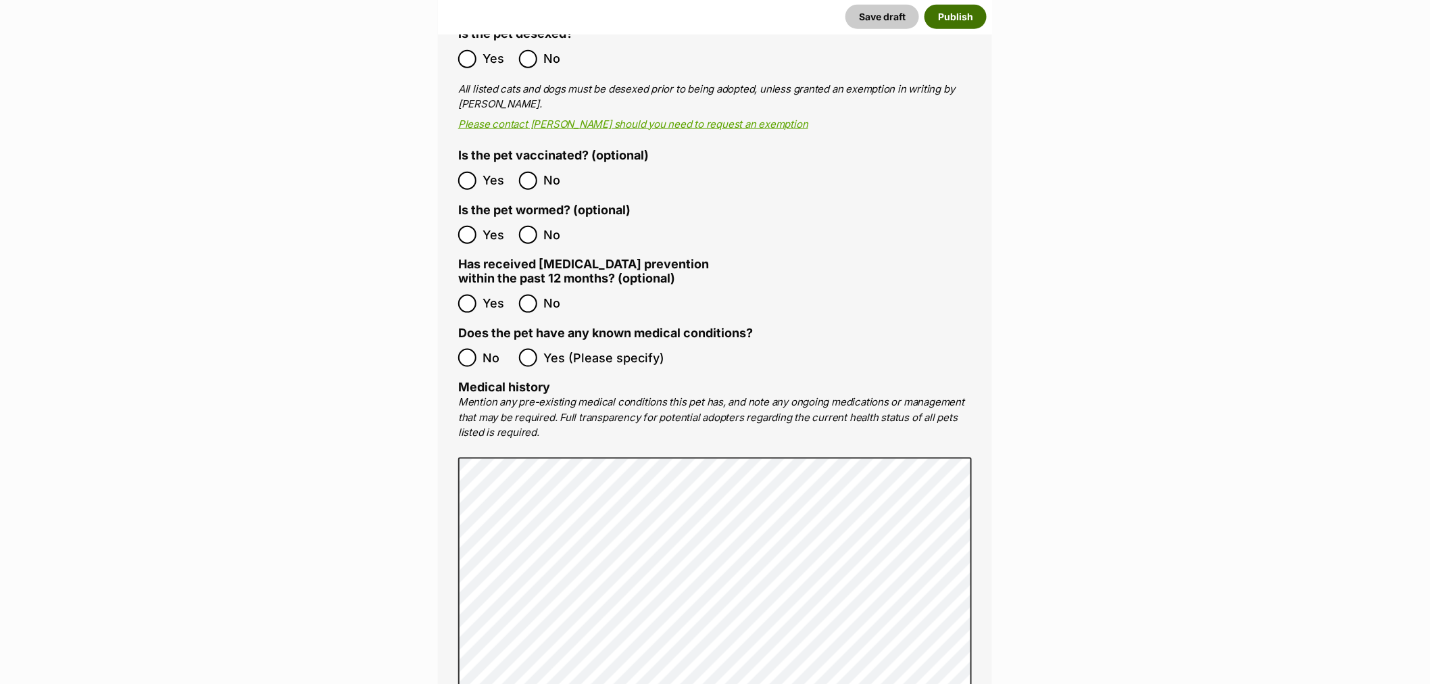
click at [951, 9] on button "Publish" at bounding box center [955, 17] width 62 height 24
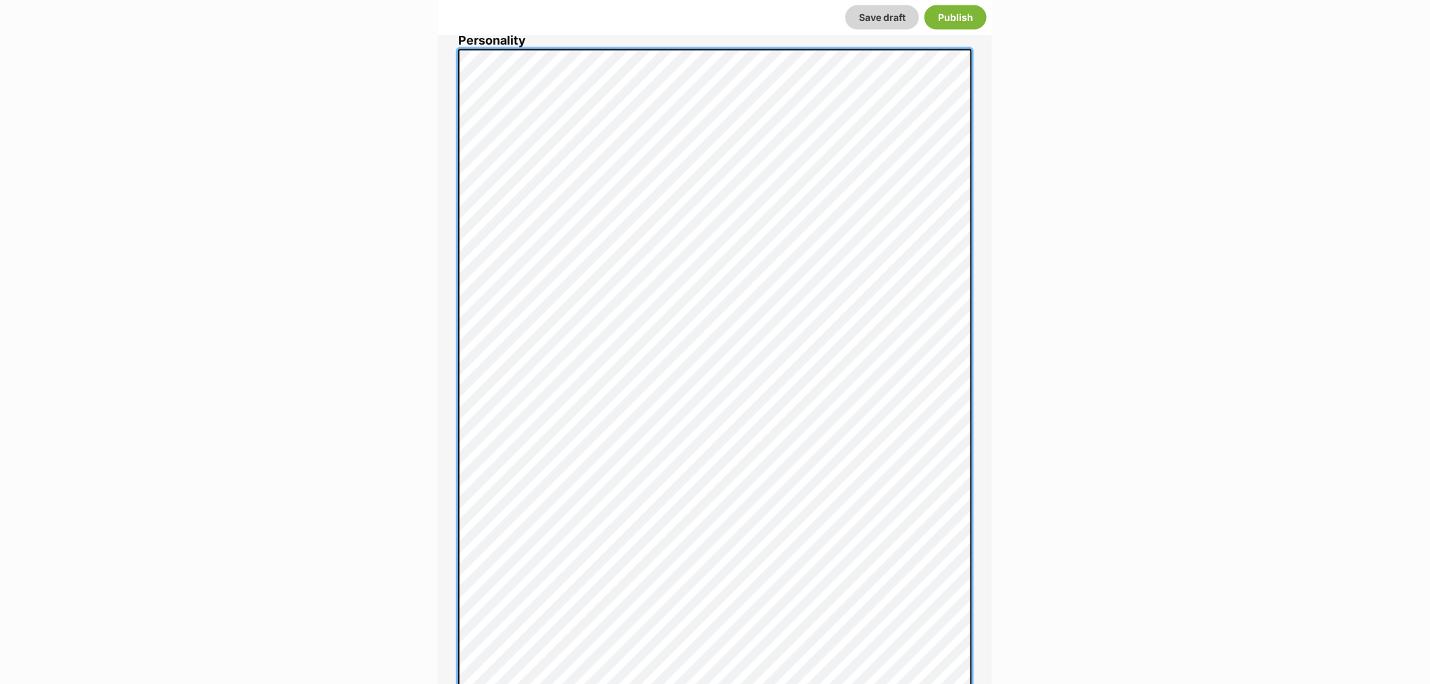
scroll to position [595, 0]
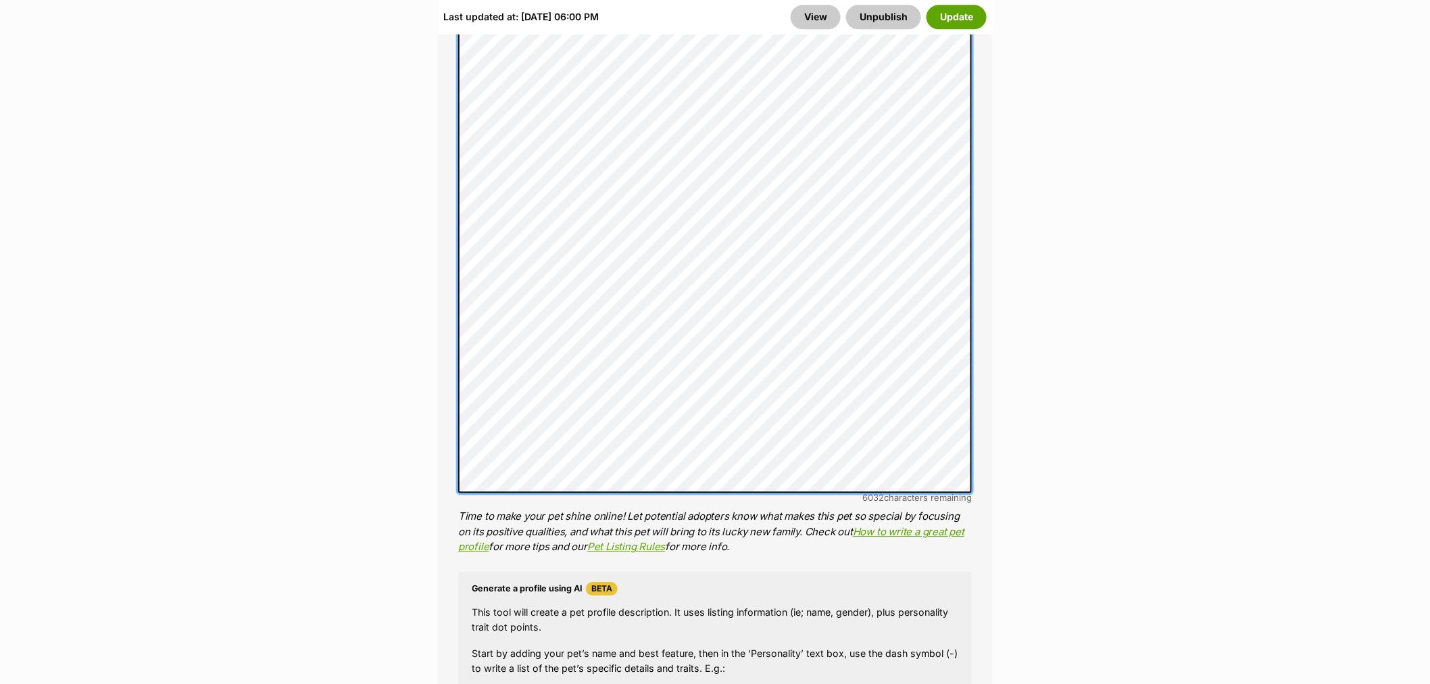
scroll to position [1447, 0]
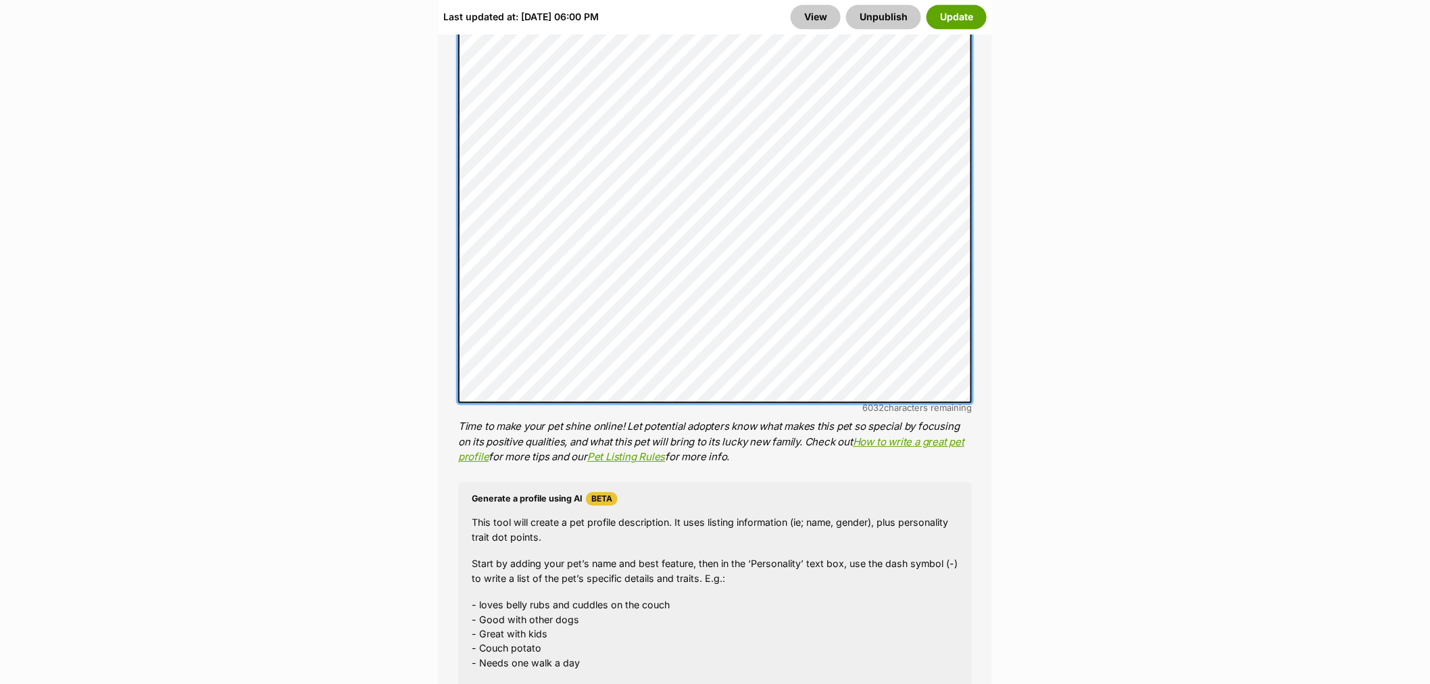
click at [946, 438] on li "Personality 6032 characters remaining Time to make your pet shine online! Let p…" at bounding box center [714, 96] width 513 height 736
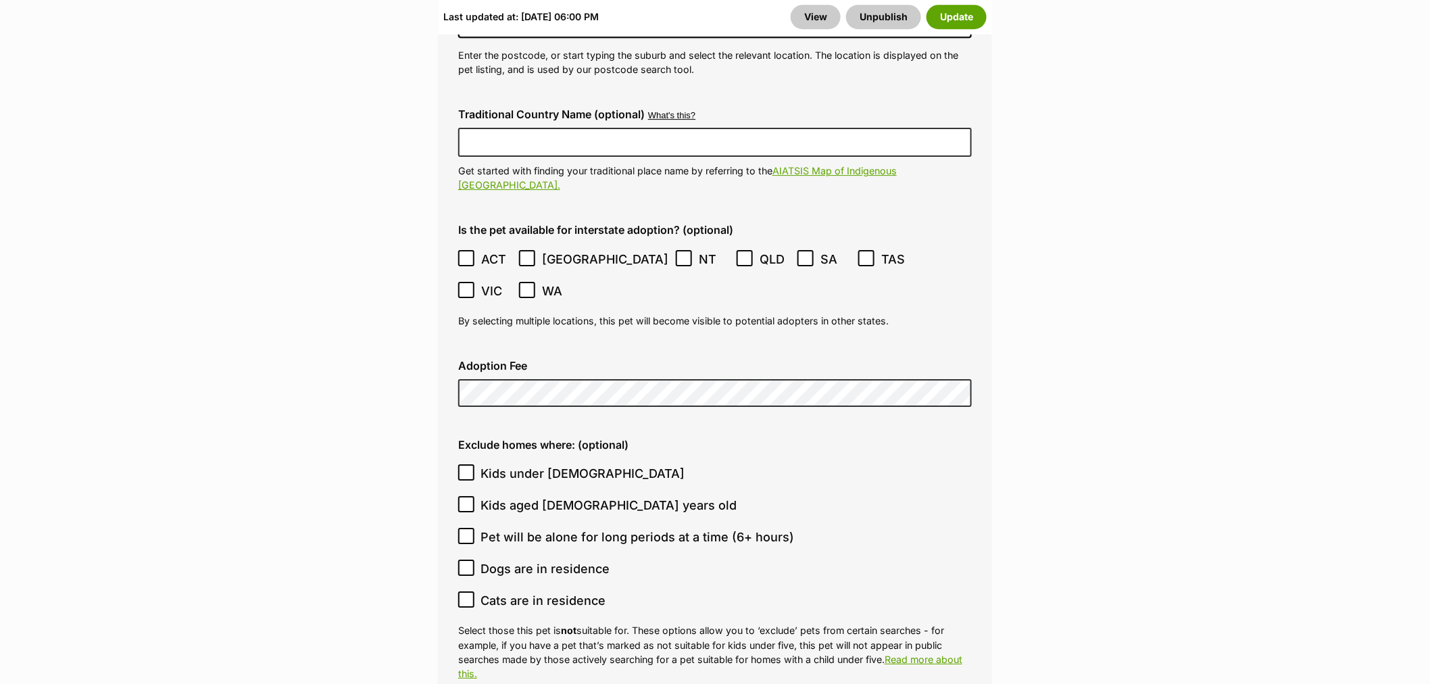
scroll to position [3923, 0]
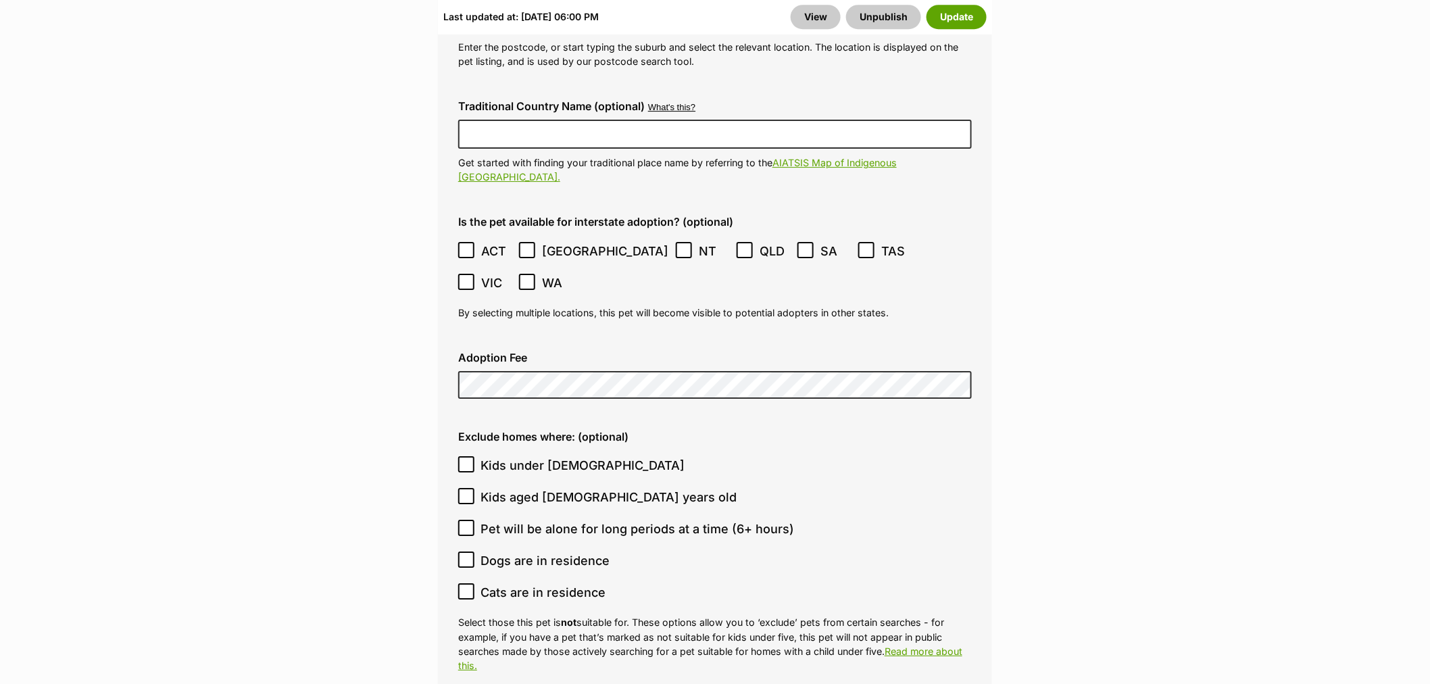
click at [480, 456] on label "Kids under [DEMOGRAPHIC_DATA]" at bounding box center [711, 465] width 507 height 18
click at [474, 456] on input "Kids under [DEMOGRAPHIC_DATA]" at bounding box center [466, 464] width 16 height 16
checkbox input "true"
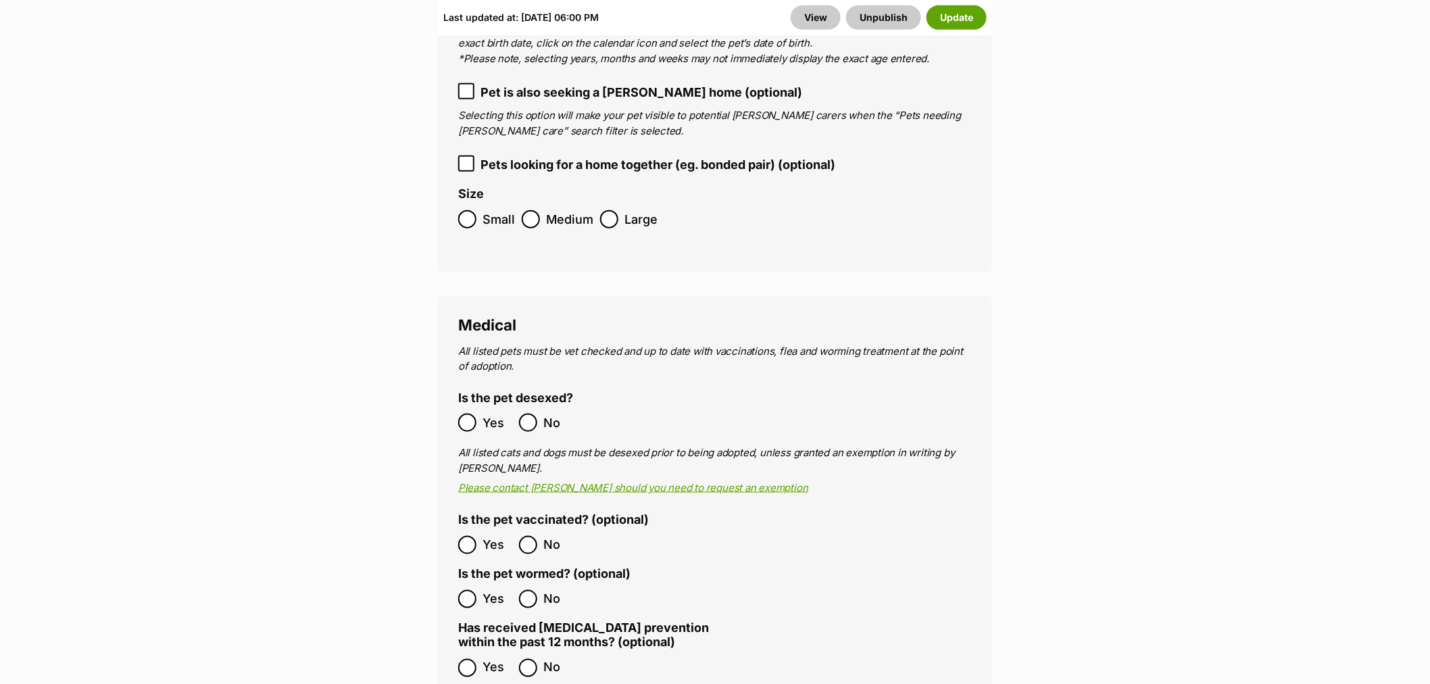
scroll to position [2647, 0]
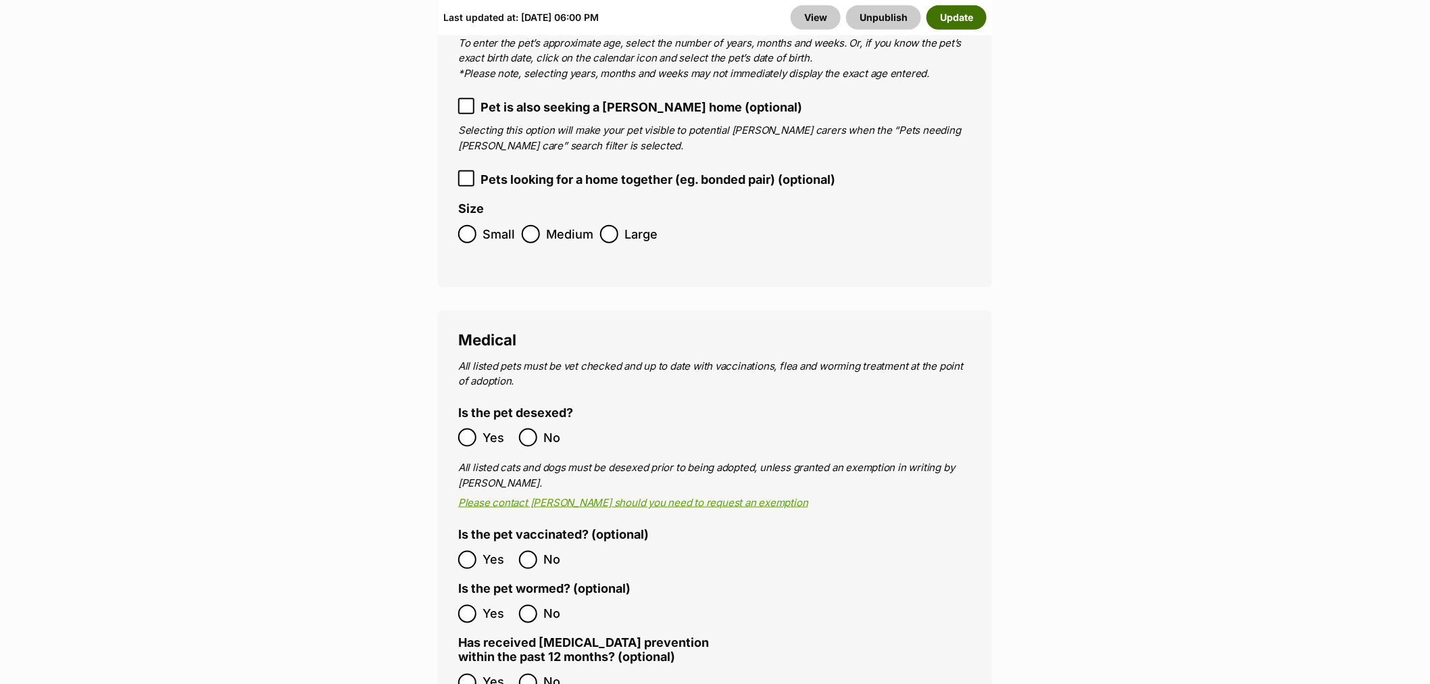
click at [960, 5] on button "Update" at bounding box center [956, 17] width 60 height 24
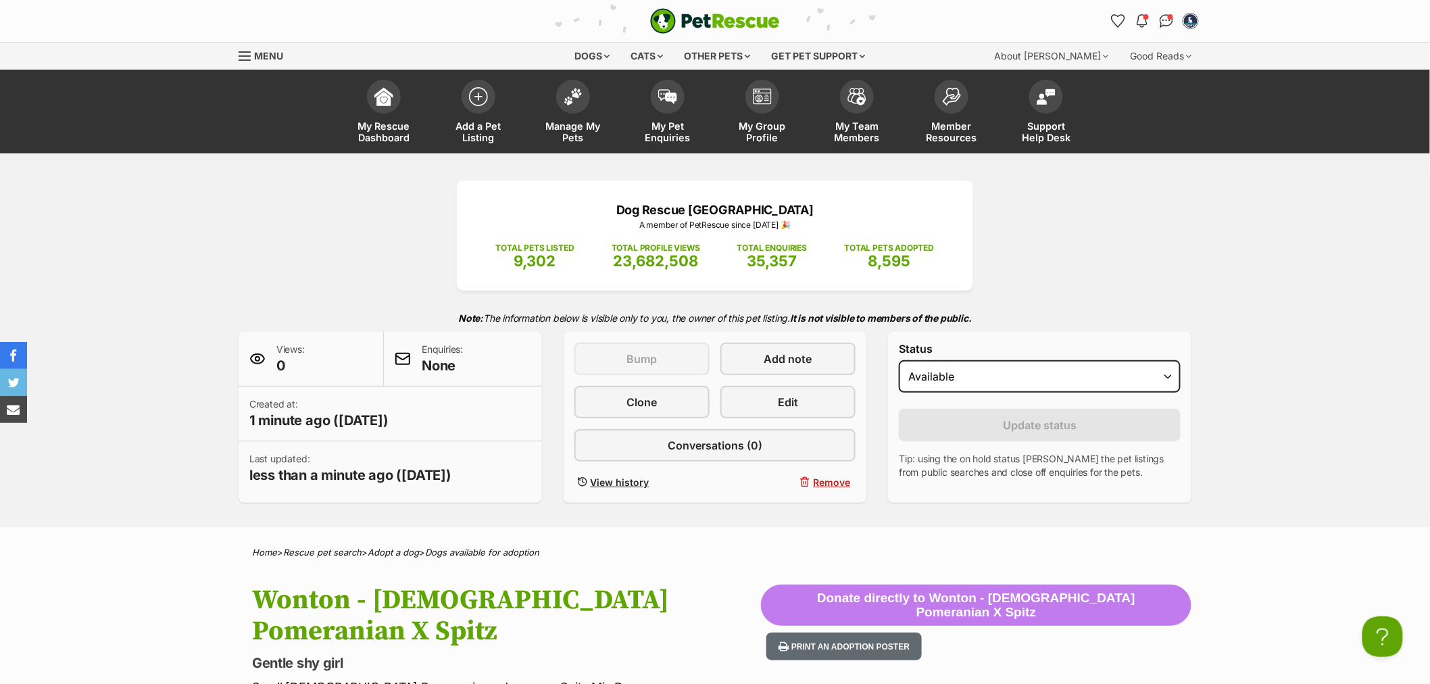
click at [718, 411] on div "This listing can be bumped in 7 days Bump Add note Clone Edit Conversations (0)…" at bounding box center [715, 417] width 282 height 149
drag, startPoint x: 780, startPoint y: 414, endPoint x: 788, endPoint y: 438, distance: 25.2
click at [780, 416] on link "Edit" at bounding box center [787, 402] width 135 height 32
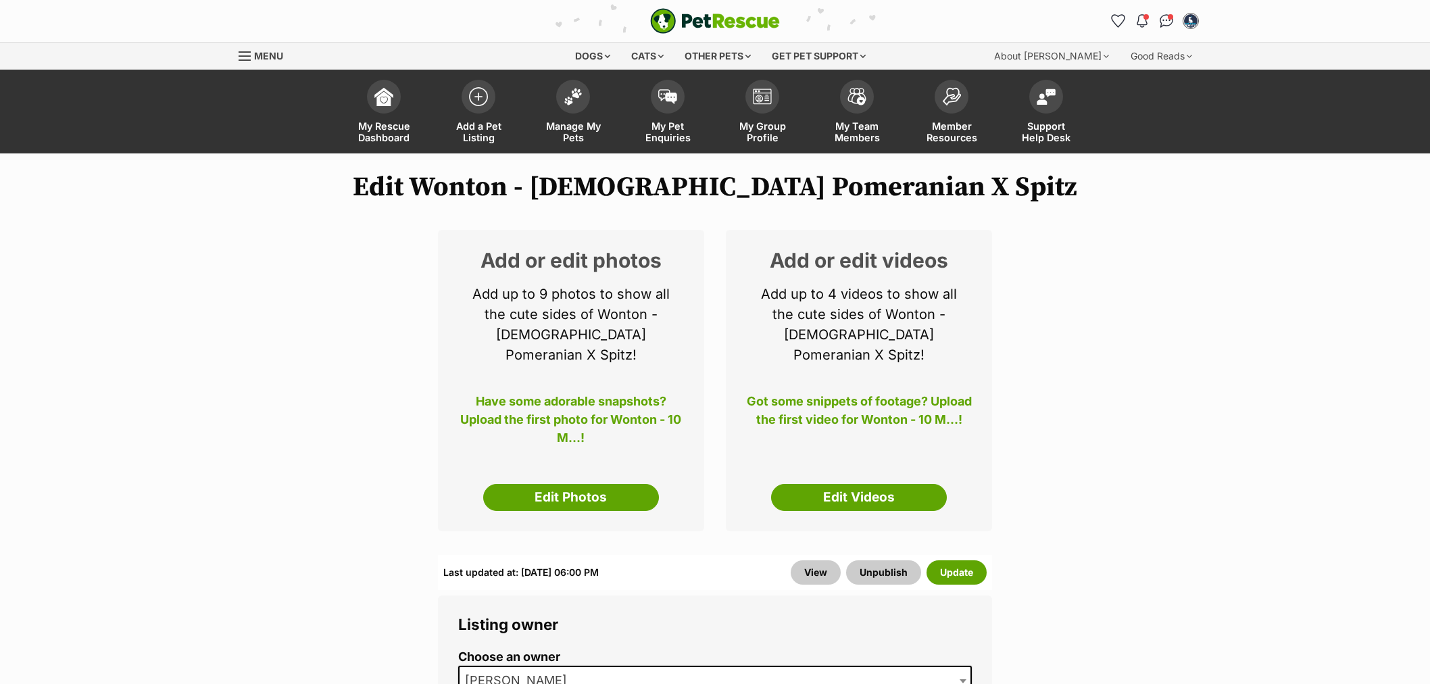
click at [590, 484] on link "Edit Photos" at bounding box center [571, 497] width 176 height 27
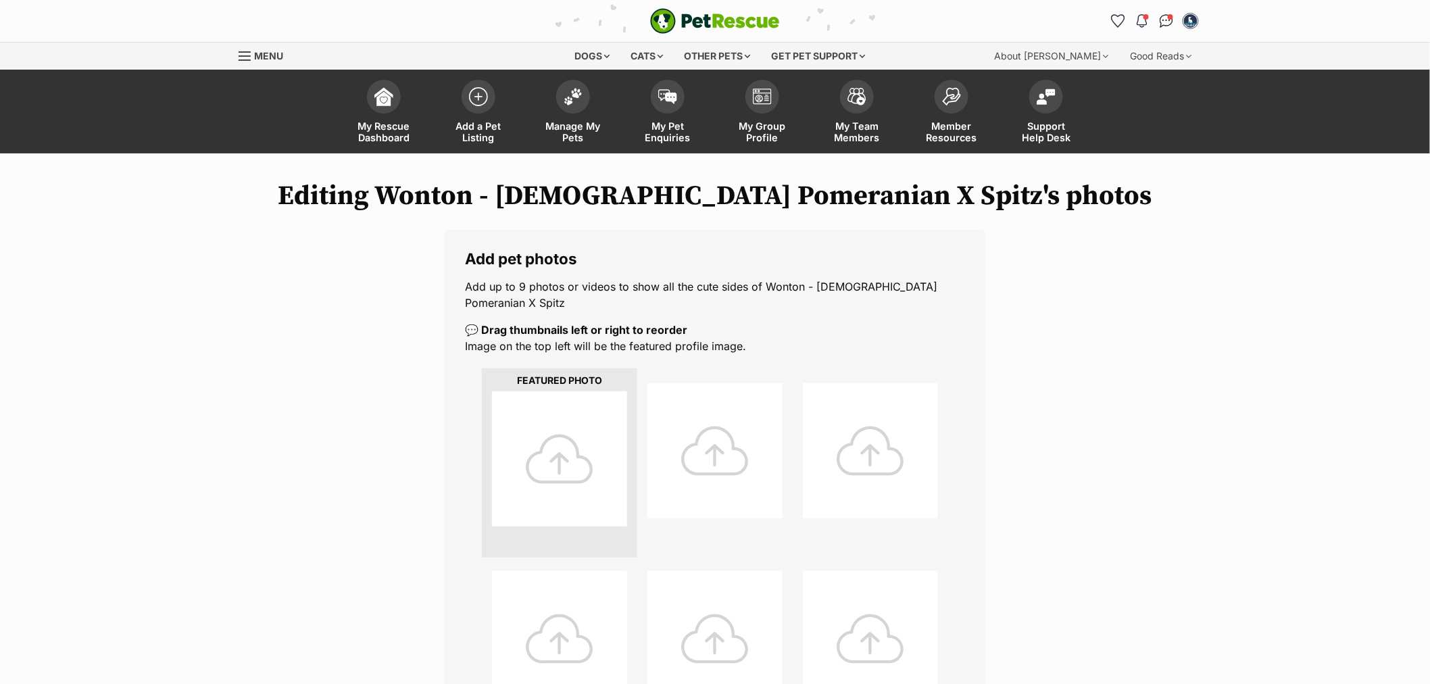
click at [569, 468] on div at bounding box center [559, 458] width 135 height 135
click at [563, 462] on div at bounding box center [559, 458] width 135 height 135
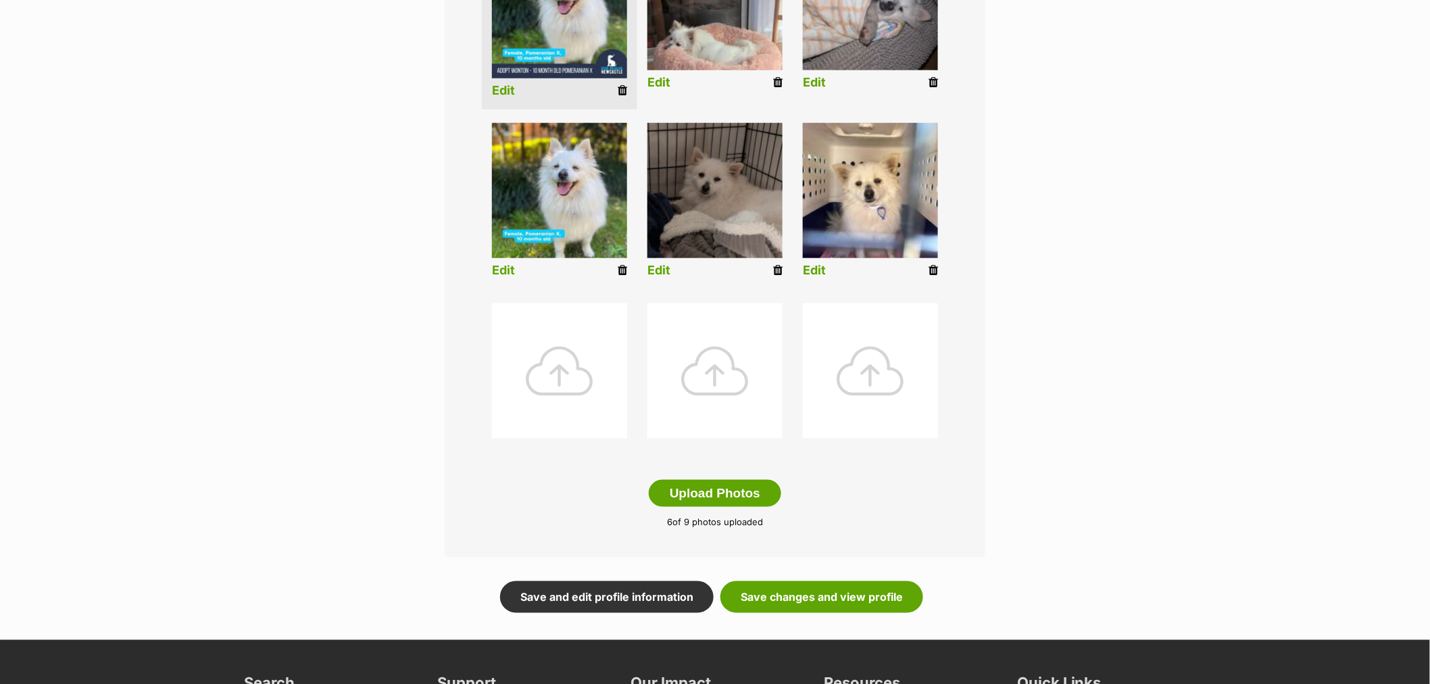
scroll to position [450, 0]
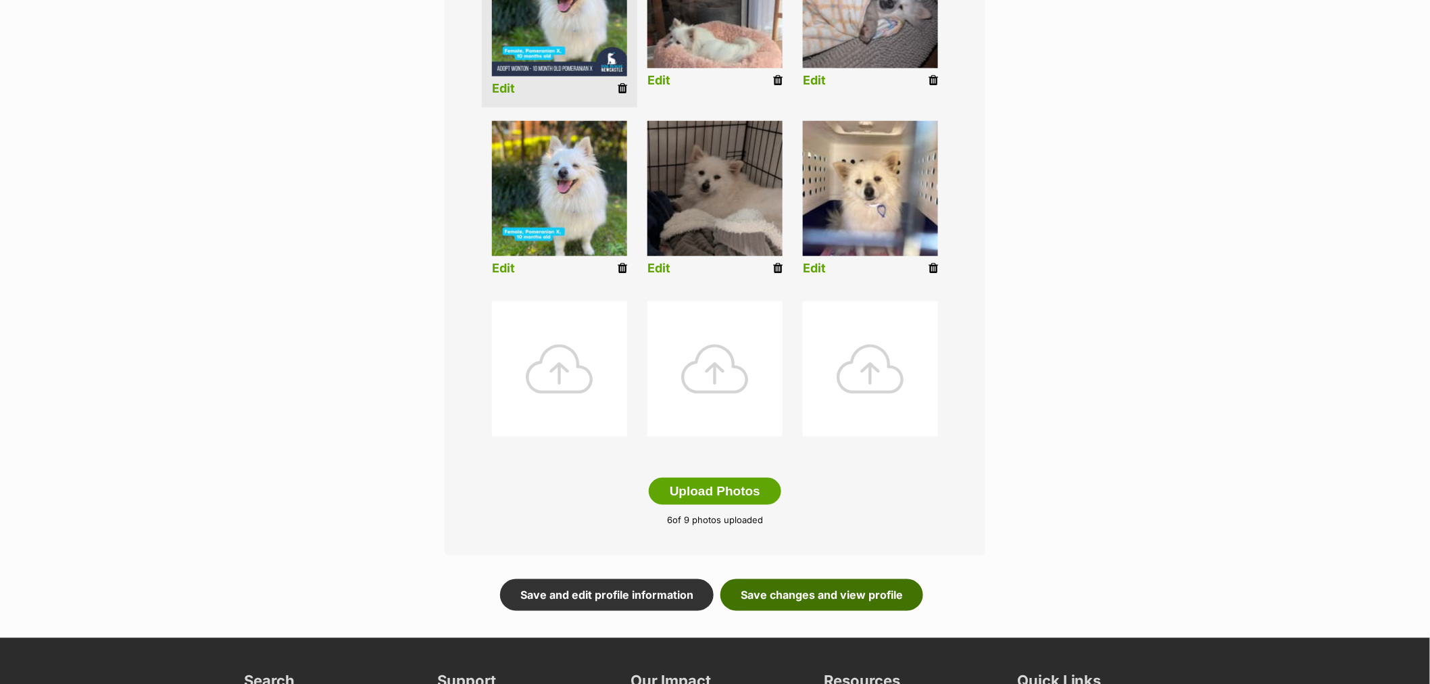
click at [820, 586] on link "Save changes and view profile" at bounding box center [821, 594] width 203 height 31
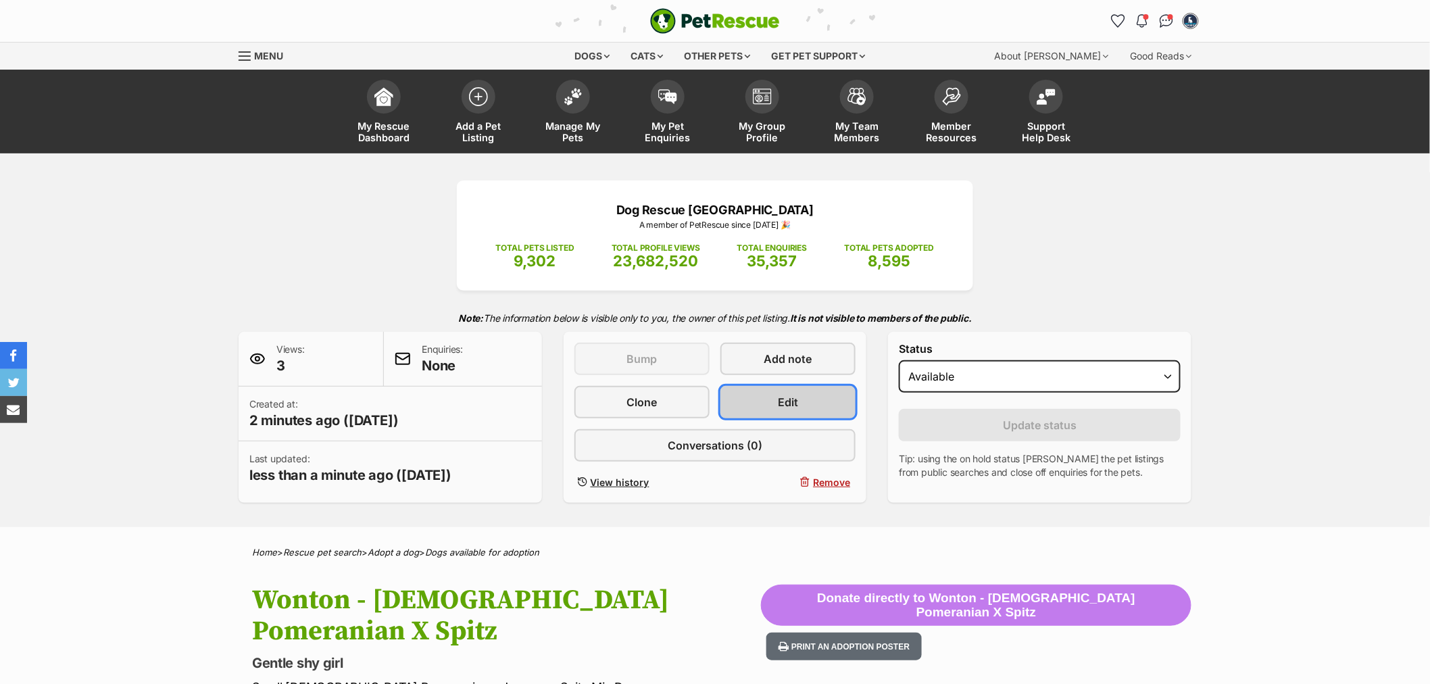
click at [787, 399] on span "Edit" at bounding box center [788, 402] width 20 height 16
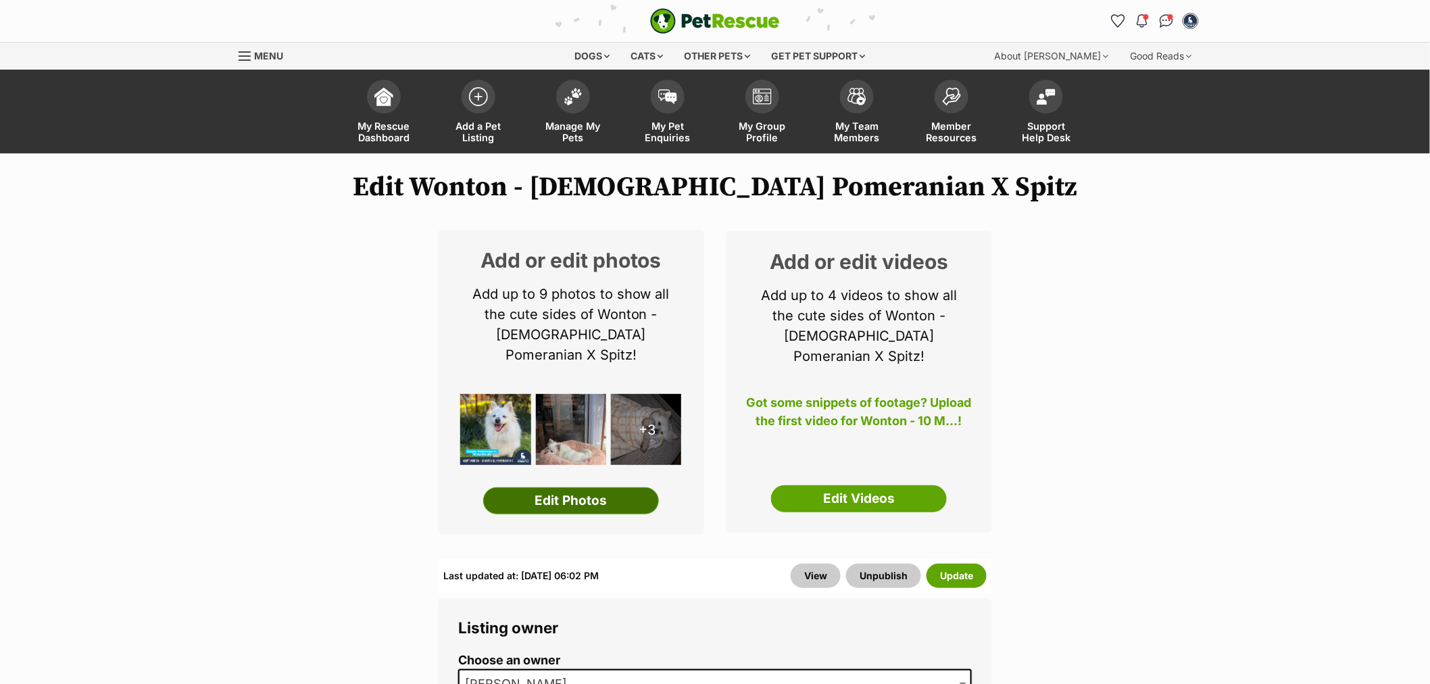
click at [574, 487] on link "Edit Photos" at bounding box center [571, 500] width 176 height 27
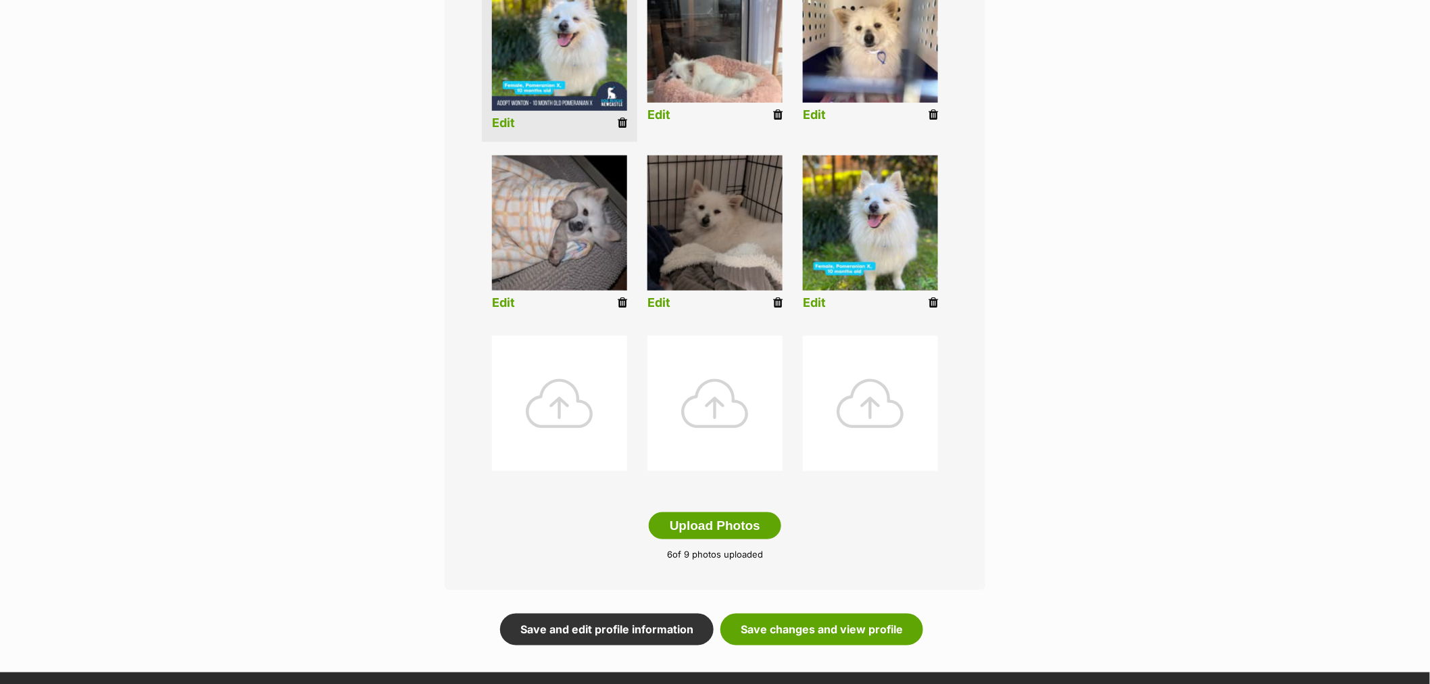
scroll to position [450, 0]
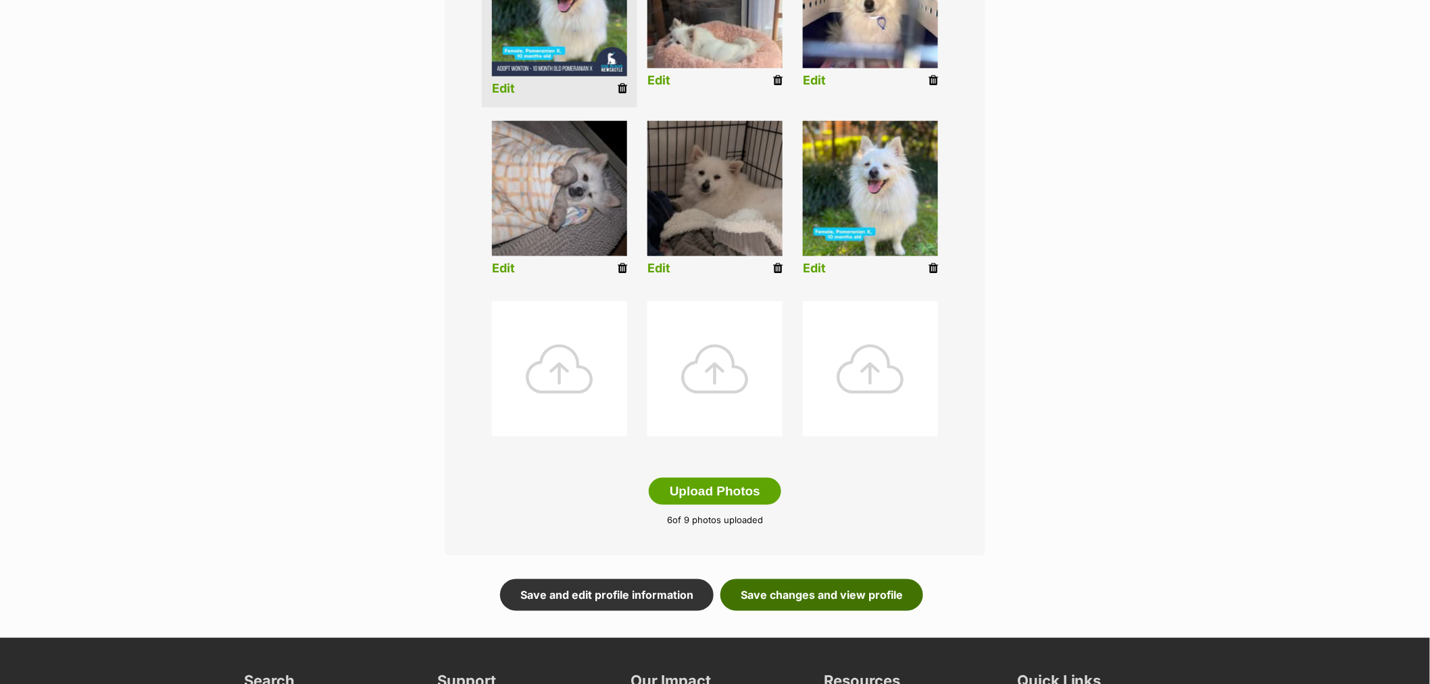
click at [843, 600] on link "Save changes and view profile" at bounding box center [821, 594] width 203 height 31
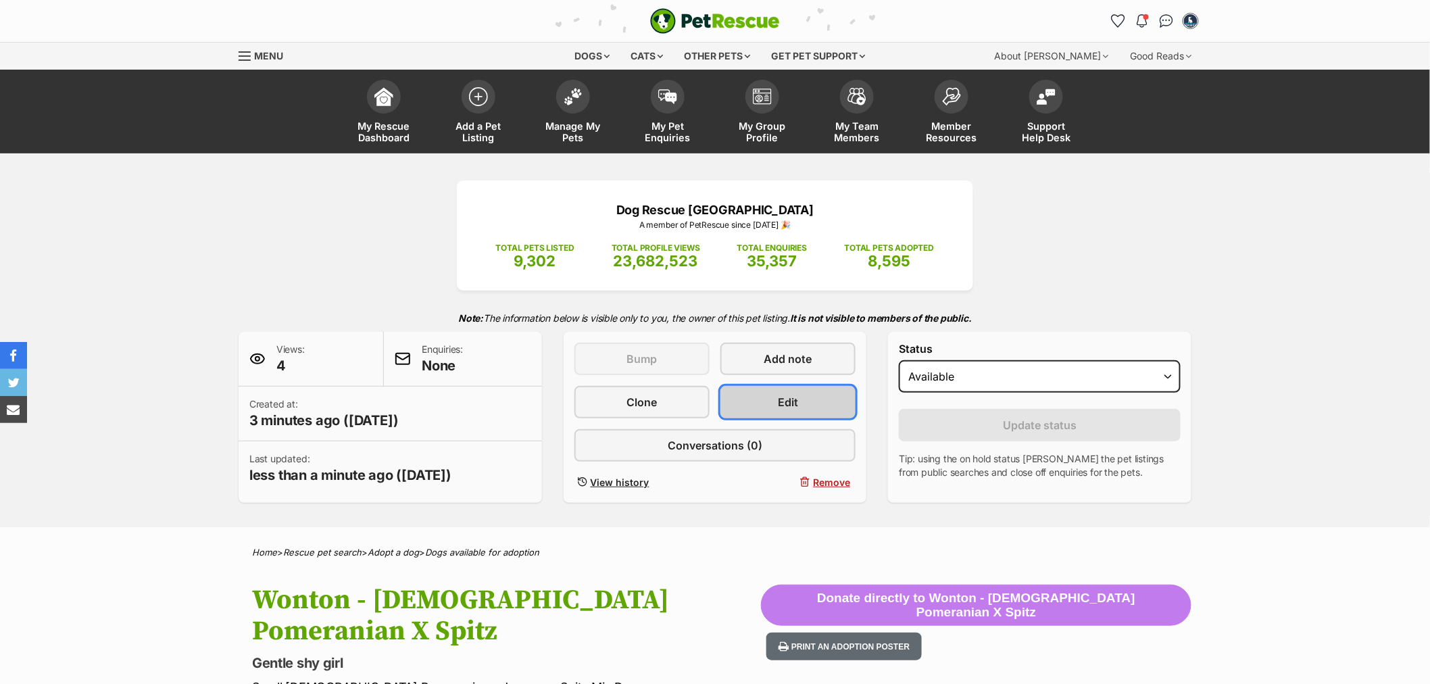
click at [796, 387] on link "Edit" at bounding box center [787, 402] width 135 height 32
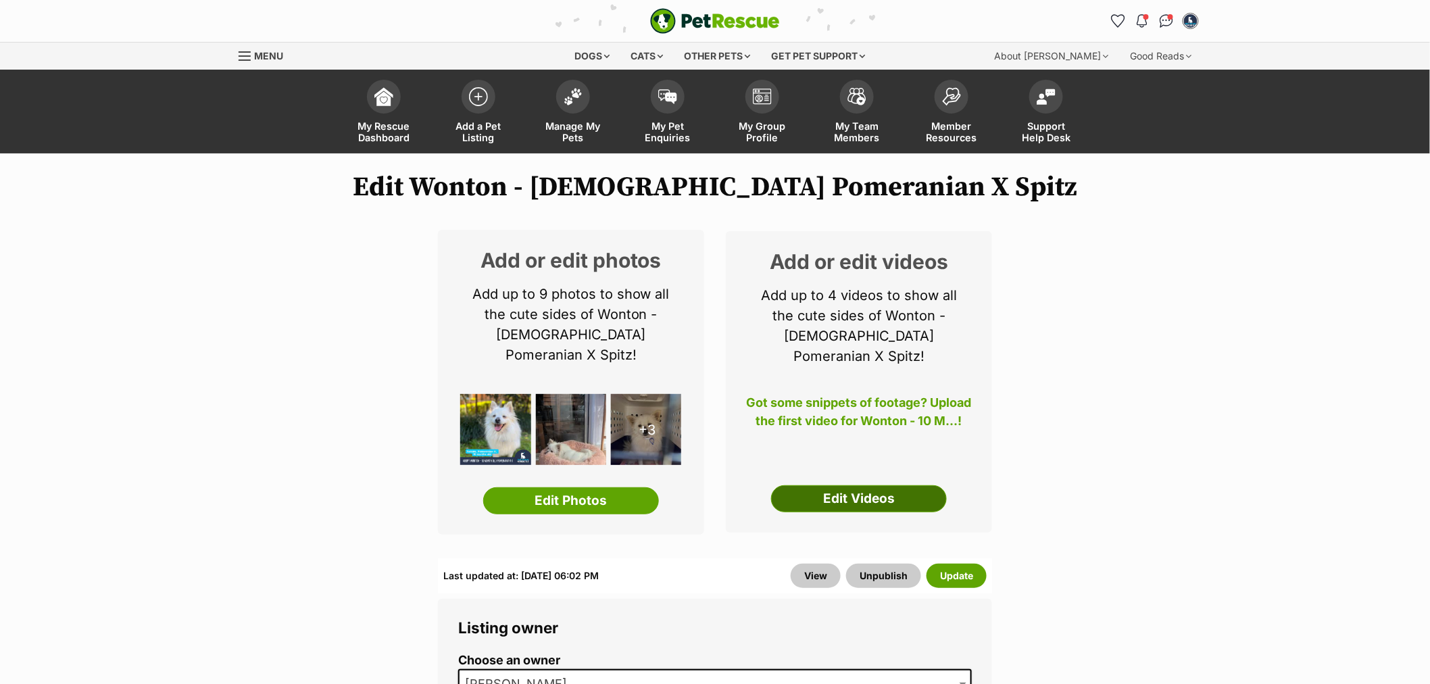
click at [830, 491] on link "Edit Videos" at bounding box center [859, 498] width 176 height 27
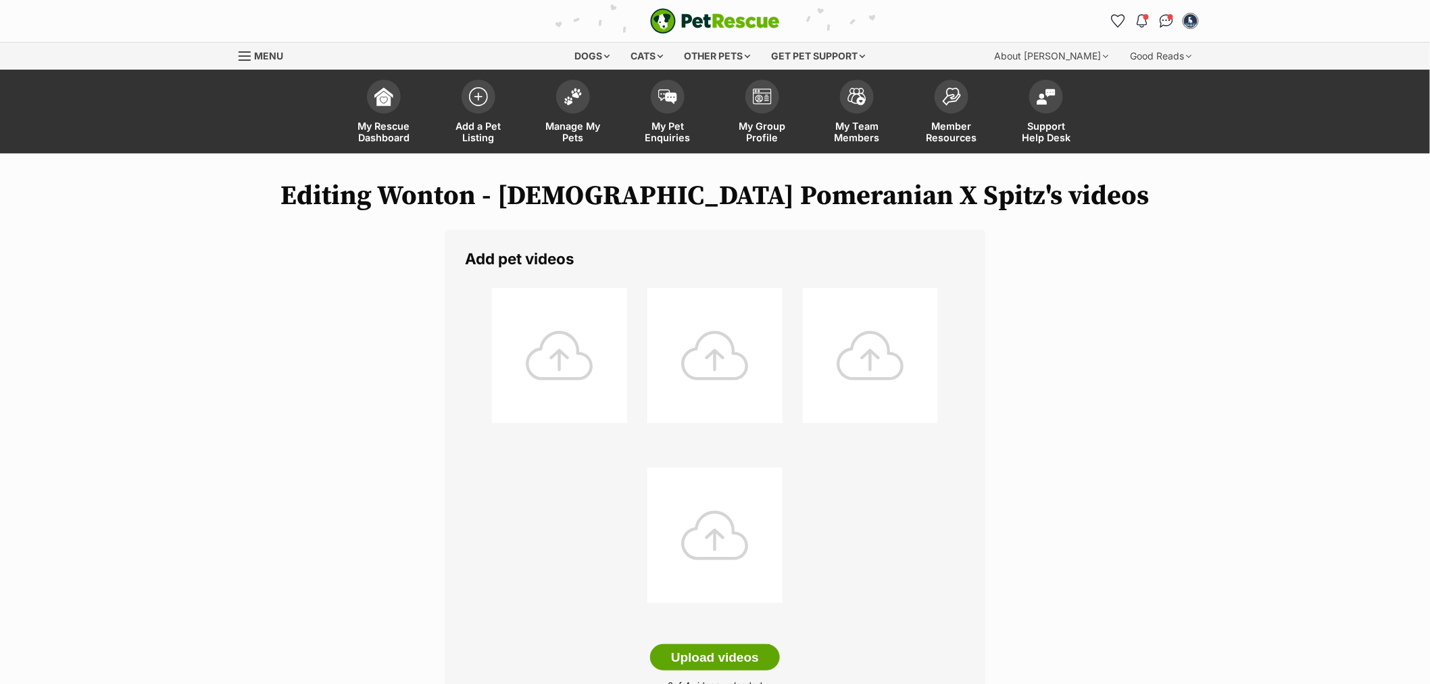
click at [572, 359] on div at bounding box center [559, 355] width 135 height 135
click at [545, 346] on div at bounding box center [559, 355] width 135 height 135
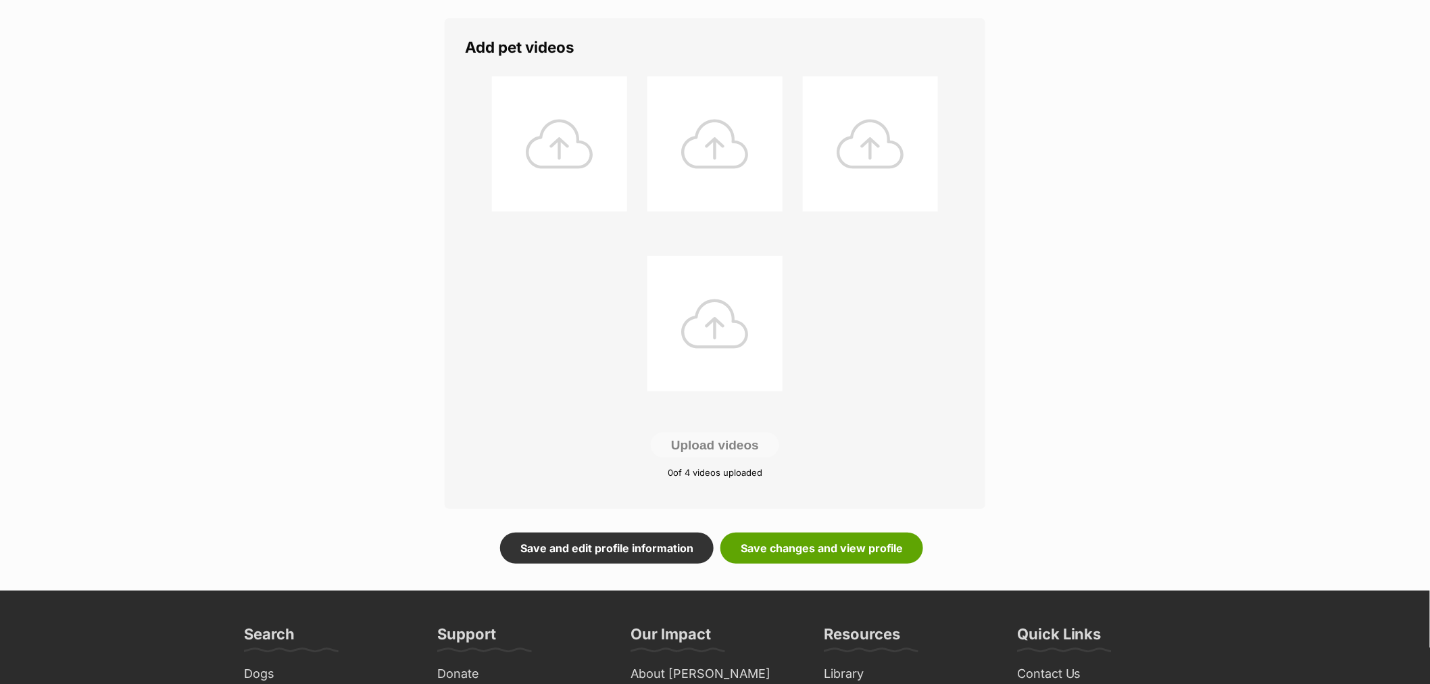
scroll to position [225, 0]
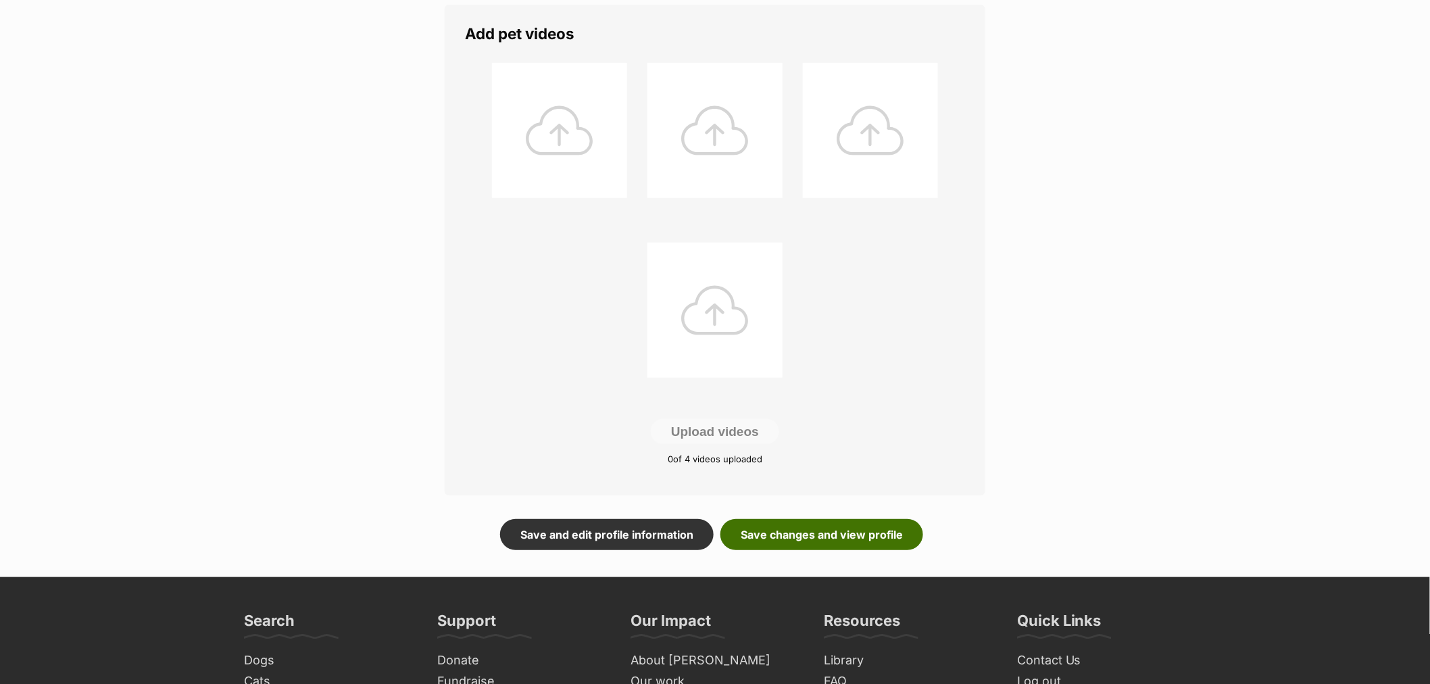
click at [867, 537] on link "Save changes and view profile" at bounding box center [821, 534] width 203 height 31
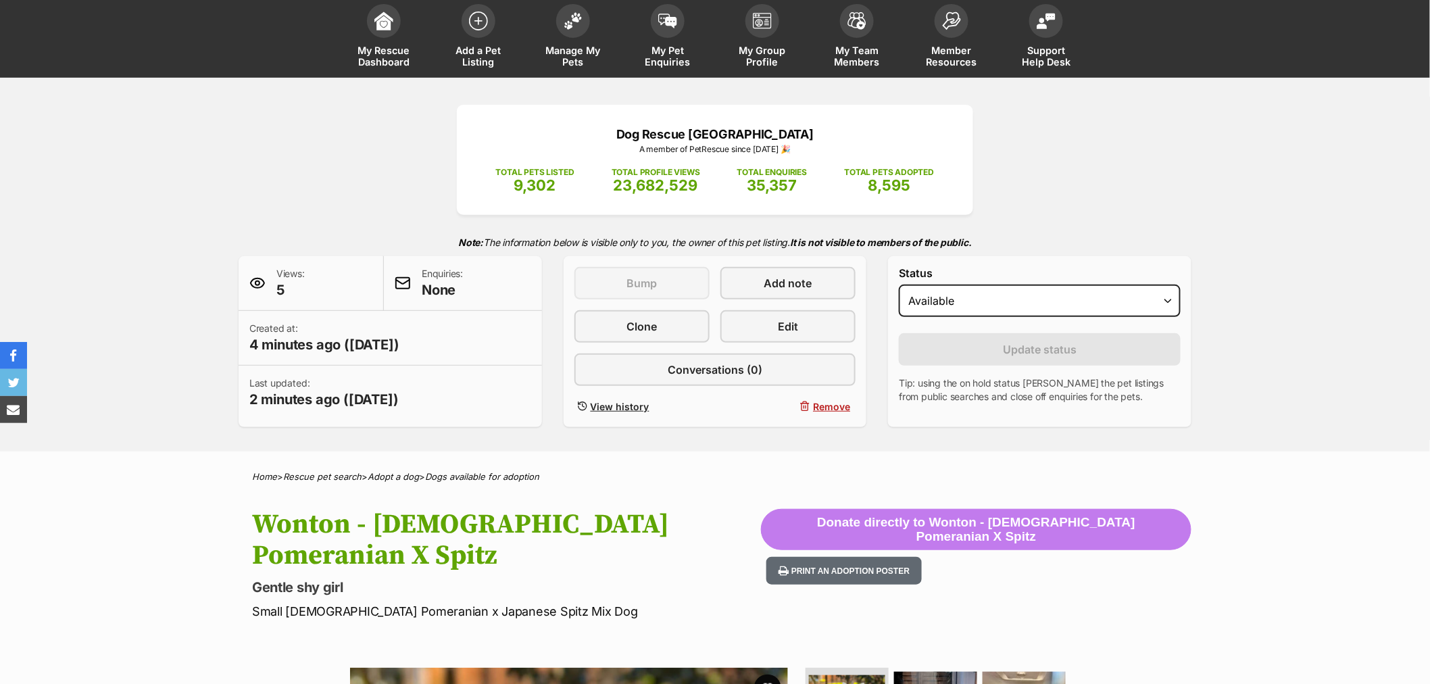
scroll to position [75, 0]
click at [795, 323] on span "Edit" at bounding box center [788, 327] width 20 height 16
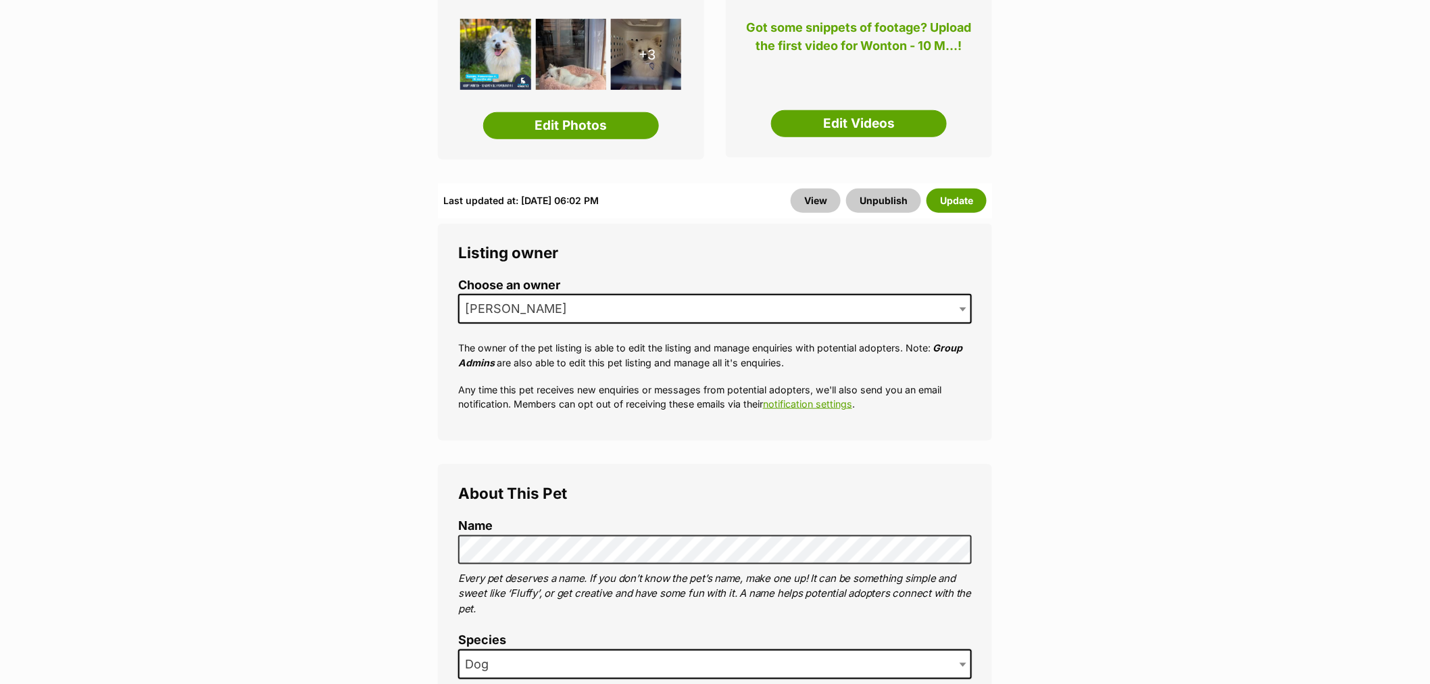
scroll to position [375, 0]
click at [865, 110] on link "Edit Videos" at bounding box center [859, 123] width 176 height 27
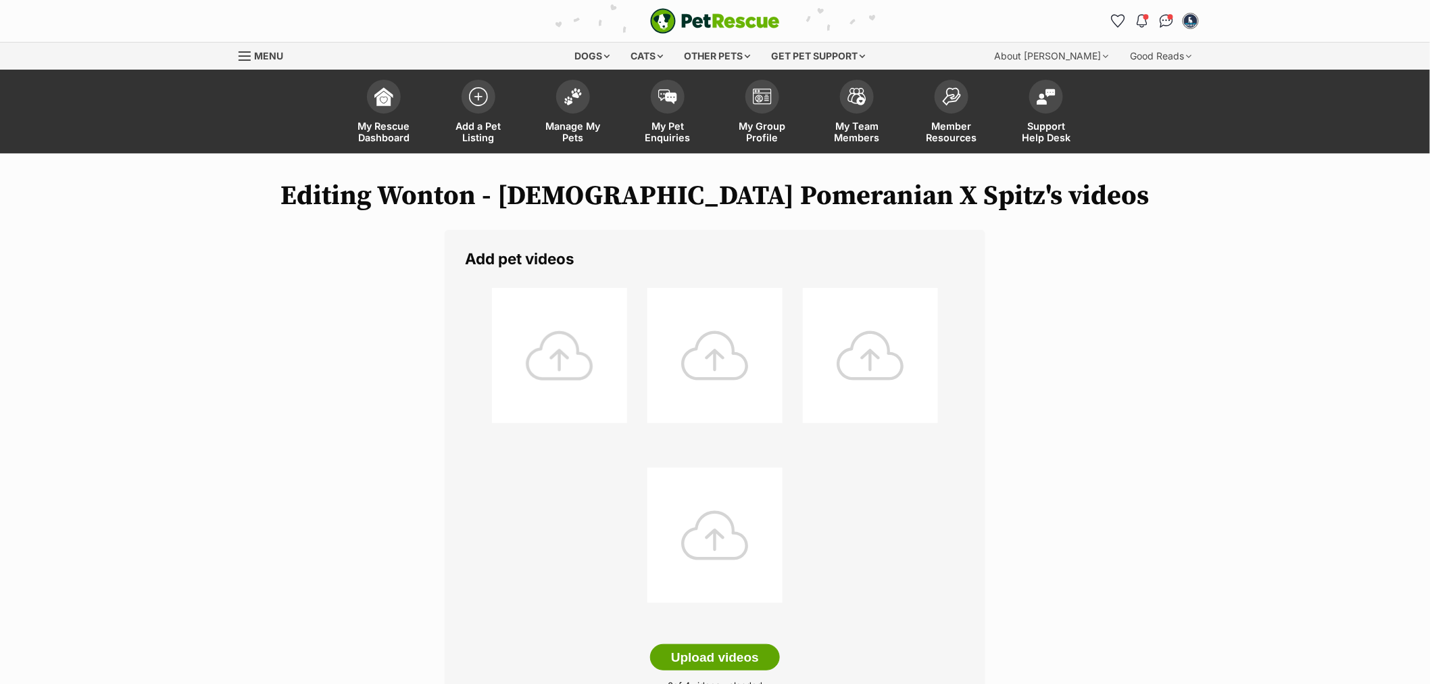
click at [563, 359] on div at bounding box center [559, 355] width 135 height 135
click at [563, 365] on div at bounding box center [559, 355] width 135 height 135
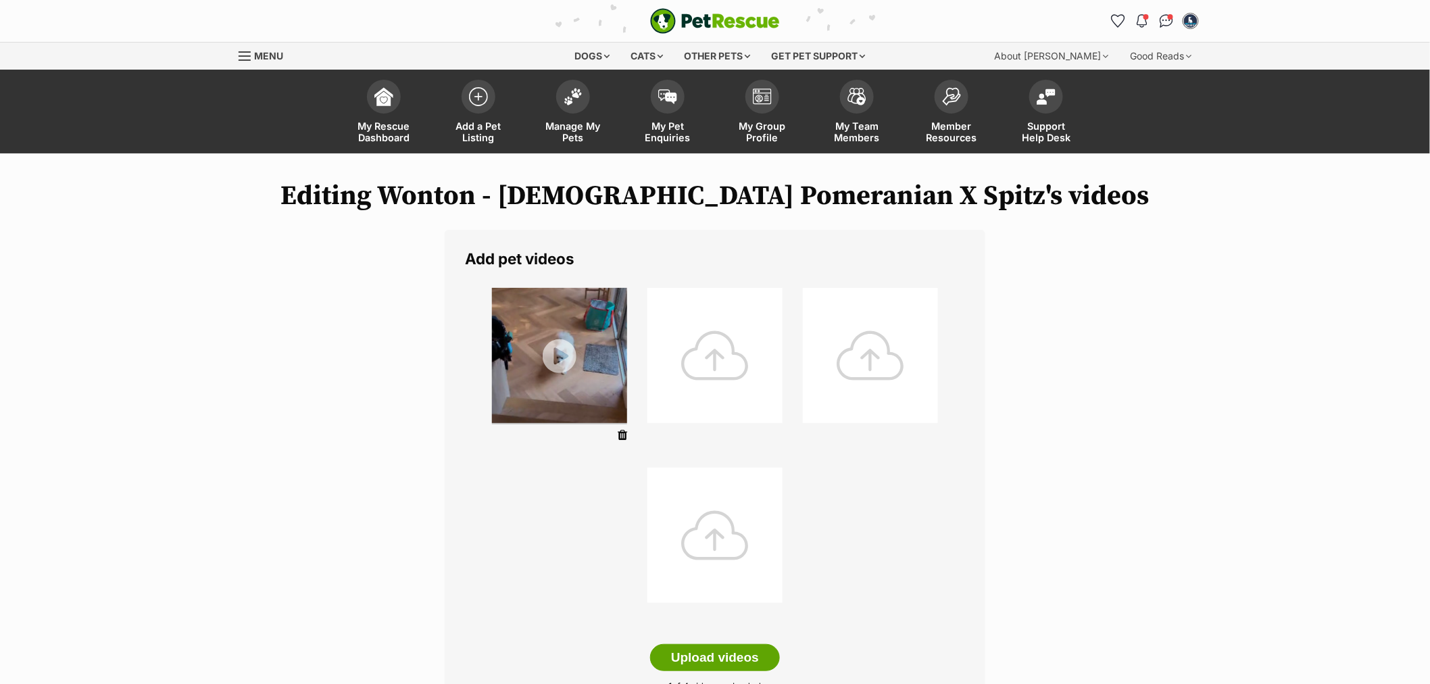
click at [724, 358] on ul at bounding box center [715, 458] width 500 height 360
click at [721, 352] on div at bounding box center [714, 355] width 135 height 135
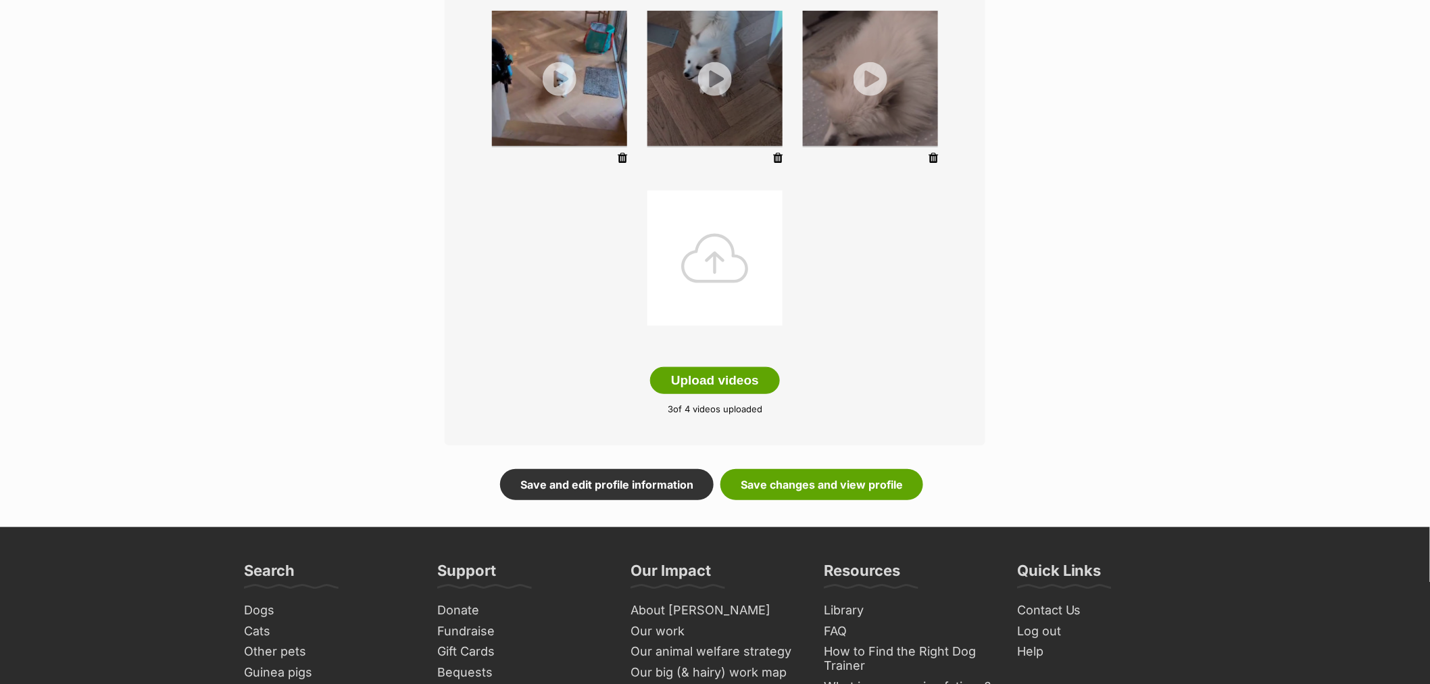
scroll to position [300, 0]
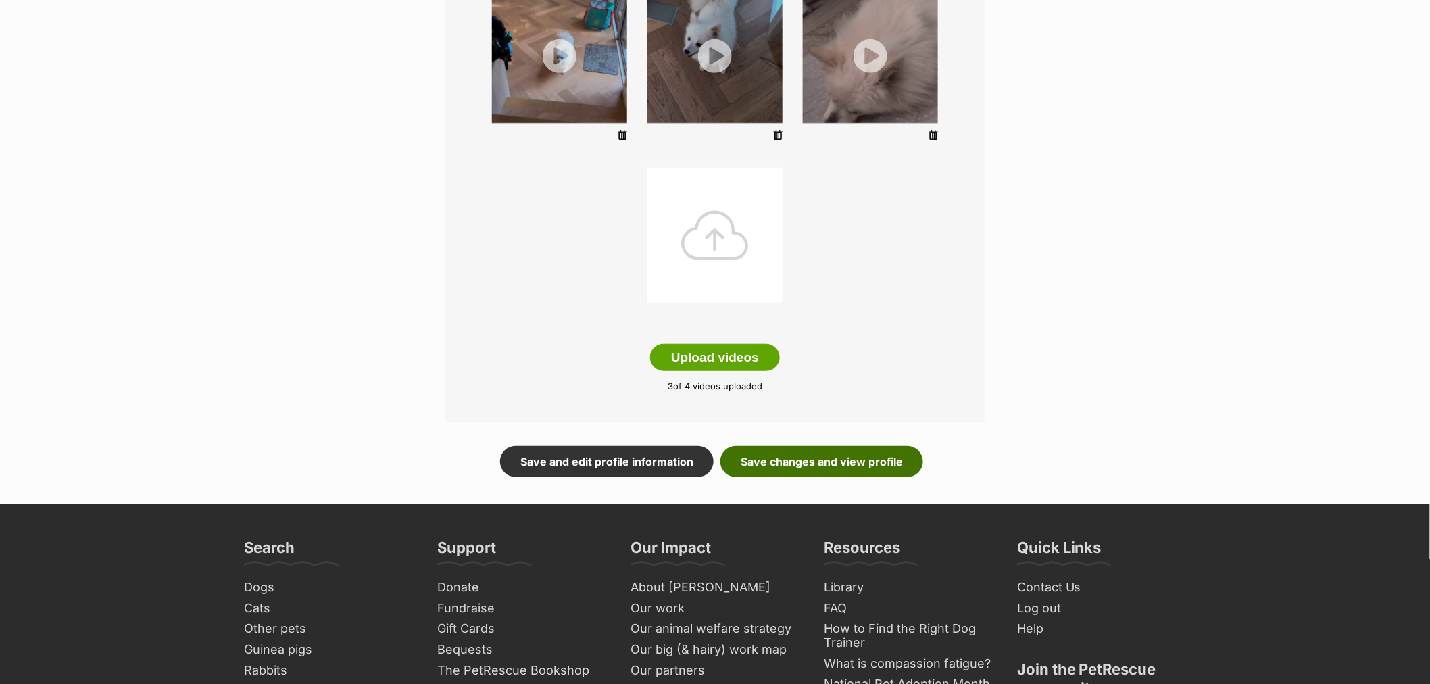
click at [853, 468] on link "Save changes and view profile" at bounding box center [821, 461] width 203 height 31
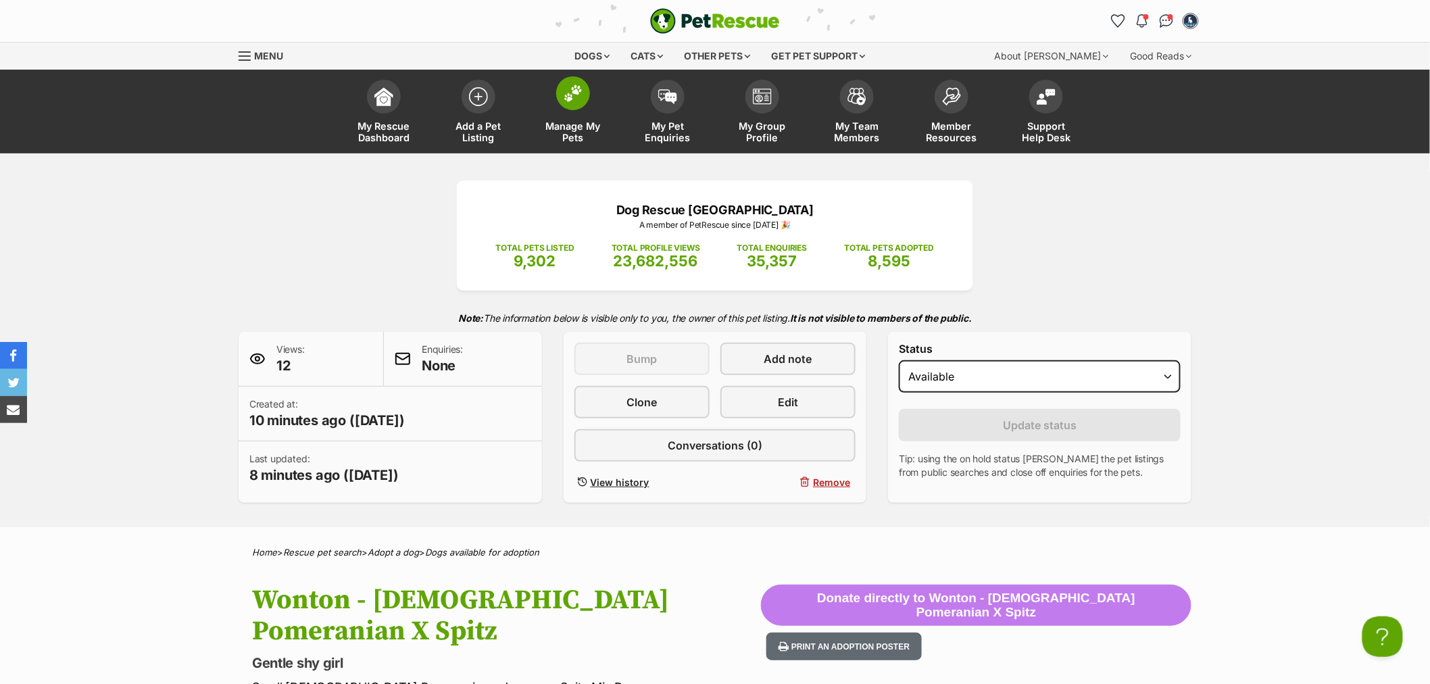
click at [591, 102] on link "Manage My Pets" at bounding box center [573, 113] width 95 height 80
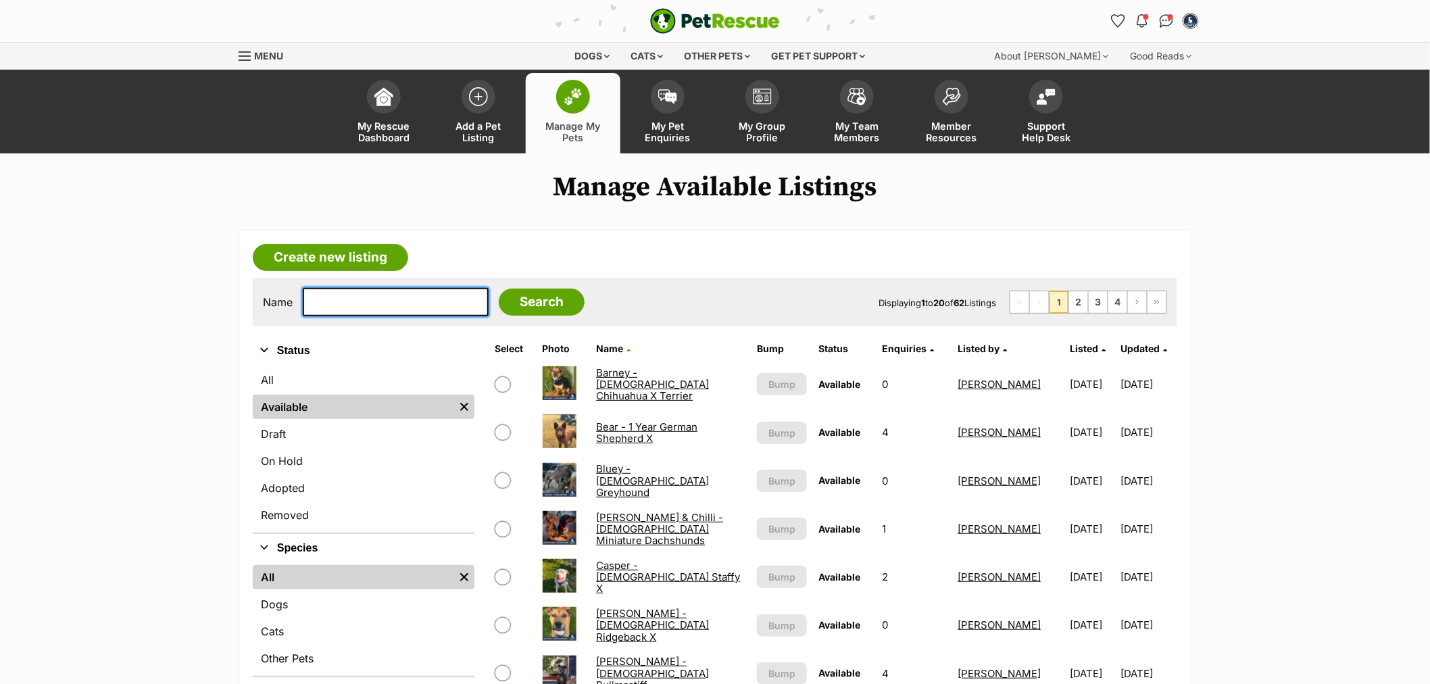
click at [347, 307] on input "text" at bounding box center [396, 302] width 186 height 28
type input "dumpl"
click at [499, 288] on input "Search" at bounding box center [542, 301] width 86 height 27
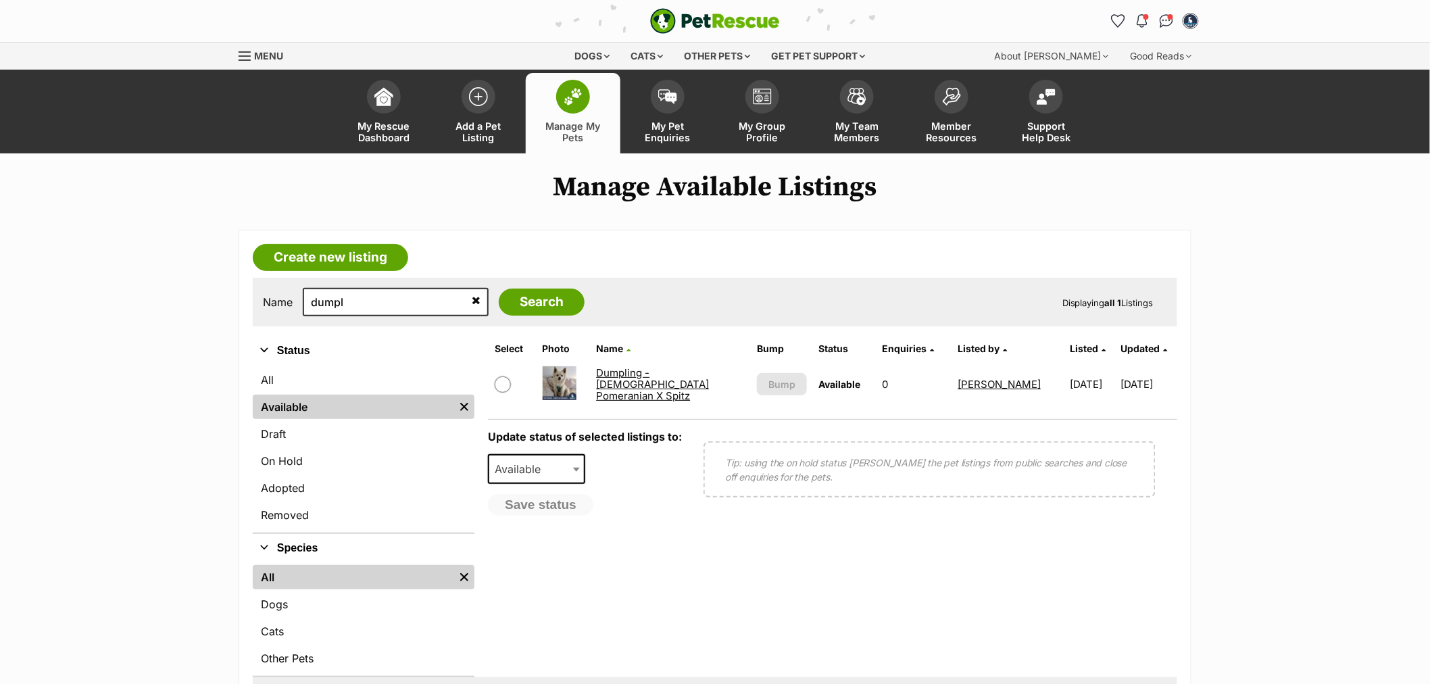
click at [666, 389] on link "Dumpling - [DEMOGRAPHIC_DATA] Pomeranian X Spitz" at bounding box center [652, 384] width 113 height 36
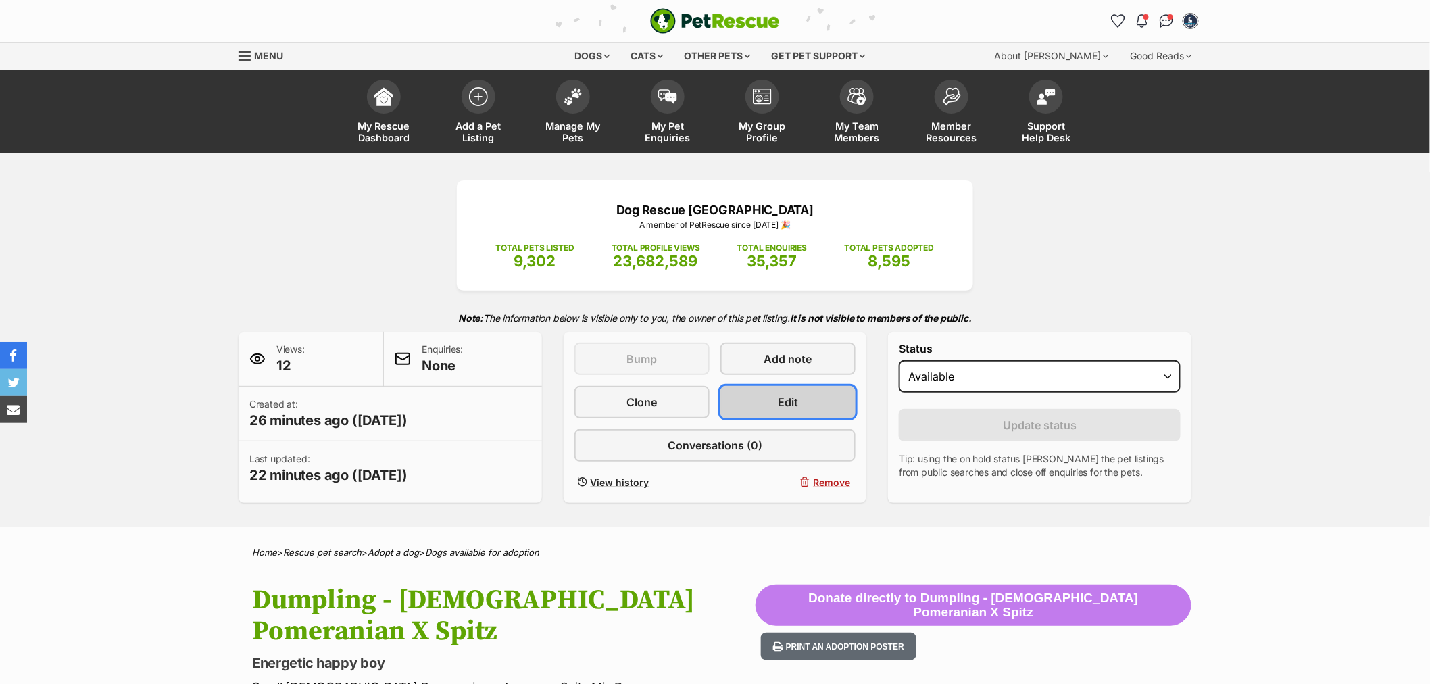
click at [826, 409] on link "Edit" at bounding box center [787, 402] width 135 height 32
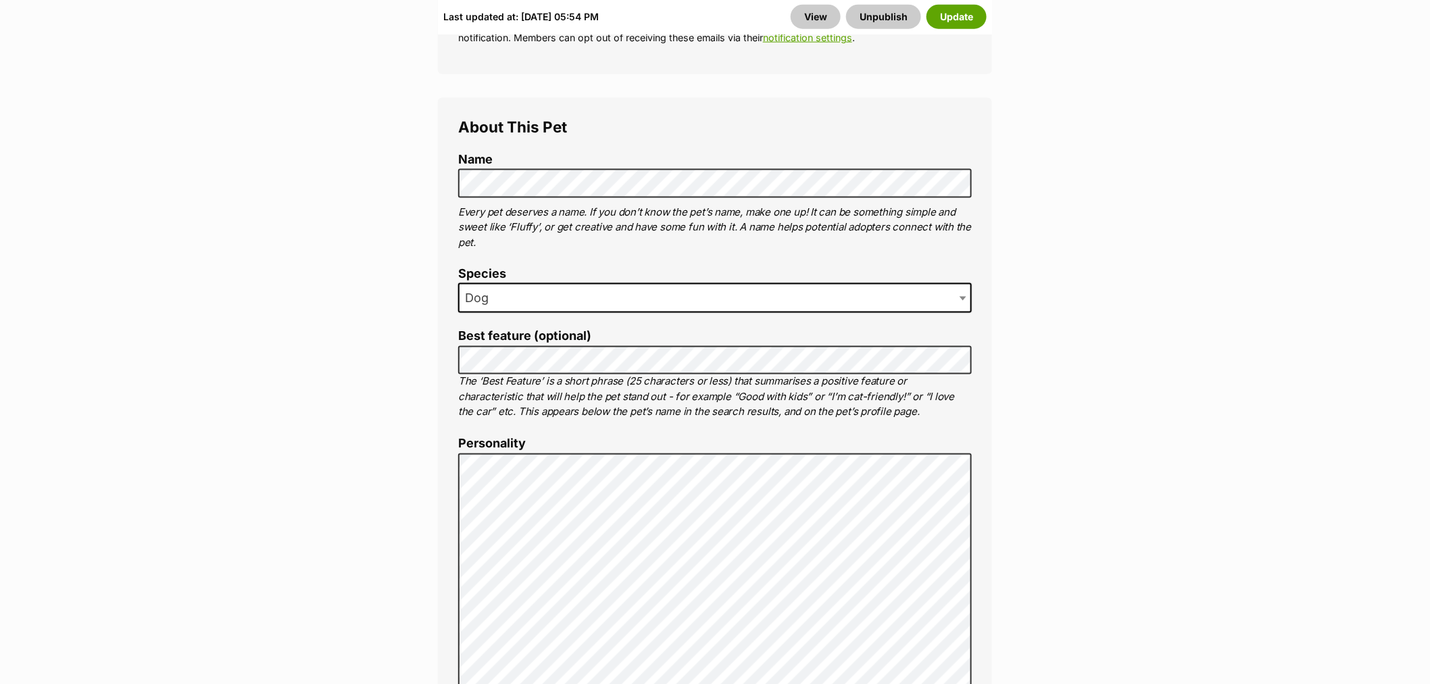
scroll to position [751, 0]
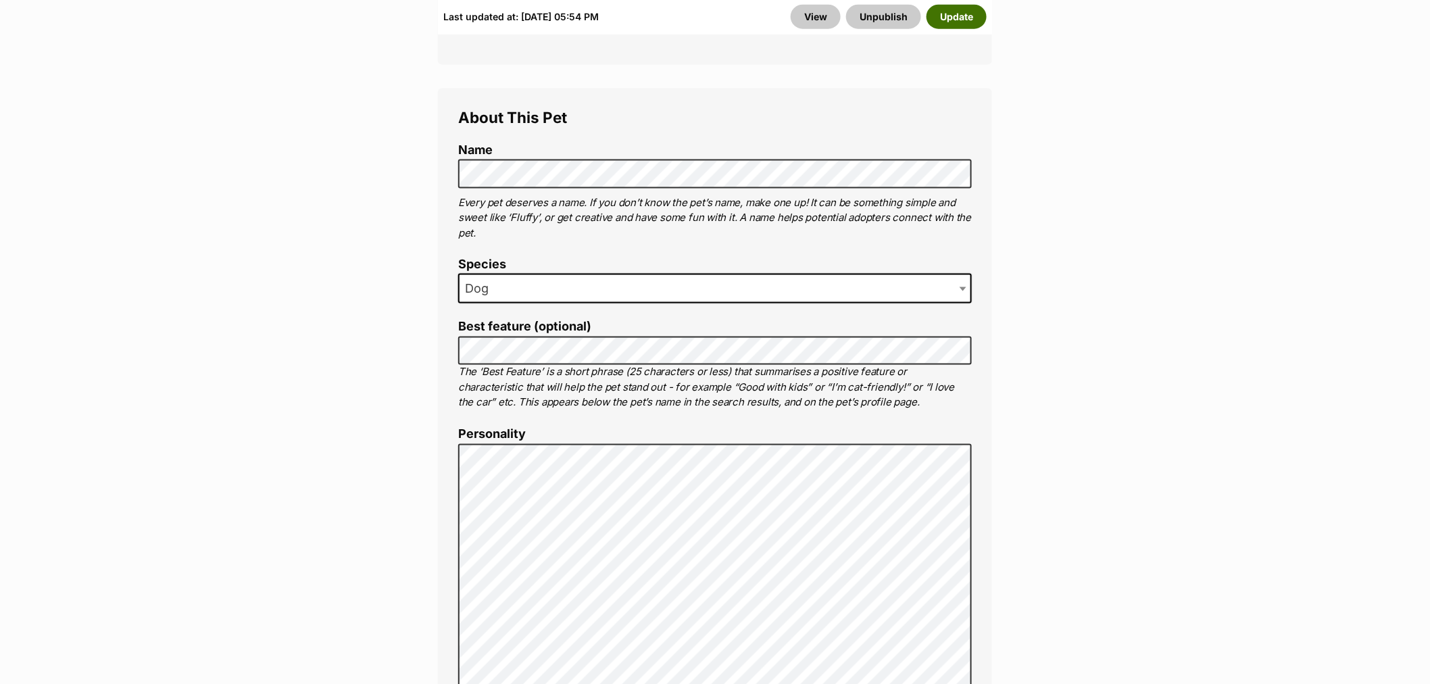
click at [942, 20] on button "Update" at bounding box center [956, 17] width 60 height 24
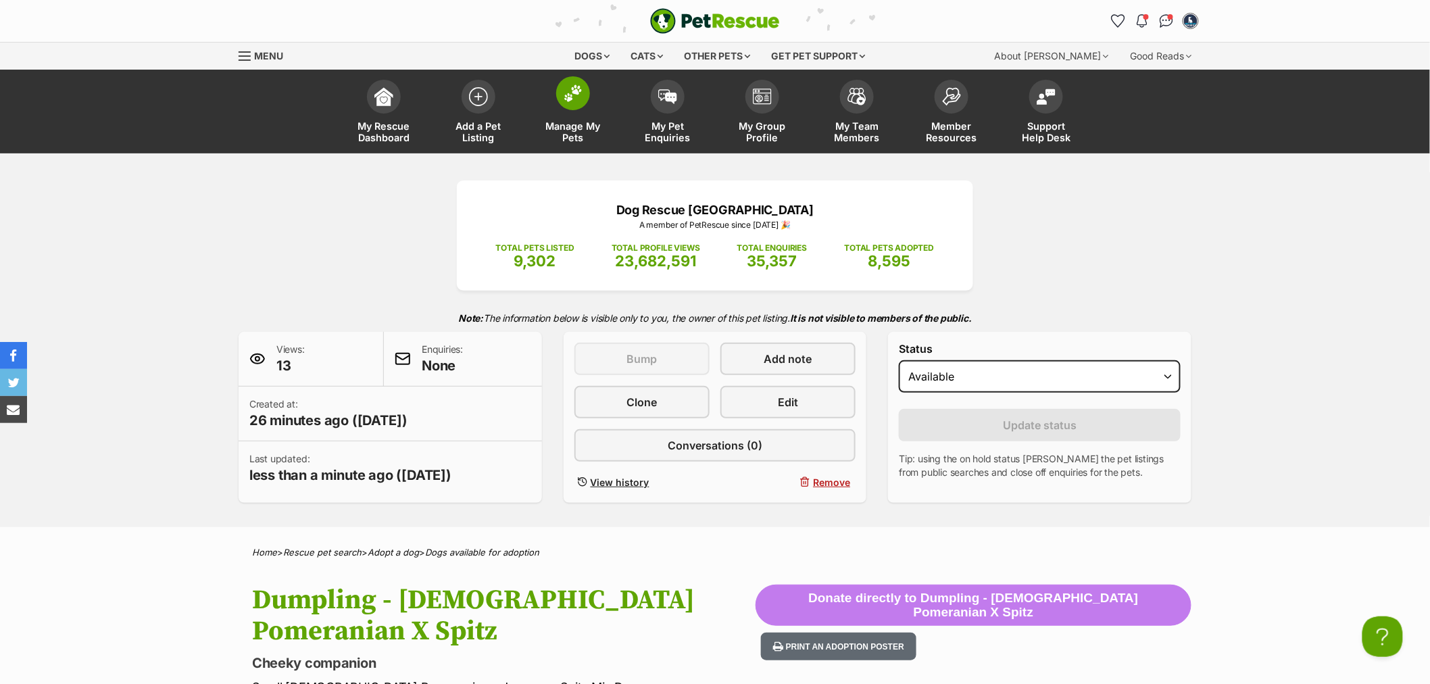
click at [563, 132] on span "Manage My Pets" at bounding box center [573, 131] width 61 height 23
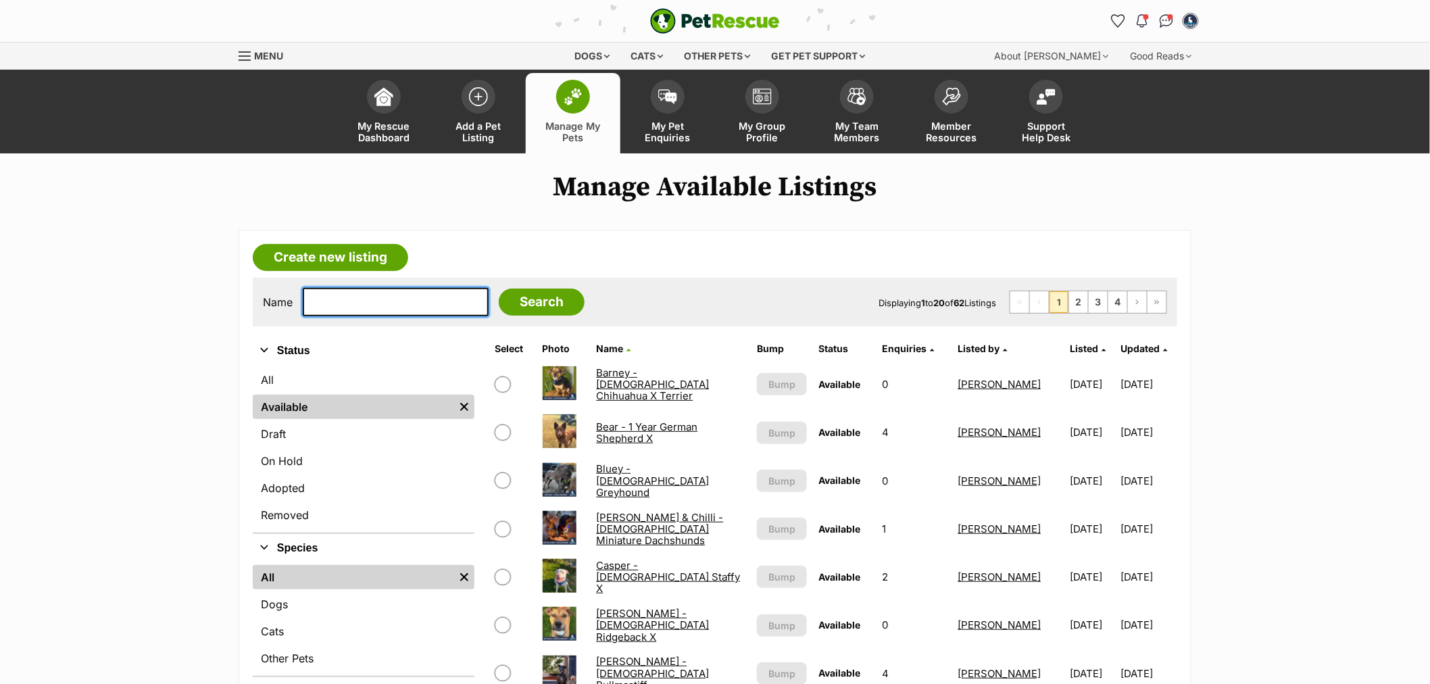
click at [361, 301] on input "text" at bounding box center [396, 302] width 186 height 28
click at [341, 301] on input "text" at bounding box center [396, 302] width 186 height 28
type input "[PERSON_NAME]"
click at [499, 288] on input "Search" at bounding box center [542, 301] width 86 height 27
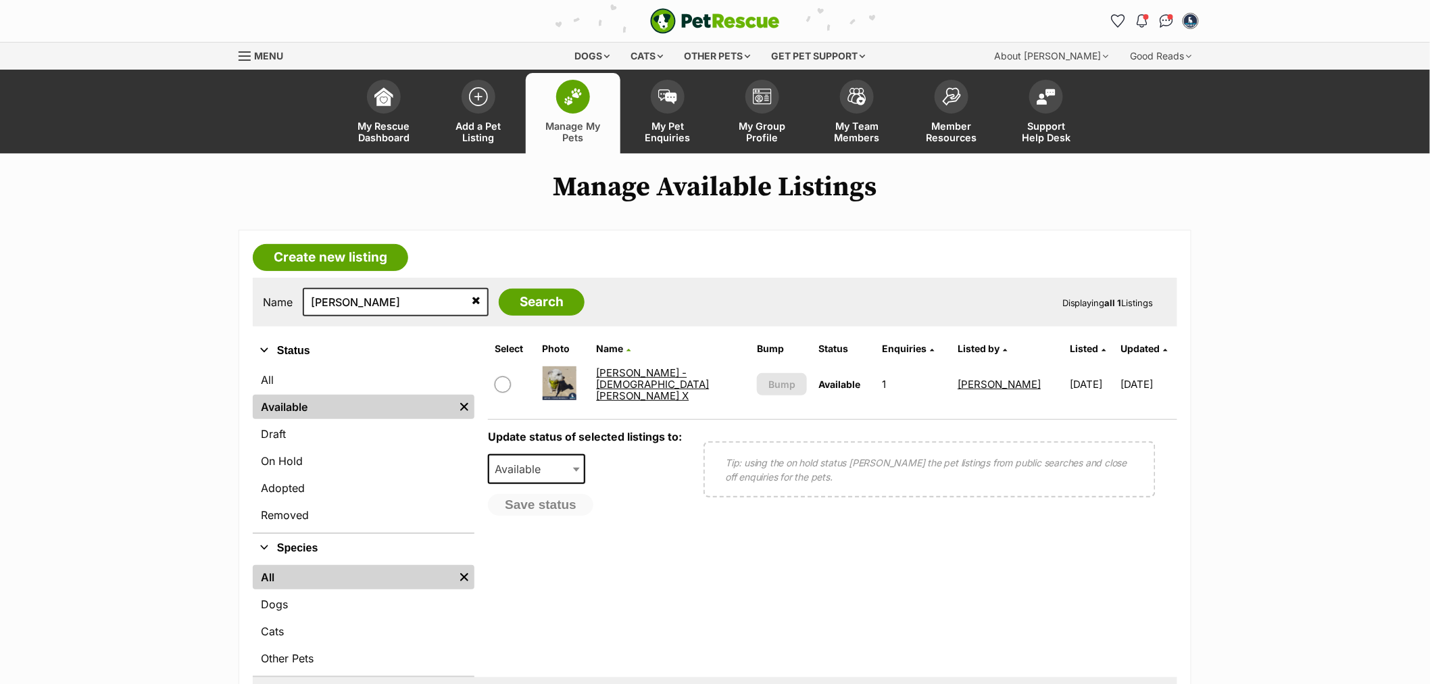
click at [620, 379] on link "[PERSON_NAME] - [DEMOGRAPHIC_DATA] [PERSON_NAME] X" at bounding box center [652, 384] width 113 height 36
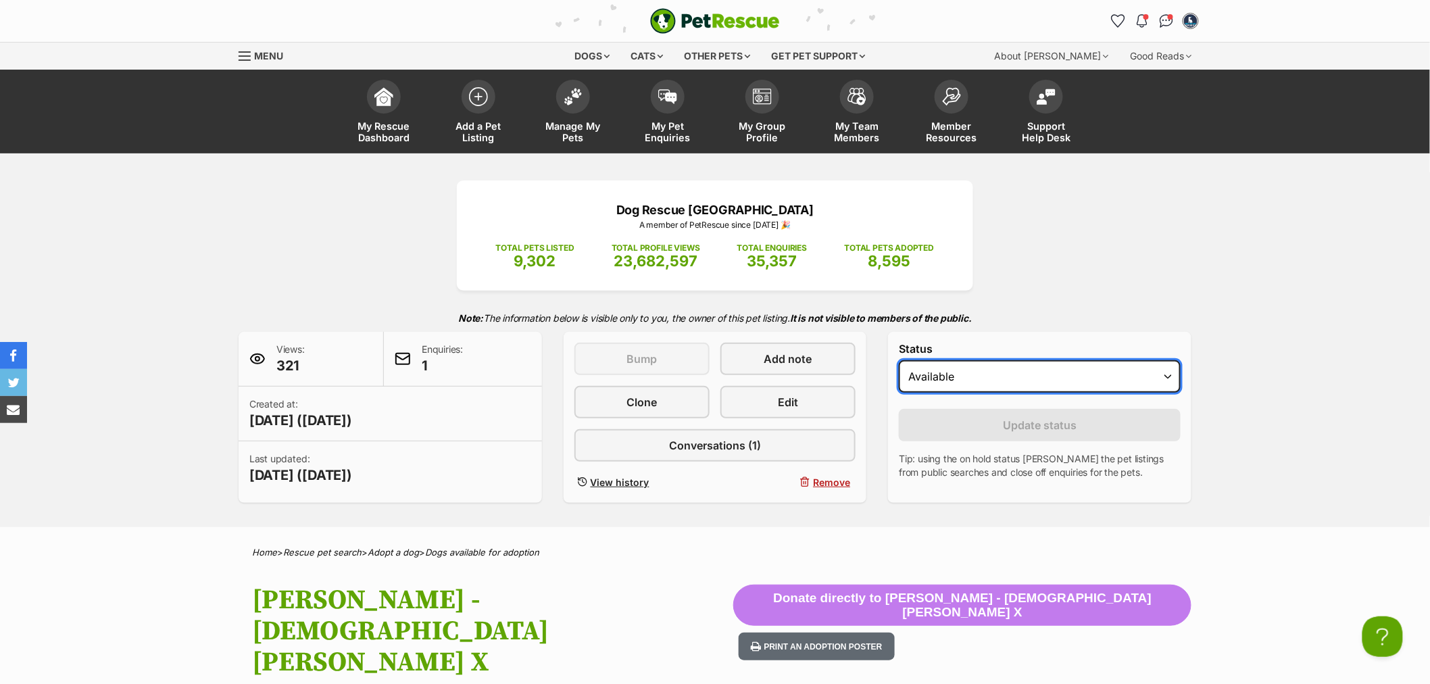
click at [960, 380] on select "Draft - not available as listing has enquires Available On hold Adopted" at bounding box center [1040, 376] width 282 height 32
click at [953, 372] on select "Draft - not available as listing has enquires Available On hold Adopted" at bounding box center [1040, 376] width 282 height 32
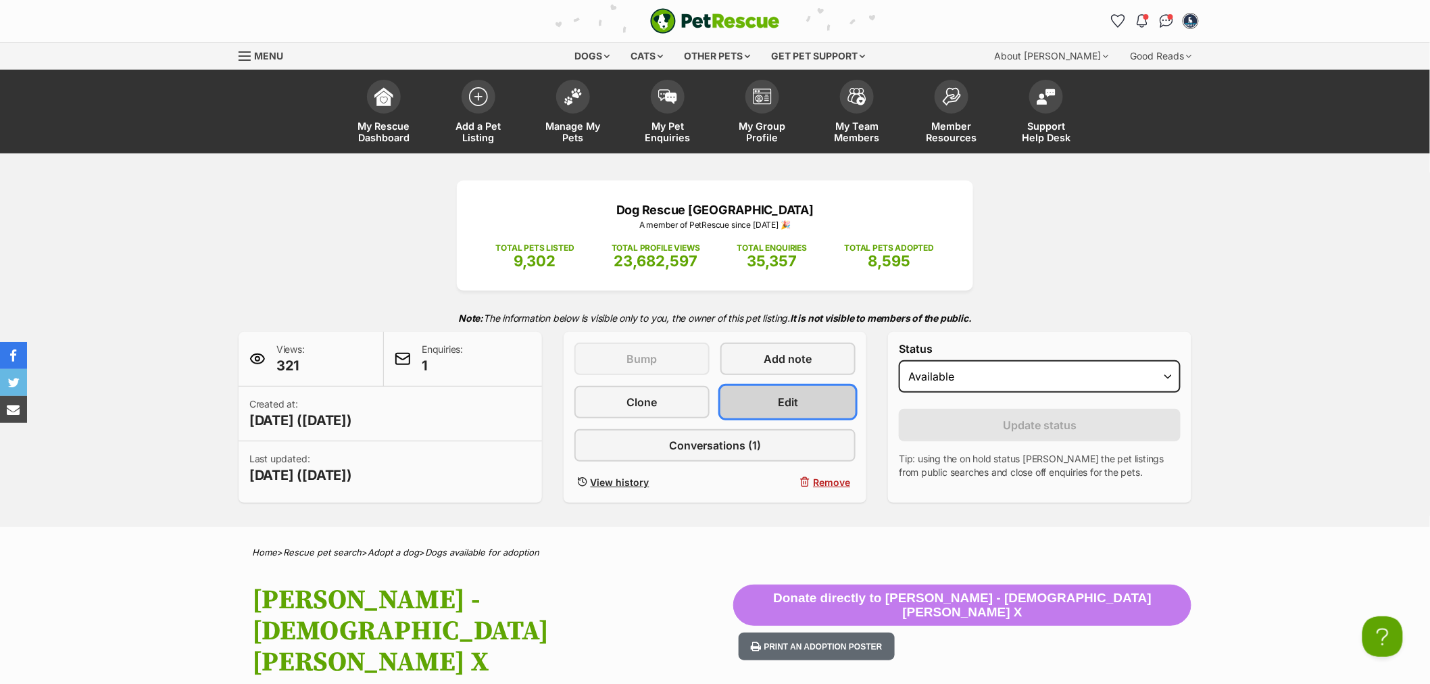
click at [789, 407] on span "Edit" at bounding box center [788, 402] width 20 height 16
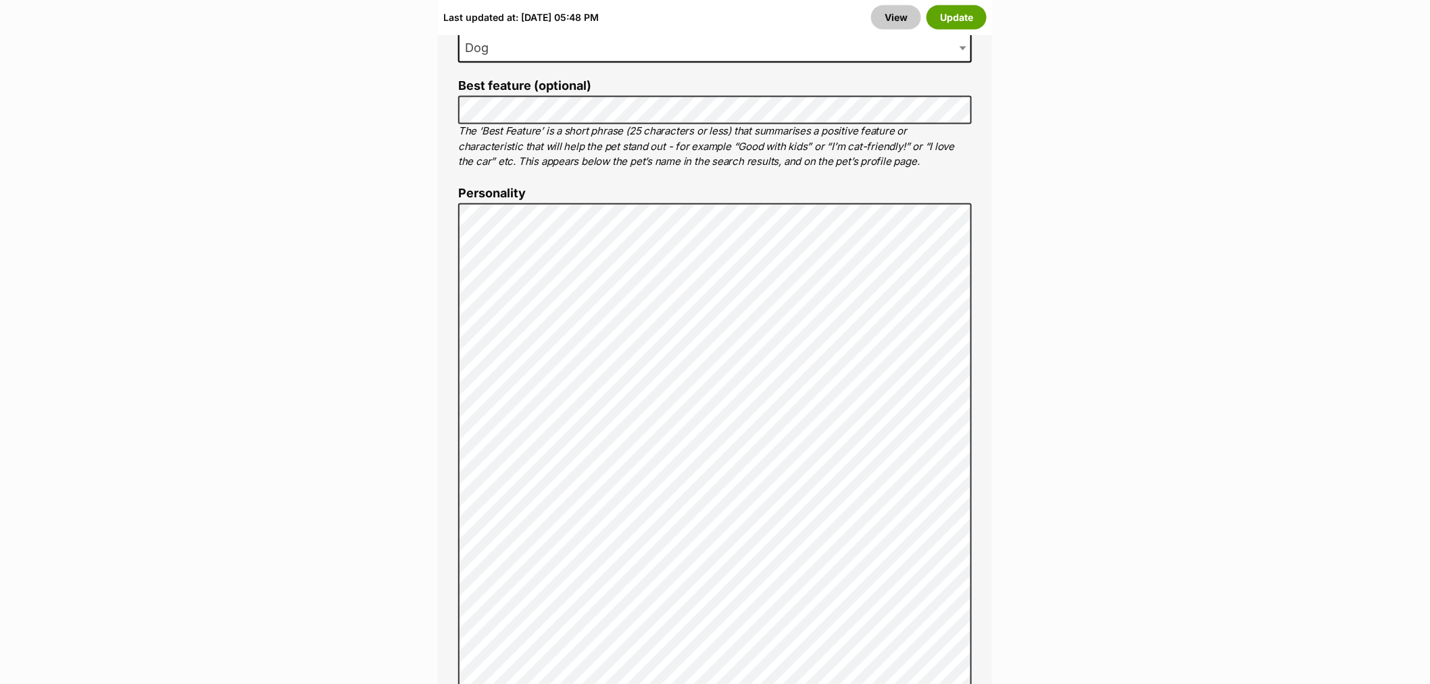
scroll to position [751, 0]
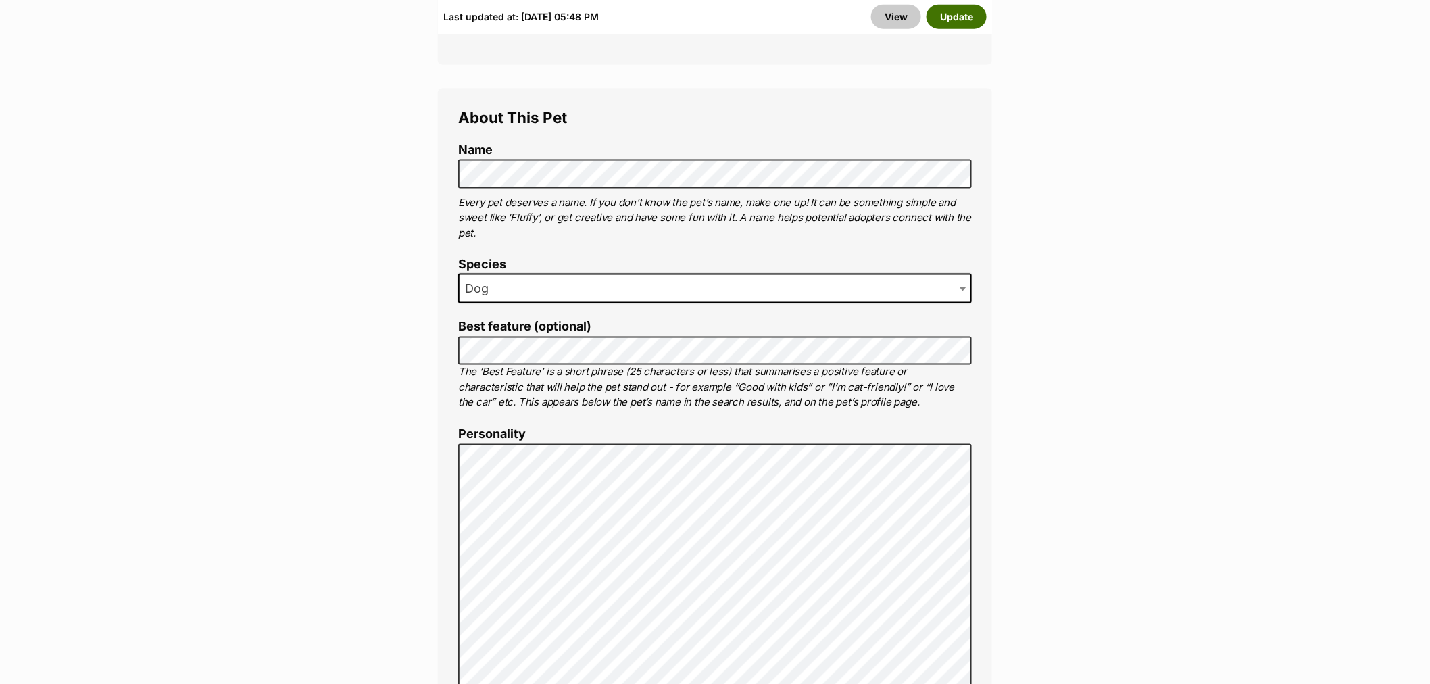
click at [955, 22] on button "Update" at bounding box center [956, 17] width 60 height 24
